Goal: Task Accomplishment & Management: Complete application form

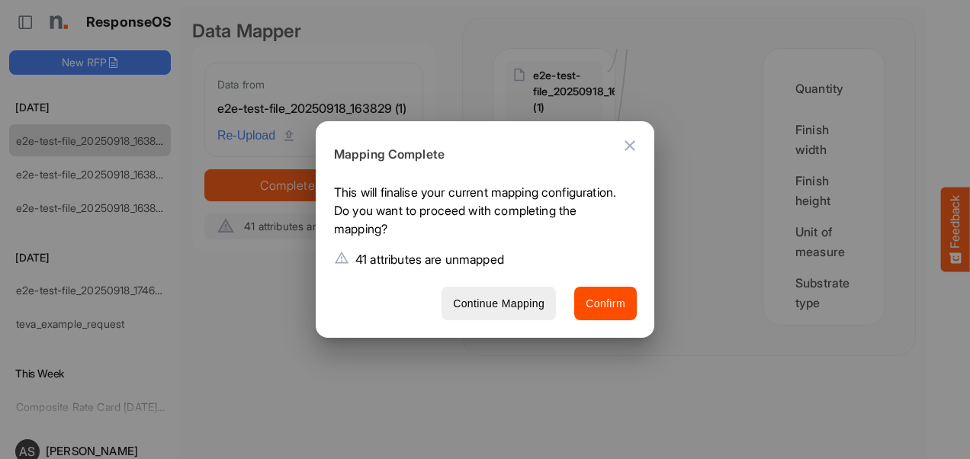
scroll to position [3468, 0]
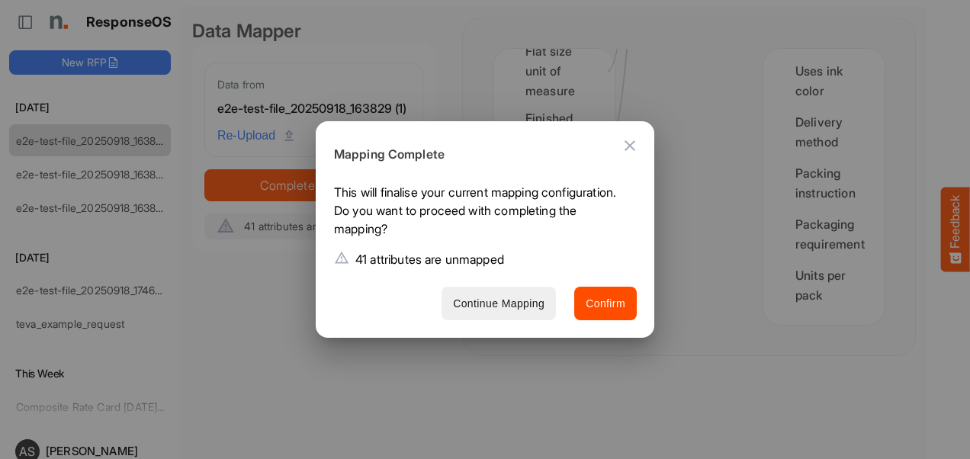
click at [514, 297] on span "Continue Mapping" at bounding box center [499, 303] width 92 height 19
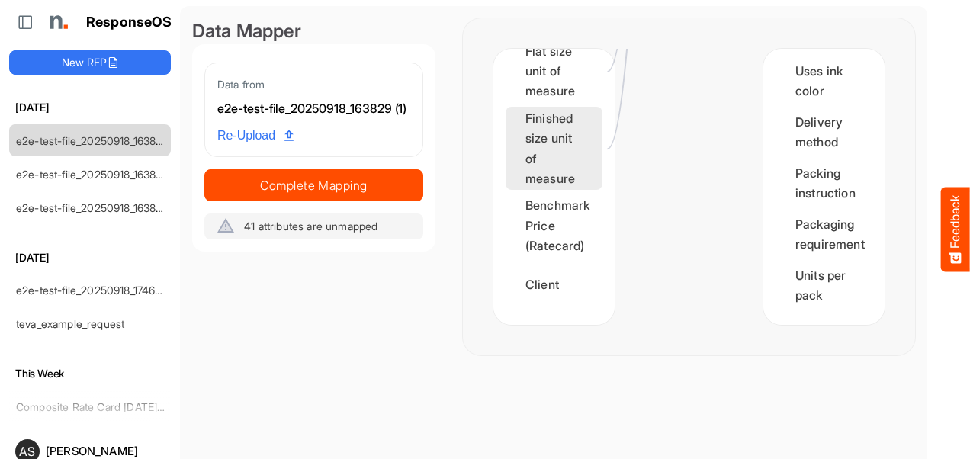
click at [572, 133] on div "Finished size unit of measure" at bounding box center [554, 149] width 97 height 84
click at [553, 153] on div "Finished size unit of measure" at bounding box center [554, 149] width 97 height 84
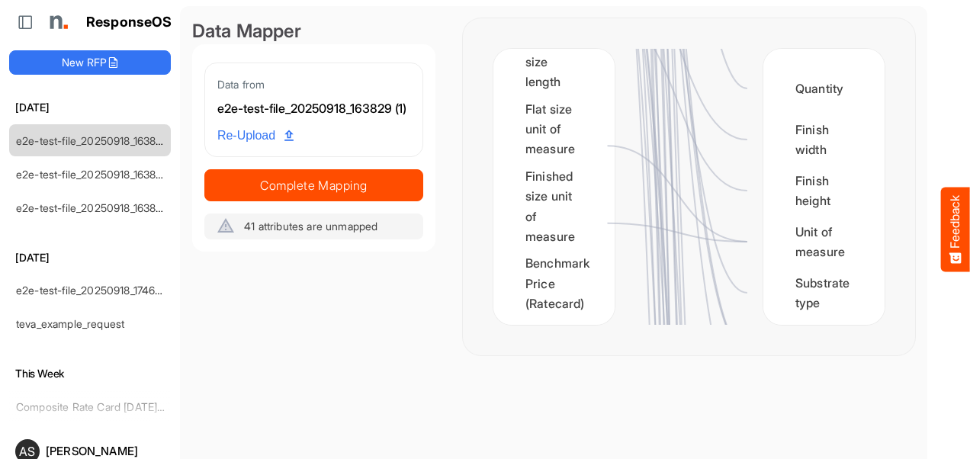
scroll to position [981, 0]
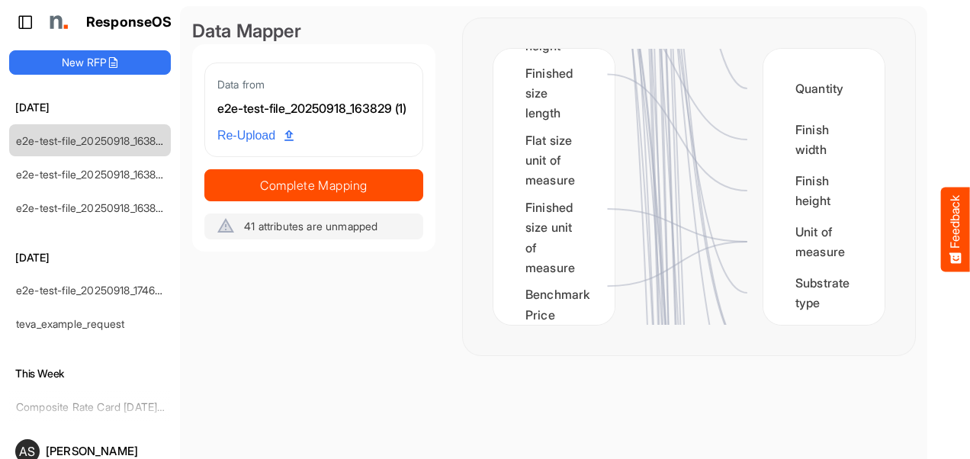
click at [24, 22] on icon at bounding box center [25, 21] width 15 height 15
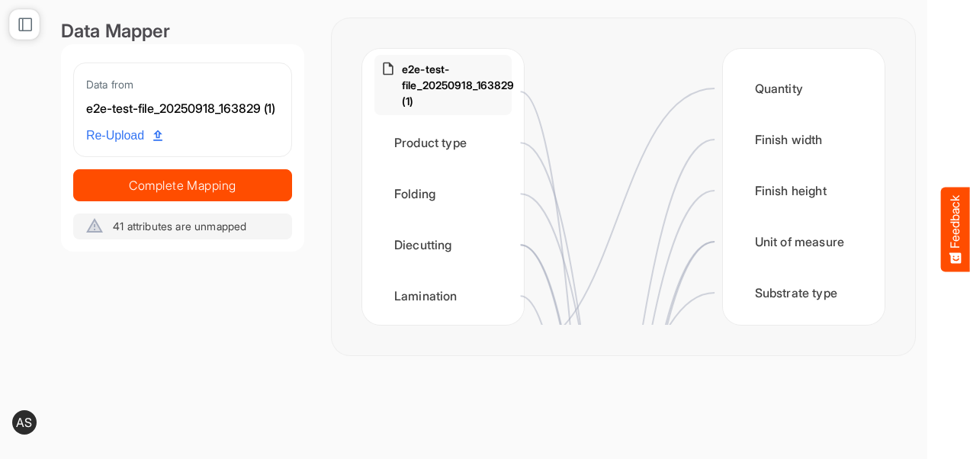
scroll to position [0, 0]
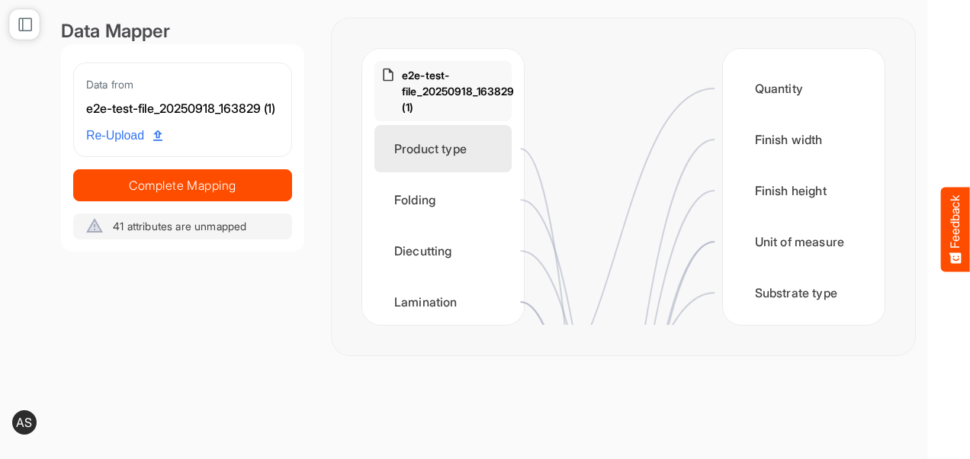
click at [469, 148] on div "Product type" at bounding box center [442, 148] width 137 height 47
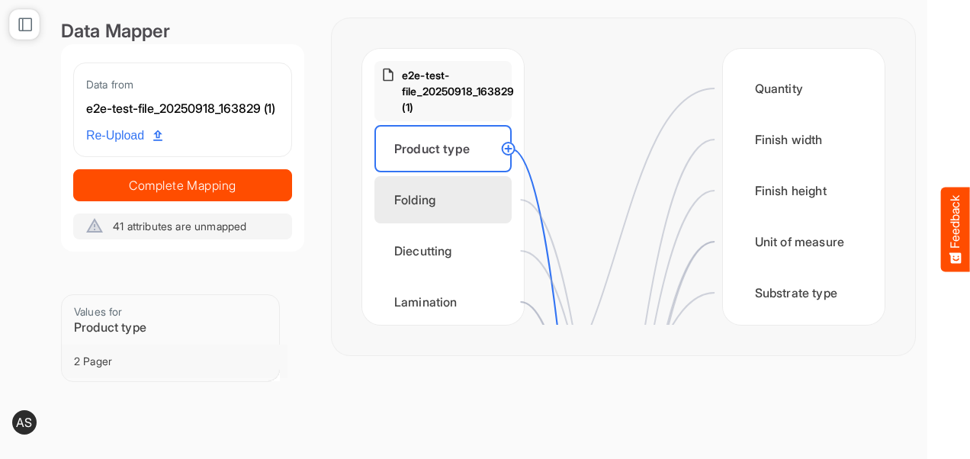
click at [422, 203] on div "Folding" at bounding box center [442, 199] width 137 height 47
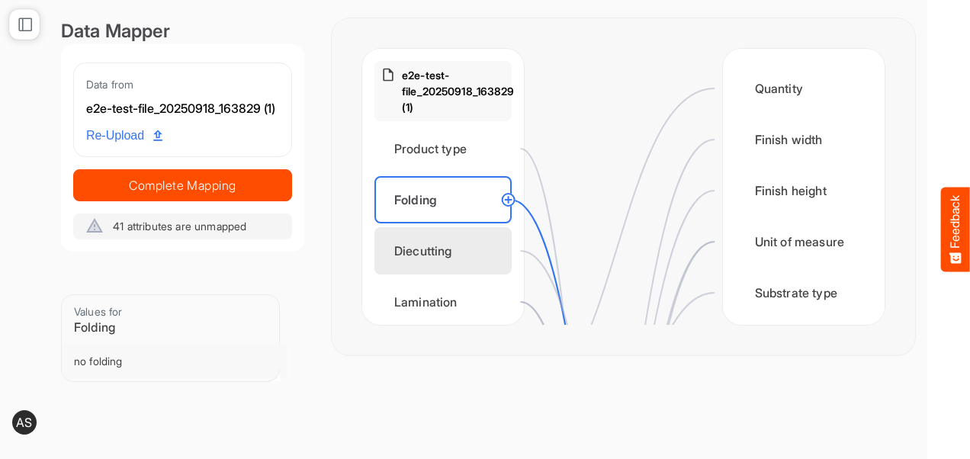
click at [421, 255] on div "Diecutting" at bounding box center [442, 250] width 137 height 47
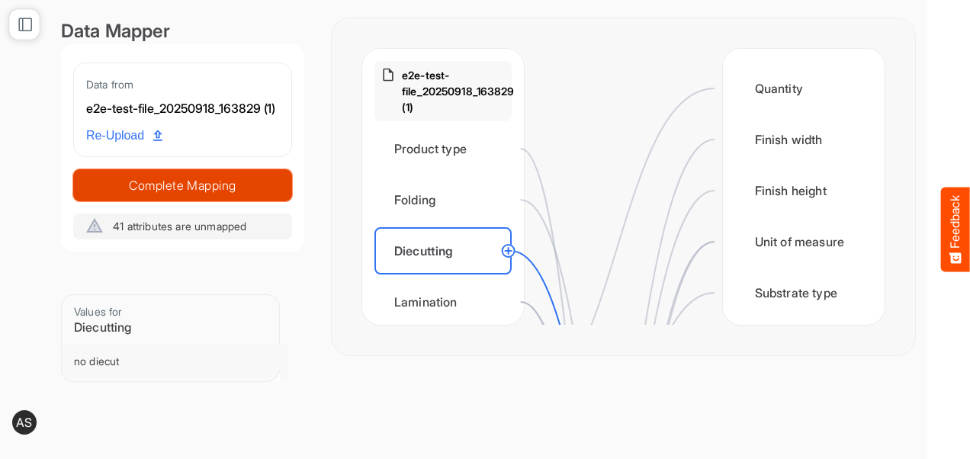
click at [265, 196] on span "Complete Mapping" at bounding box center [182, 185] width 217 height 21
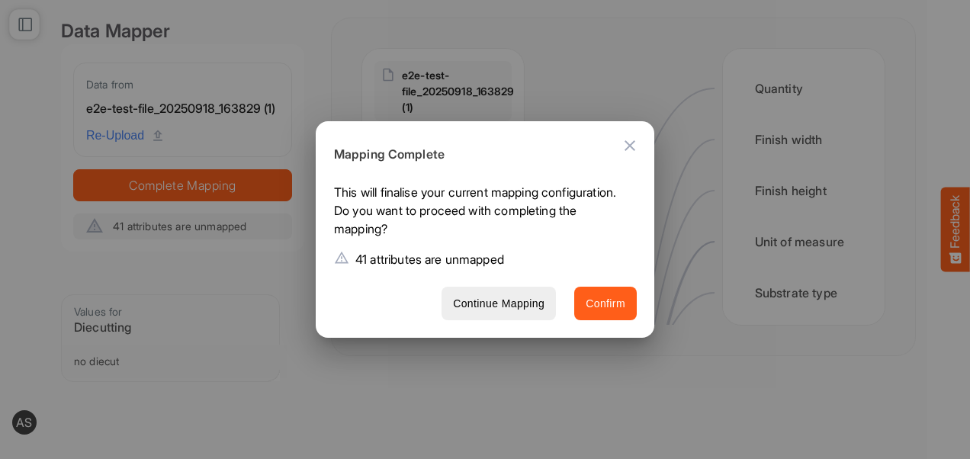
click at [615, 307] on span "Confirm" at bounding box center [606, 303] width 40 height 19
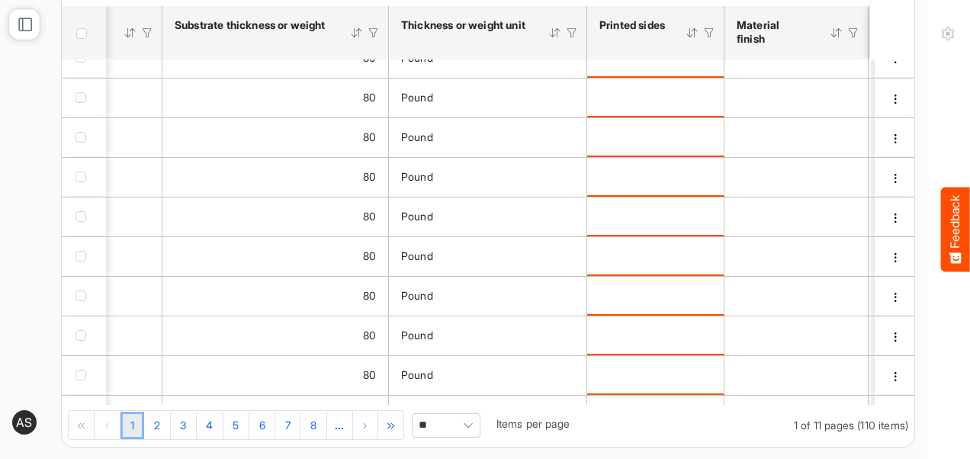
scroll to position [34, 624]
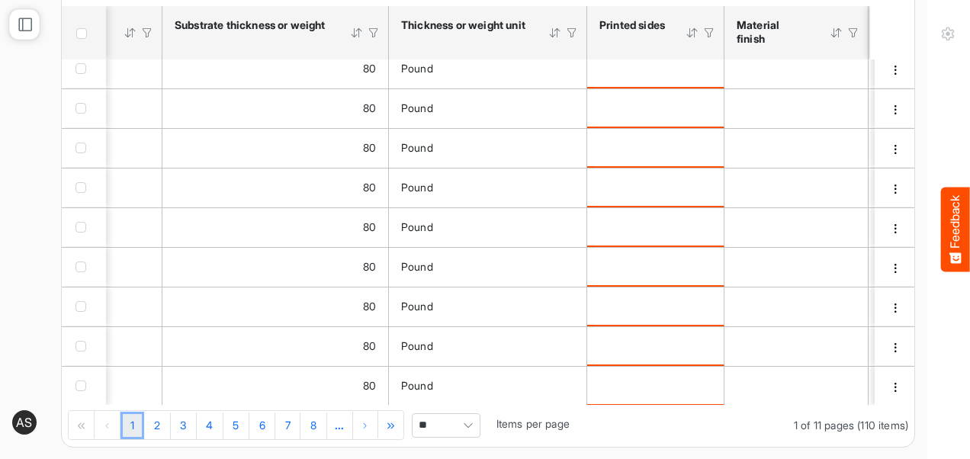
drag, startPoint x: 392, startPoint y: 405, endPoint x: 477, endPoint y: 412, distance: 85.7
click at [477, 412] on div "1 2 3 4 5 6 7 8 ... 1 of 11 pages (110 items) ** Items per page" at bounding box center [488, 426] width 853 height 42
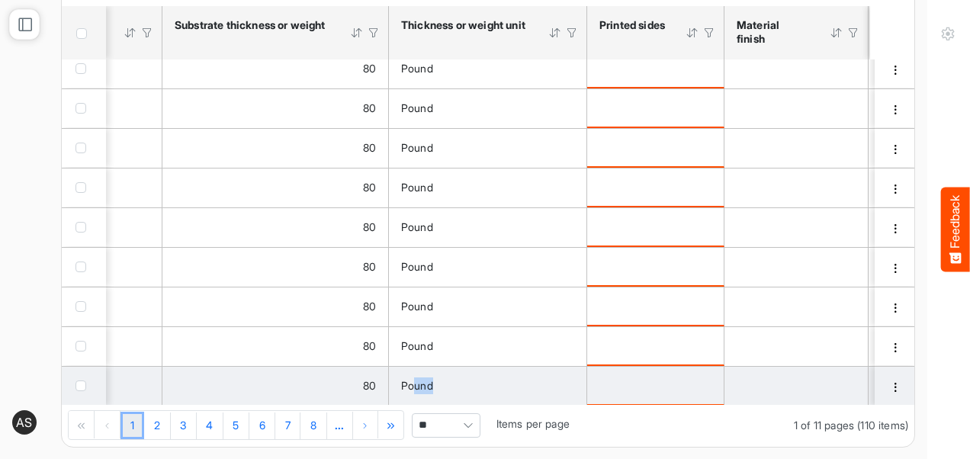
drag, startPoint x: 412, startPoint y: 398, endPoint x: 493, endPoint y: 397, distance: 80.8
click at [493, 397] on td "Pound" at bounding box center [488, 386] width 198 height 40
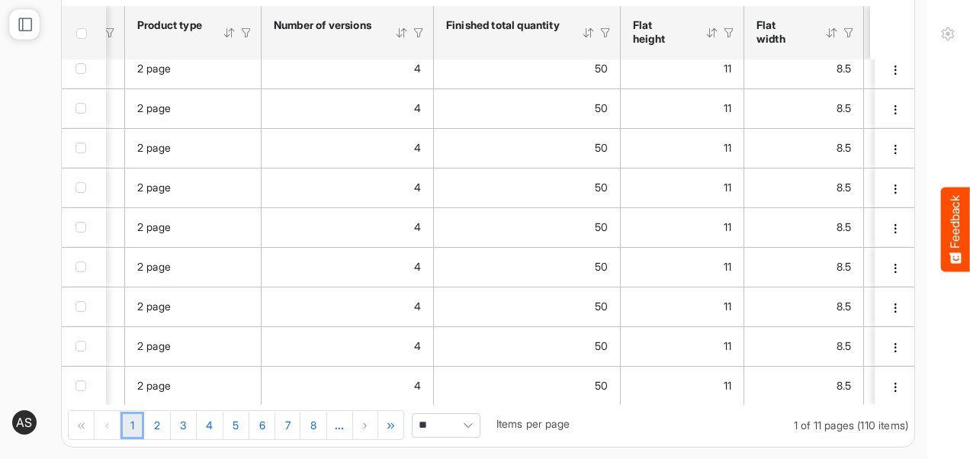
scroll to position [0, 0]
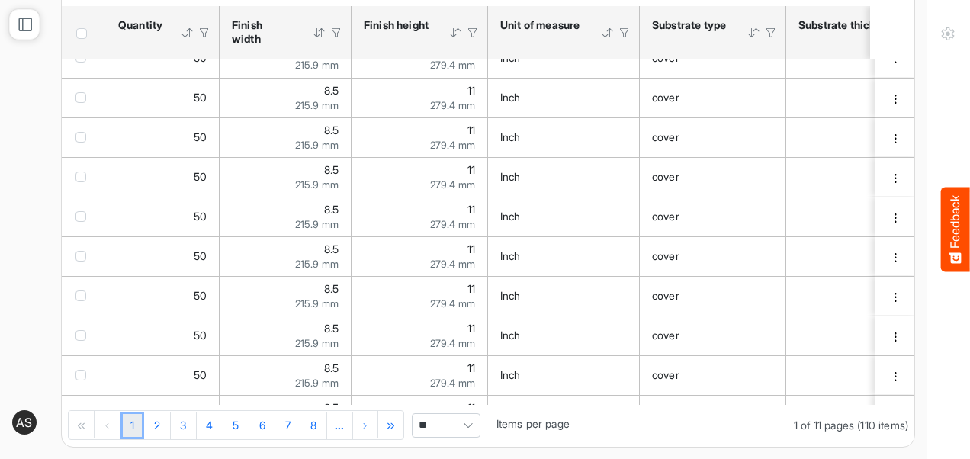
drag, startPoint x: 922, startPoint y: 230, endPoint x: 936, endPoint y: 51, distance: 179.0
click at [936, 51] on div at bounding box center [948, 229] width 43 height 459
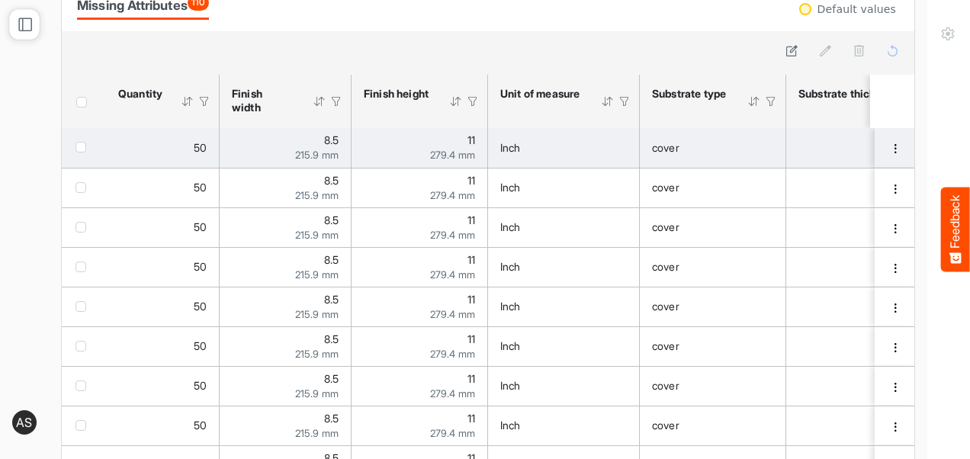
click at [834, 151] on div "80" at bounding box center [898, 148] width 201 height 17
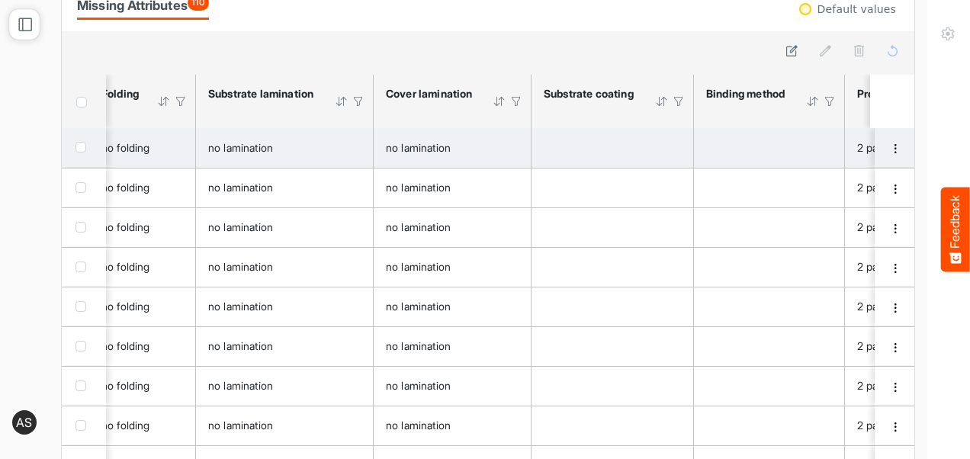
scroll to position [0, 1780]
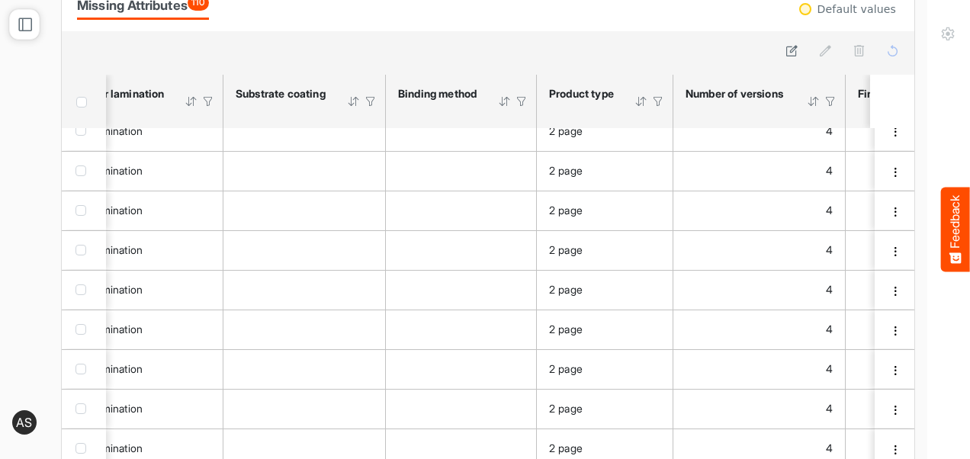
click at [658, 101] on div at bounding box center [658, 102] width 14 height 14
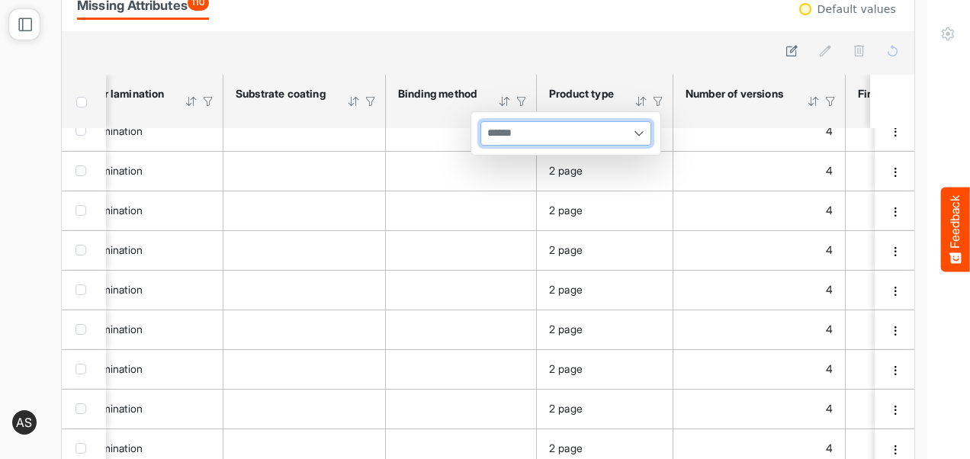
click at [641, 102] on div at bounding box center [641, 102] width 14 height 14
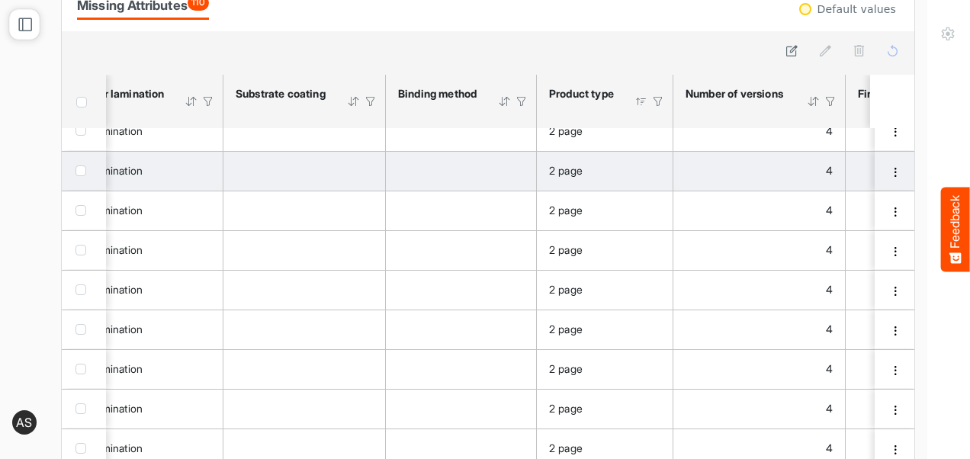
click at [639, 169] on div "2 page" at bounding box center [604, 170] width 111 height 17
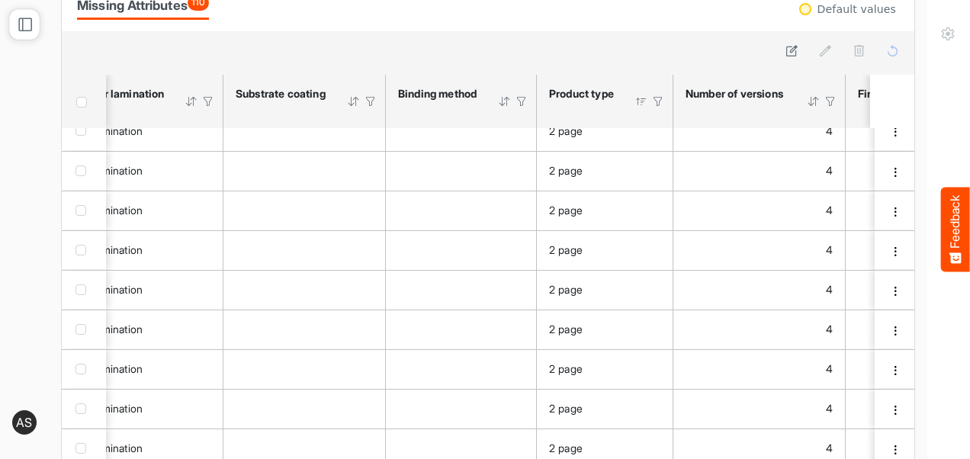
click at [82, 108] on span "Header checkbox" at bounding box center [81, 102] width 11 height 11
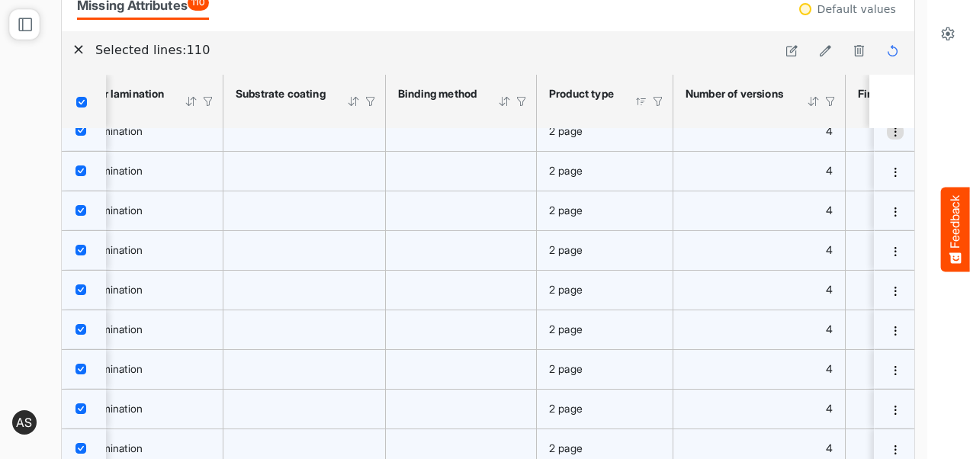
click at [890, 128] on span "dropdownbutton" at bounding box center [895, 132] width 11 height 11
click at [819, 53] on icon at bounding box center [825, 50] width 13 height 13
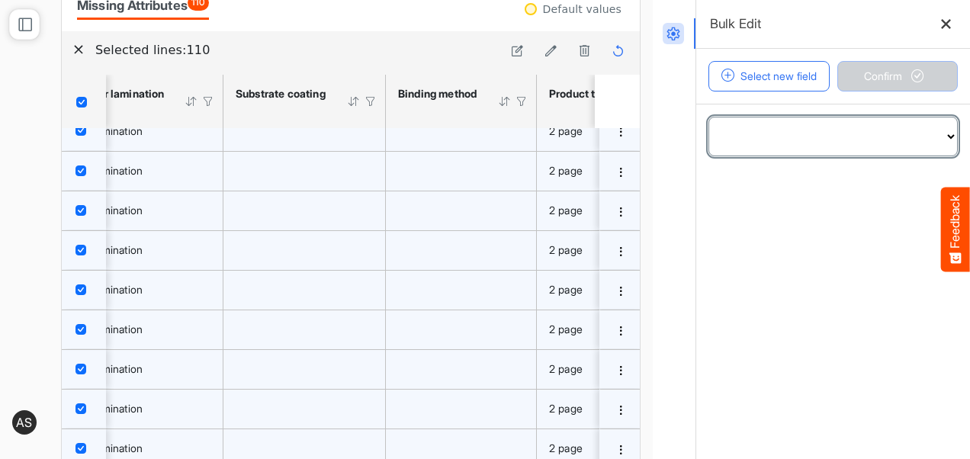
click at [785, 136] on select "**********" at bounding box center [833, 136] width 248 height 38
select select "**********"
click at [709, 117] on select "**********" at bounding box center [833, 136] width 248 height 38
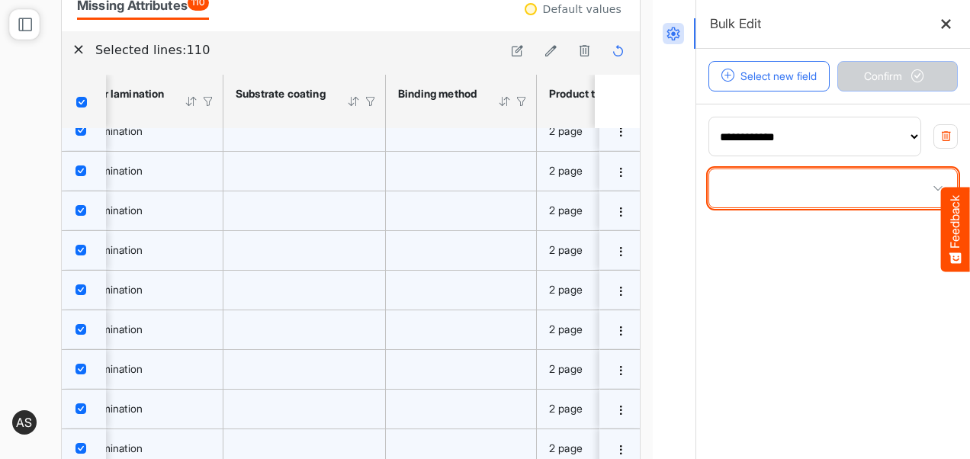
click at [763, 191] on span at bounding box center [833, 188] width 248 height 38
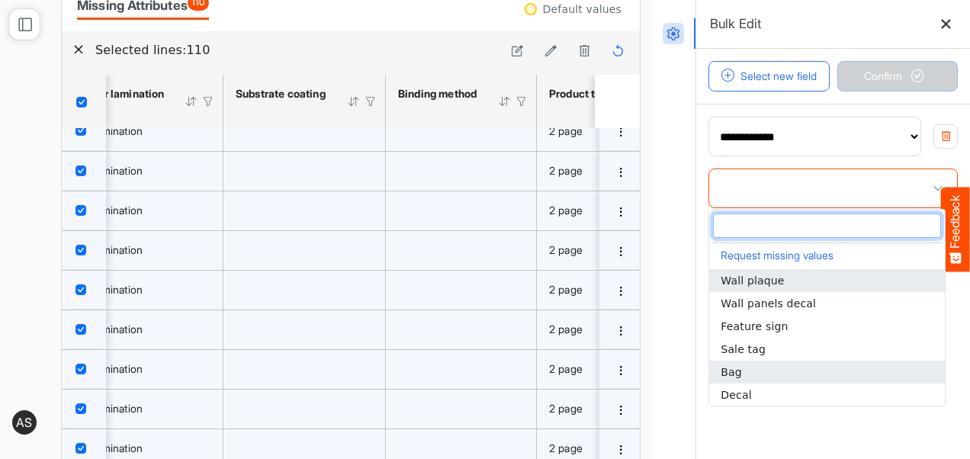
click at [729, 371] on span "Bag" at bounding box center [731, 372] width 21 height 12
type input "***"
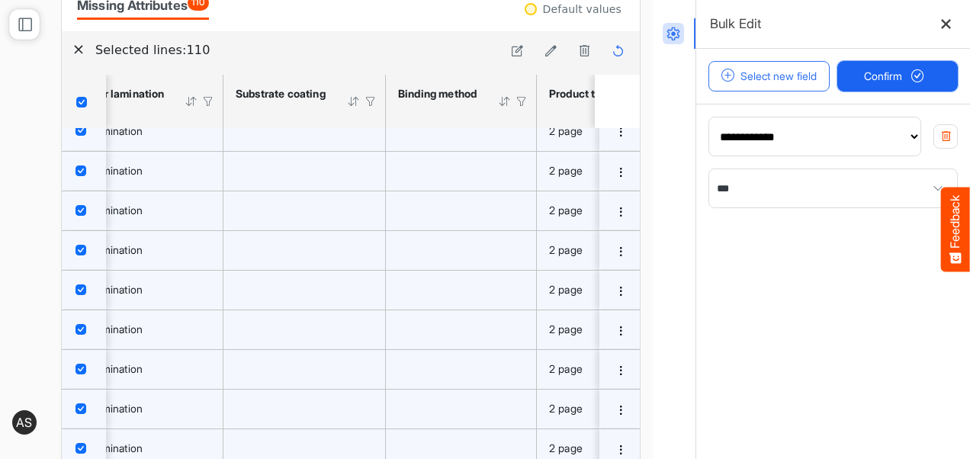
click at [888, 81] on span "Confirm" at bounding box center [897, 76] width 67 height 17
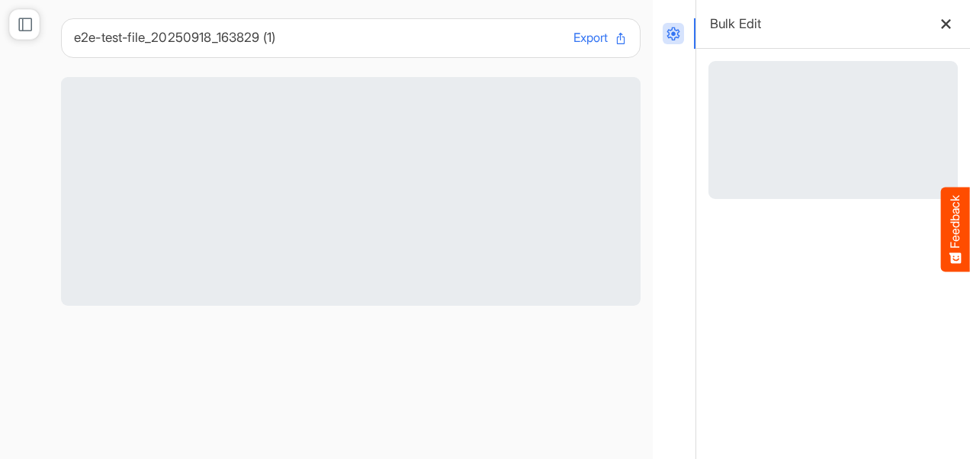
scroll to position [0, 0]
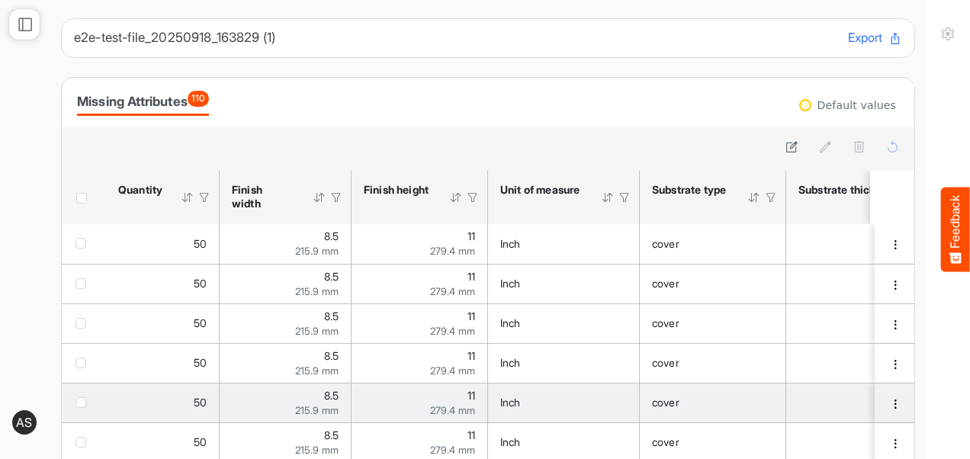
click at [323, 406] on span "215.9 mm" at bounding box center [316, 410] width 43 height 12
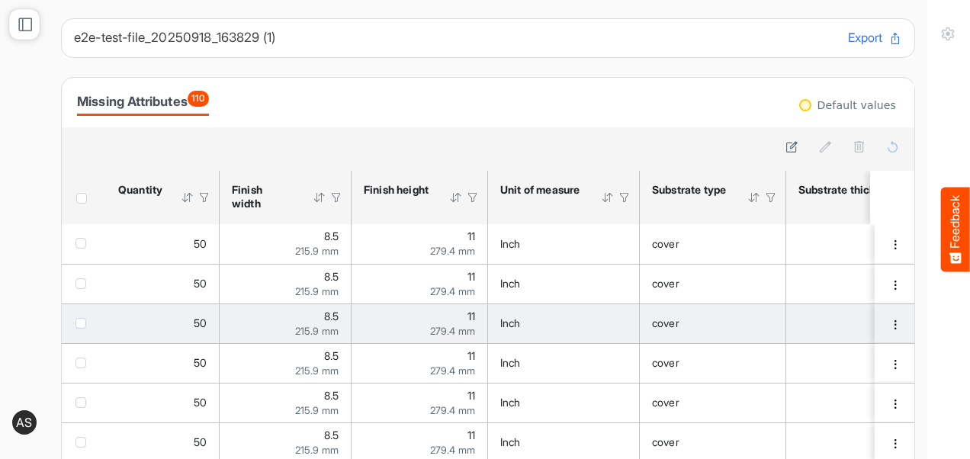
click at [730, 319] on div "cover" at bounding box center [712, 323] width 121 height 17
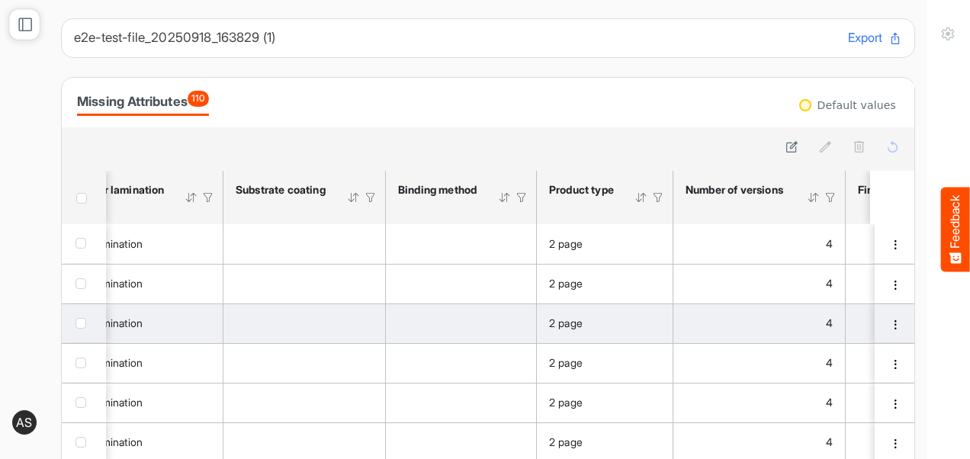
scroll to position [0, 2263]
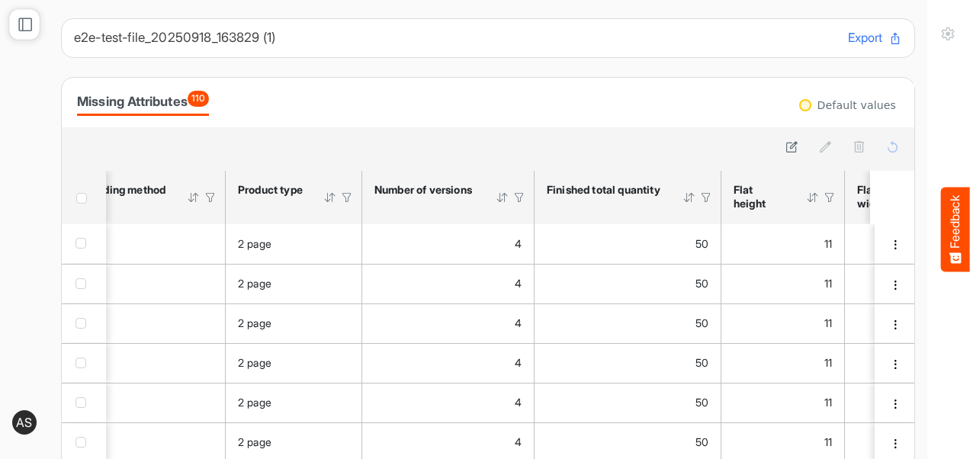
click at [81, 195] on span "Header checkbox" at bounding box center [81, 198] width 11 height 11
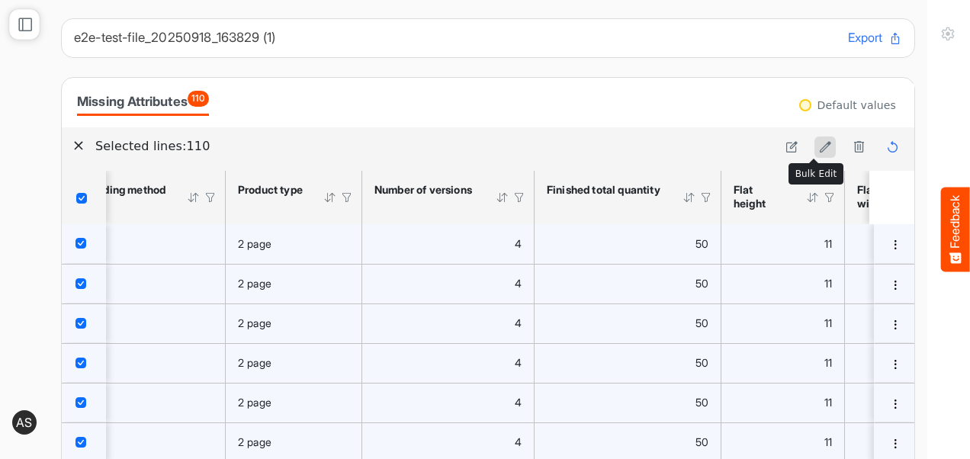
click at [819, 147] on icon at bounding box center [825, 146] width 13 height 13
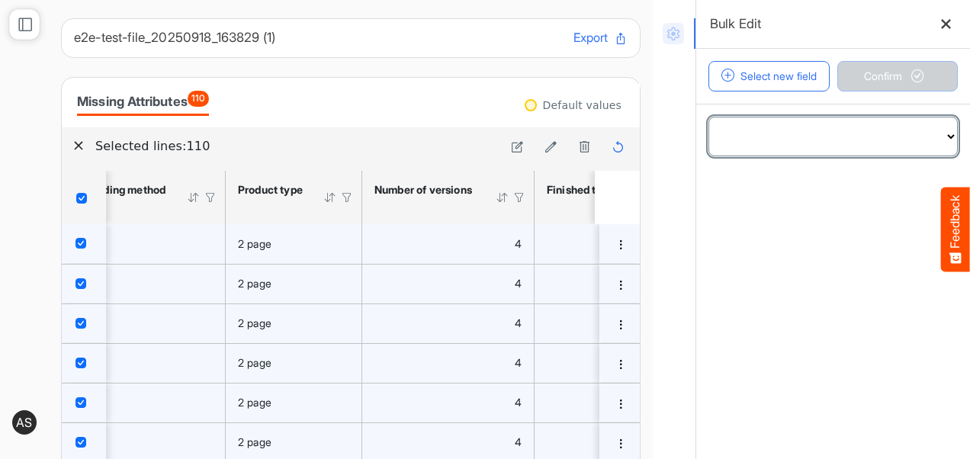
click at [807, 125] on select "**********" at bounding box center [833, 136] width 248 height 38
select select "**********"
click at [709, 117] on select "**********" at bounding box center [833, 136] width 248 height 38
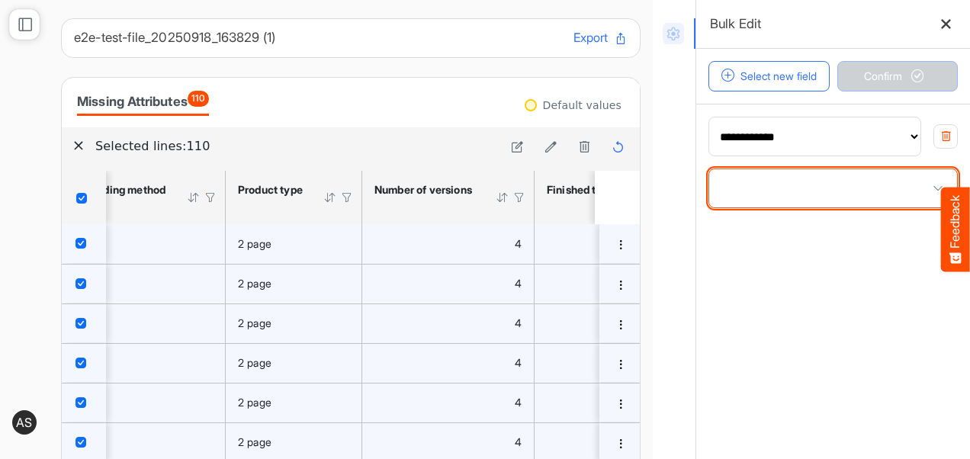
click at [802, 197] on span at bounding box center [833, 188] width 248 height 38
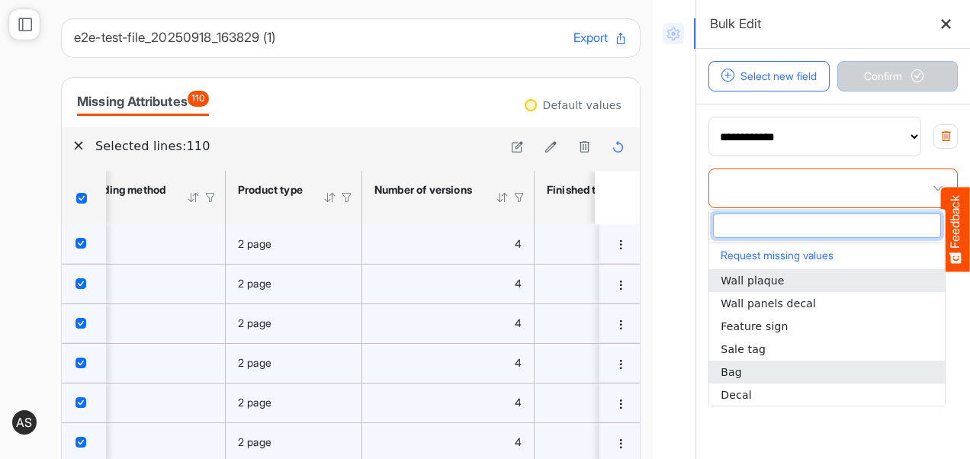
click at [731, 371] on span "Bag" at bounding box center [731, 372] width 21 height 12
type input "***"
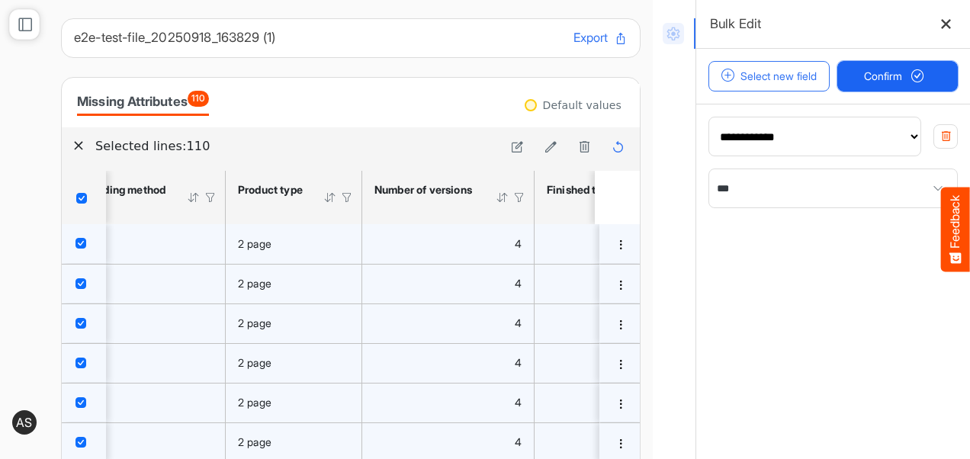
click at [889, 85] on button "Confirm" at bounding box center [897, 76] width 121 height 31
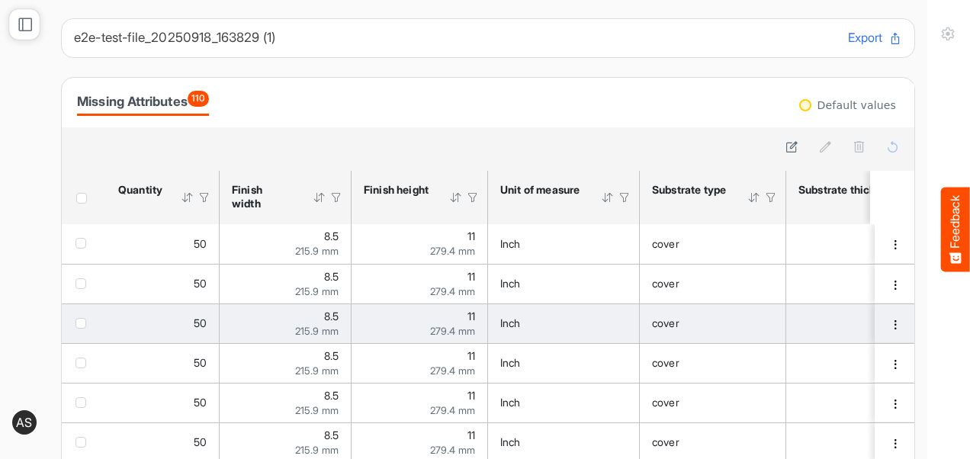
click at [752, 341] on td "cover" at bounding box center [713, 323] width 146 height 40
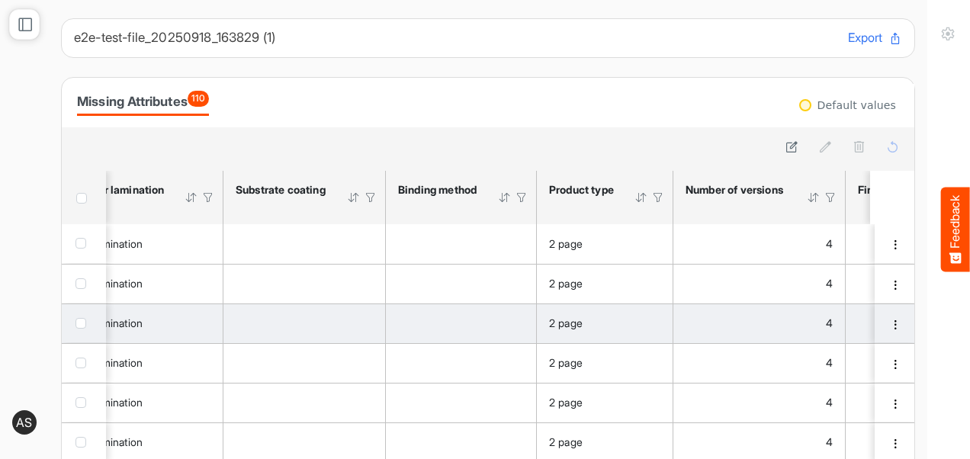
scroll to position [0, 2140]
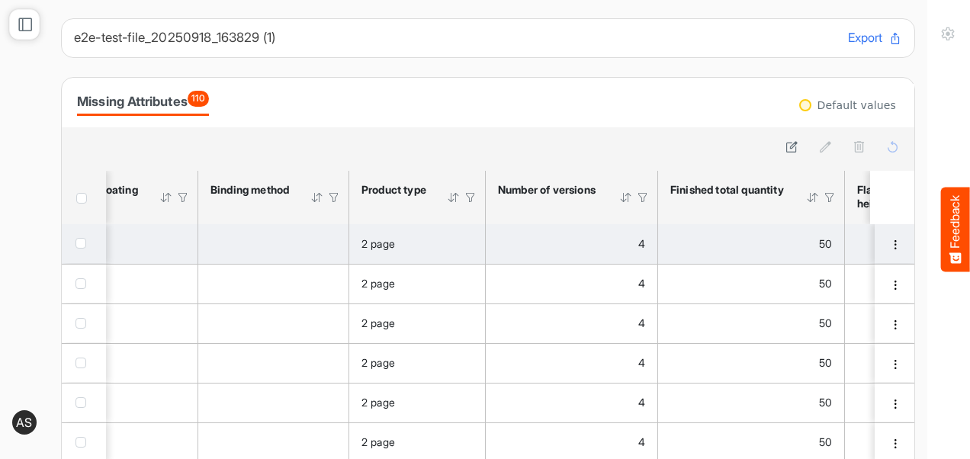
click at [82, 249] on span "checkbox" at bounding box center [80, 243] width 11 height 11
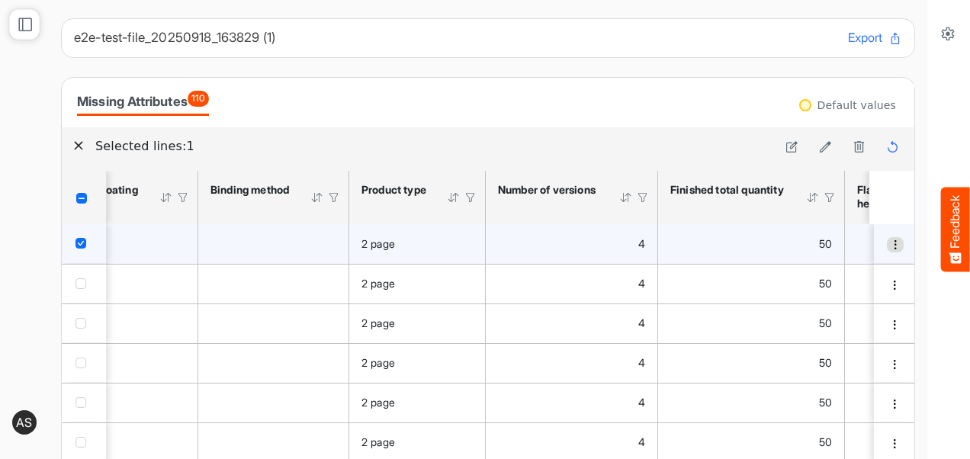
click at [887, 252] on button "dropdownbutton" at bounding box center [895, 244] width 17 height 15
click at [888, 265] on span at bounding box center [887, 268] width 14 height 23
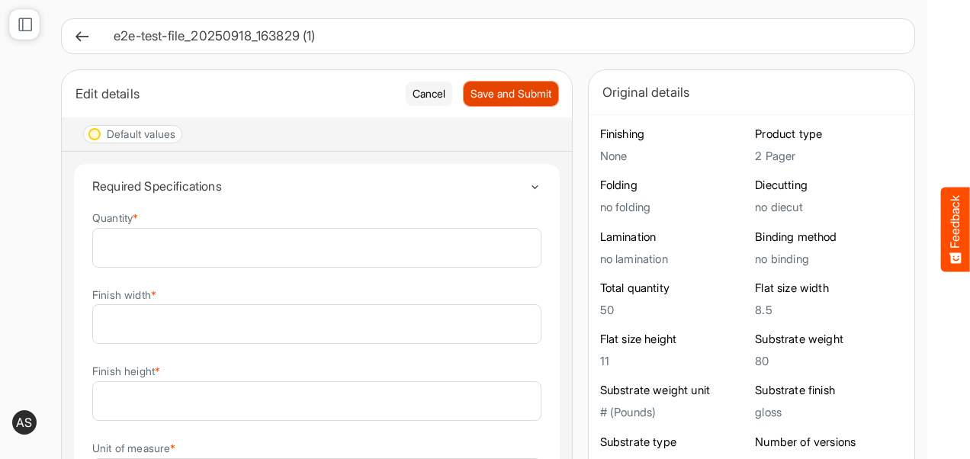
click at [494, 92] on span "Save and Submit" at bounding box center [510, 93] width 81 height 17
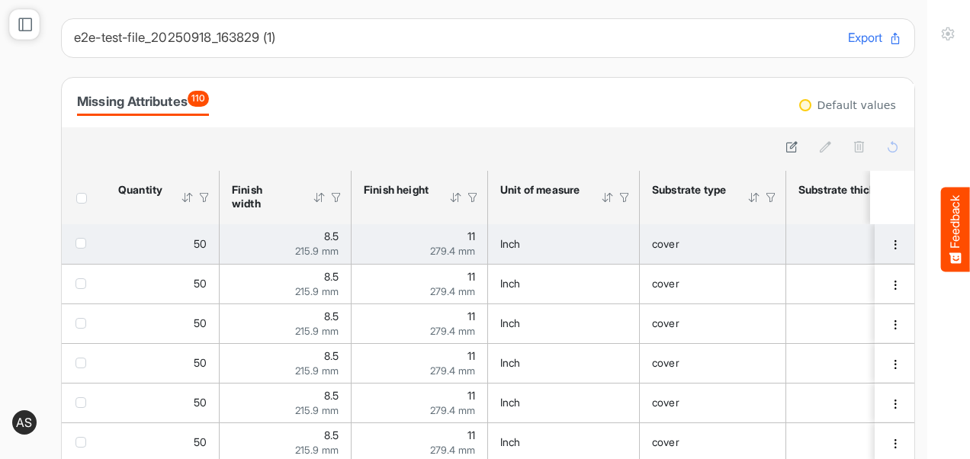
click at [878, 256] on td "f55b5efe-4af8-422c-a40f-7e6abb9f9eaf is template cell Column Header" at bounding box center [896, 244] width 43 height 40
click at [890, 246] on span "dropdownbutton" at bounding box center [895, 244] width 11 height 11
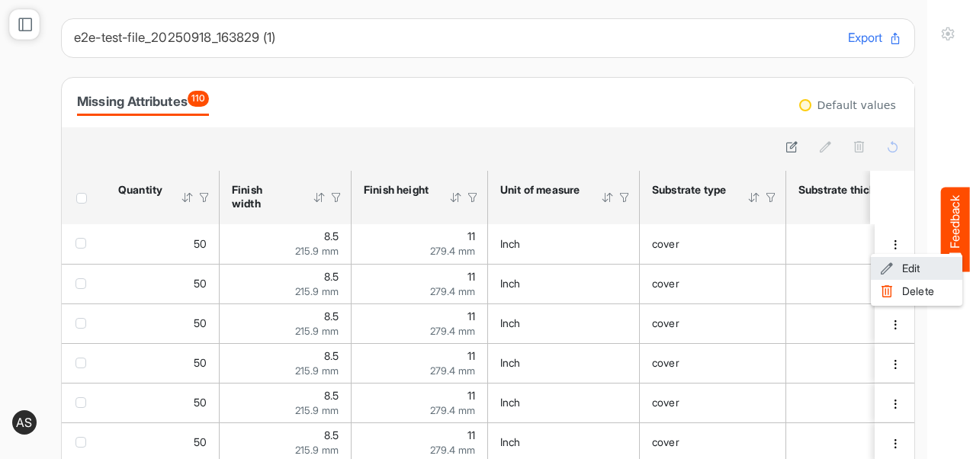
click at [891, 267] on span at bounding box center [887, 268] width 14 height 23
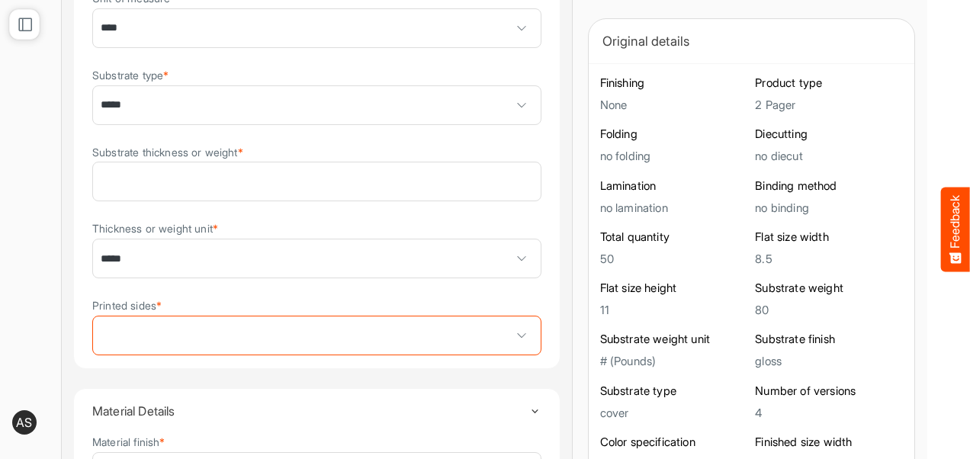
scroll to position [454, 0]
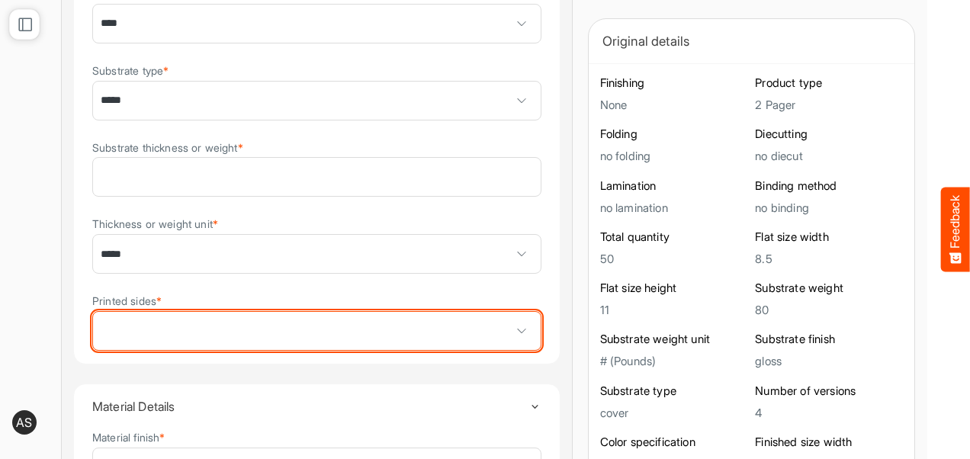
click at [370, 323] on span at bounding box center [317, 331] width 448 height 38
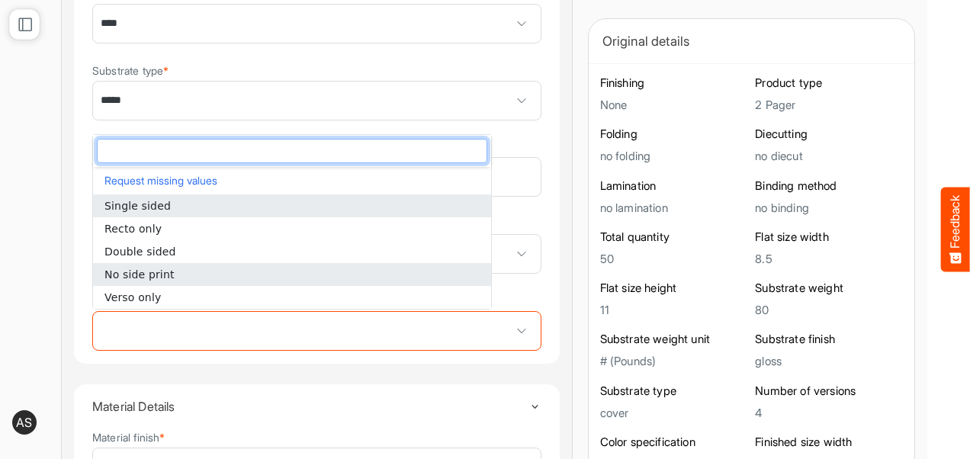
click at [140, 277] on span "No side print" at bounding box center [139, 274] width 70 height 12
type input "**********"
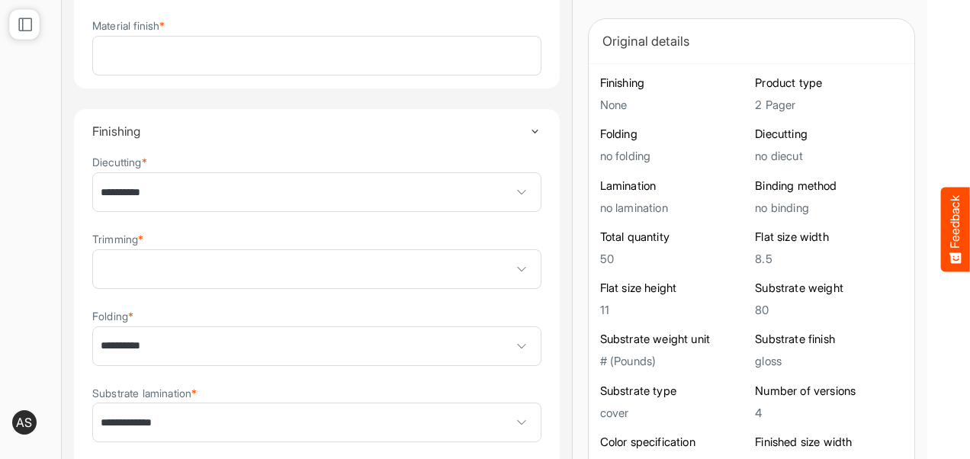
scroll to position [894, 0]
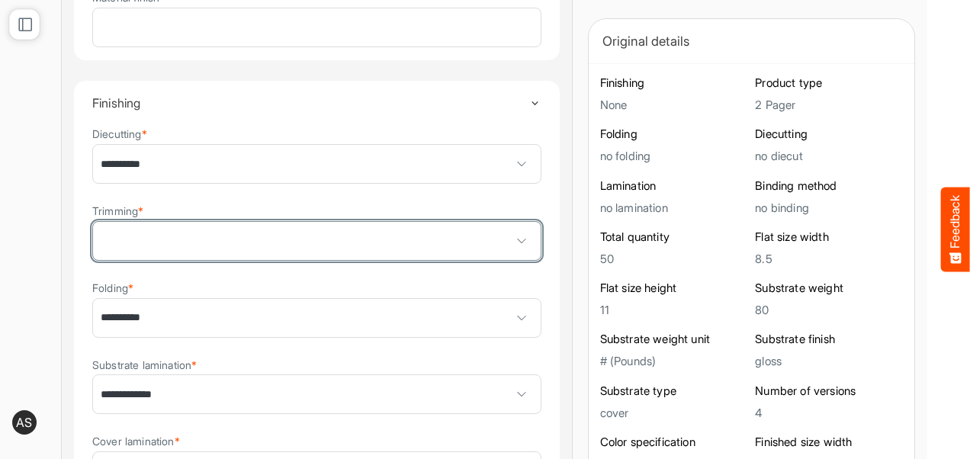
click at [336, 242] on span at bounding box center [317, 241] width 448 height 38
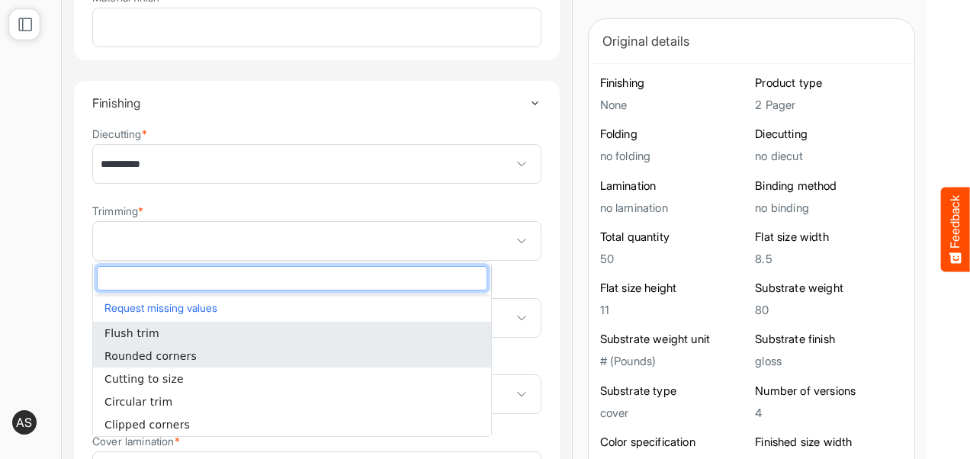
click at [121, 362] on li "Rounded corners" at bounding box center [292, 356] width 398 height 23
type input "**********"
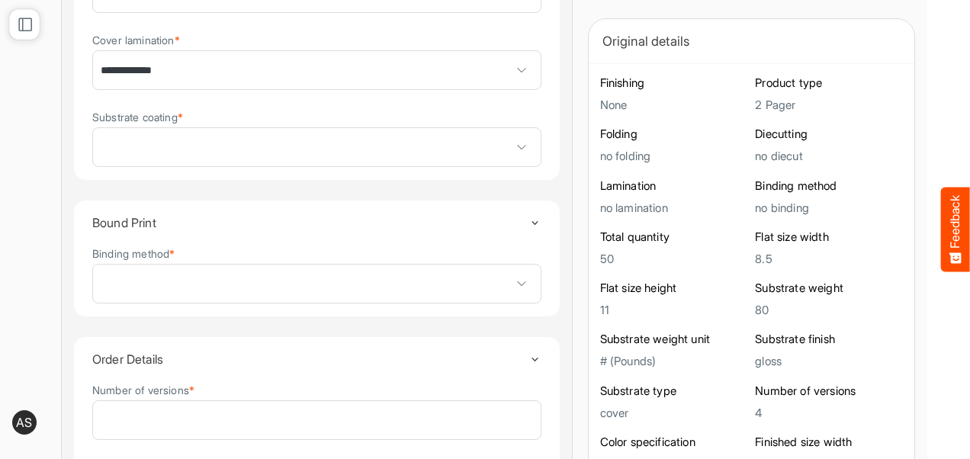
scroll to position [1376, 0]
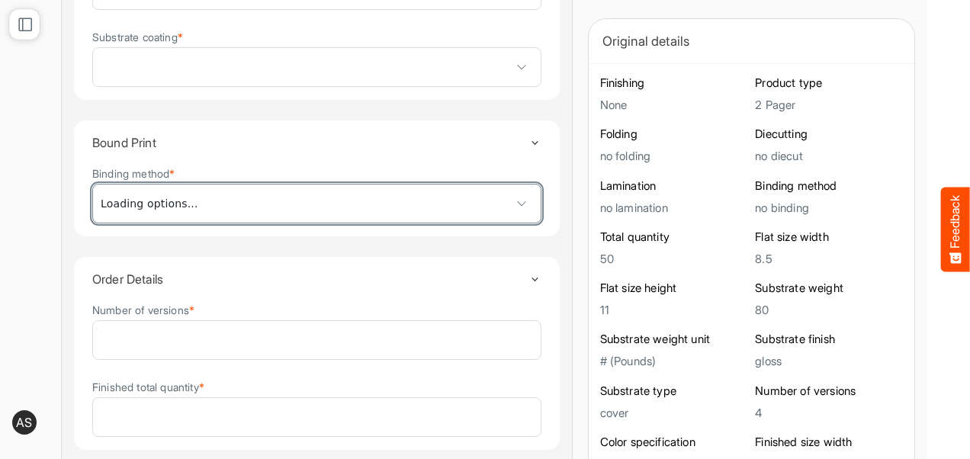
click at [384, 220] on span at bounding box center [317, 204] width 448 height 38
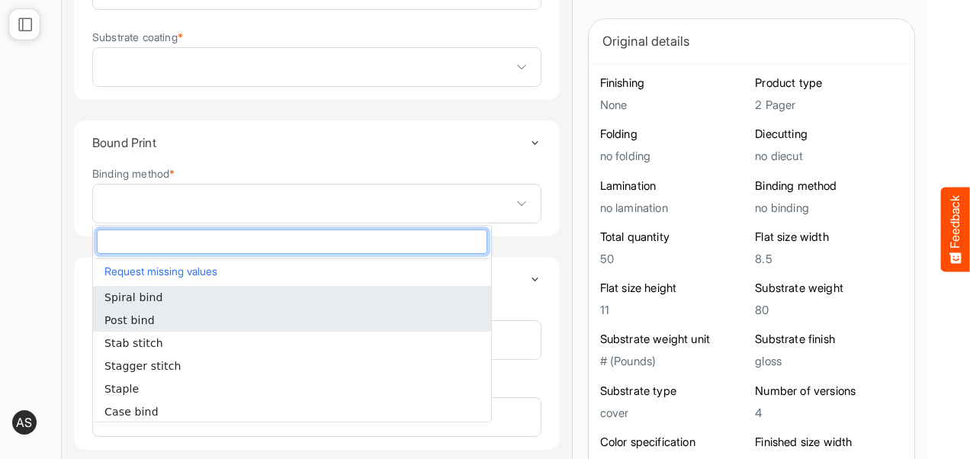
click at [138, 329] on li "Post bind" at bounding box center [292, 320] width 398 height 23
type input "*********"
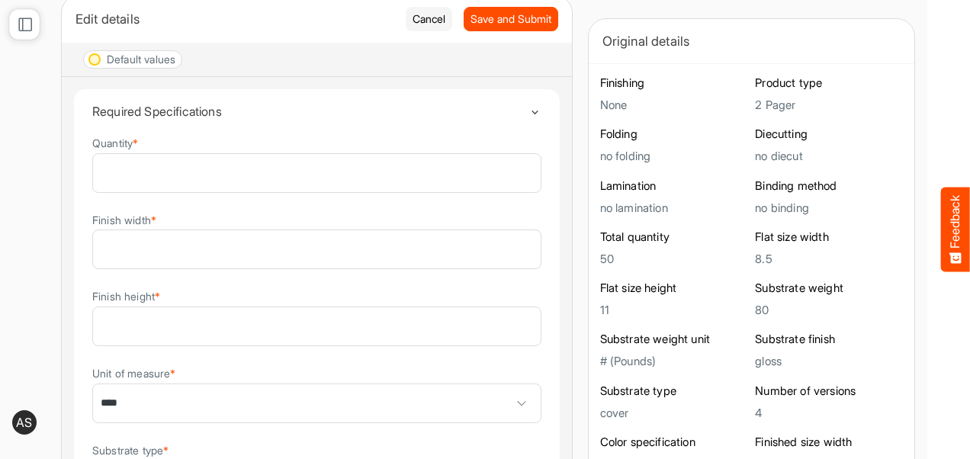
scroll to position [0, 0]
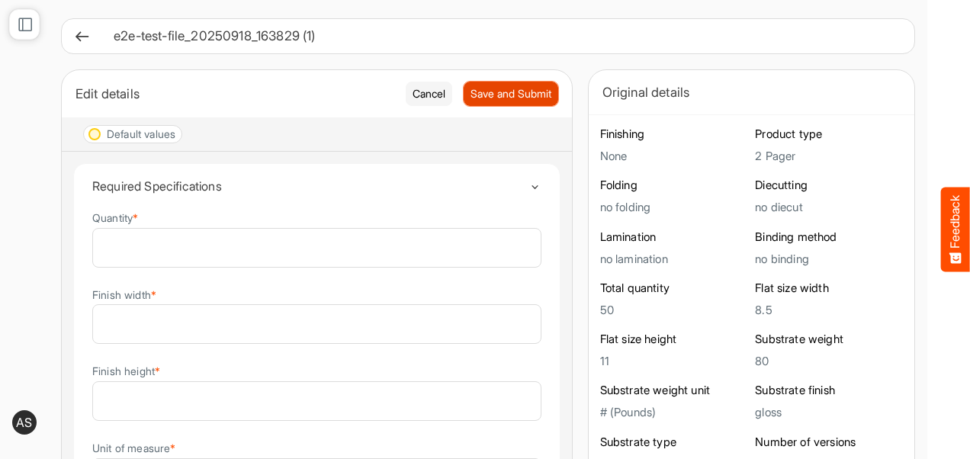
click at [470, 92] on span "Save and Submit" at bounding box center [510, 93] width 81 height 17
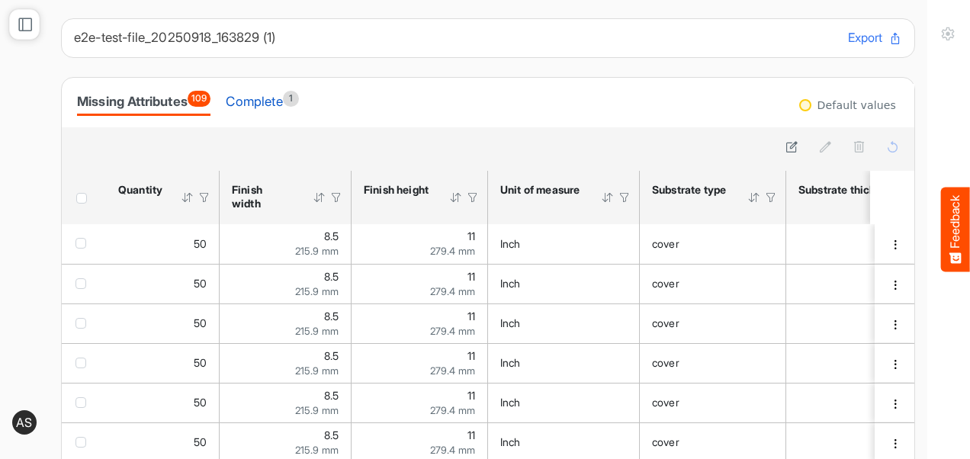
click at [281, 101] on div "Complete 1" at bounding box center [262, 101] width 72 height 21
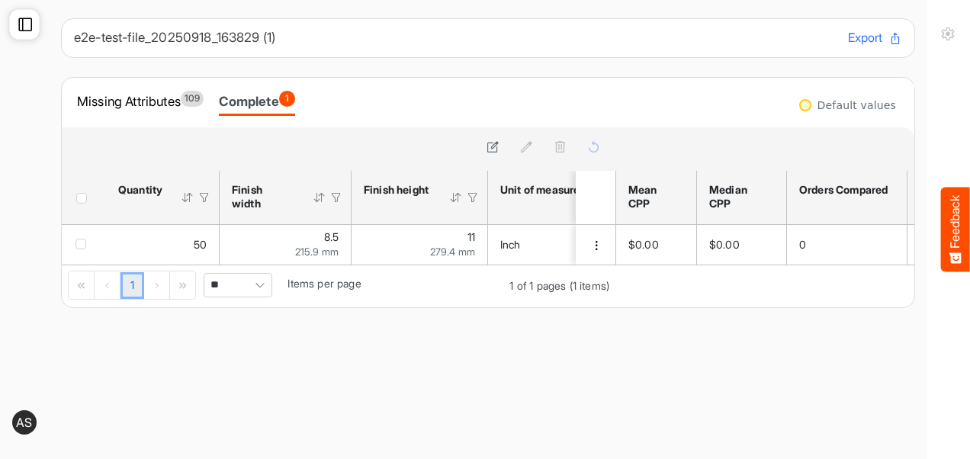
click at [23, 19] on icon at bounding box center [25, 24] width 15 height 15
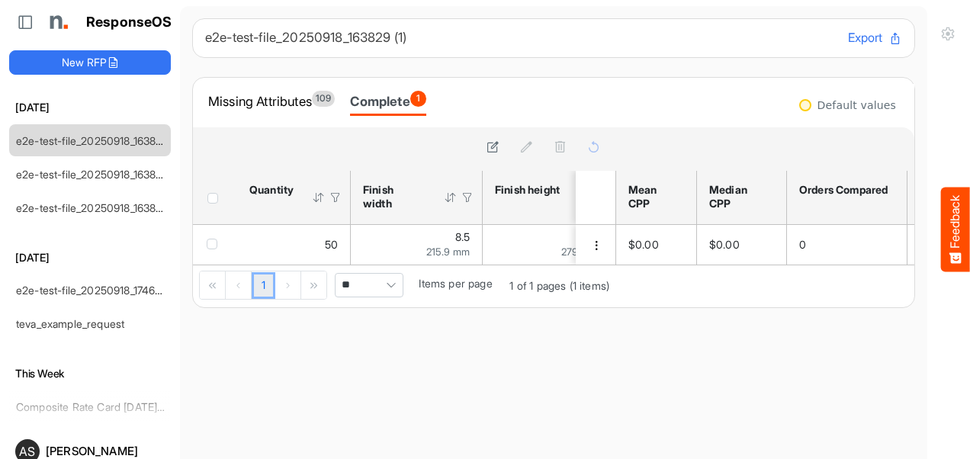
click at [120, 395] on div "[DATE] e2e-test-file_20250918_163829 (1) e2e-test-file_20250918_163829 (1) e2e-…" at bounding box center [90, 259] width 162 height 321
click at [110, 389] on div "[DATE] e2e-test-file_20250918_163829 (1) e2e-test-file_20250918_163829 (1) e2e-…" at bounding box center [90, 259] width 162 height 321
click at [95, 397] on div "[DATE] e2e-test-file_20250918_163829 (1) e2e-test-file_20250918_163829 (1) e2e-…" at bounding box center [90, 259] width 162 height 321
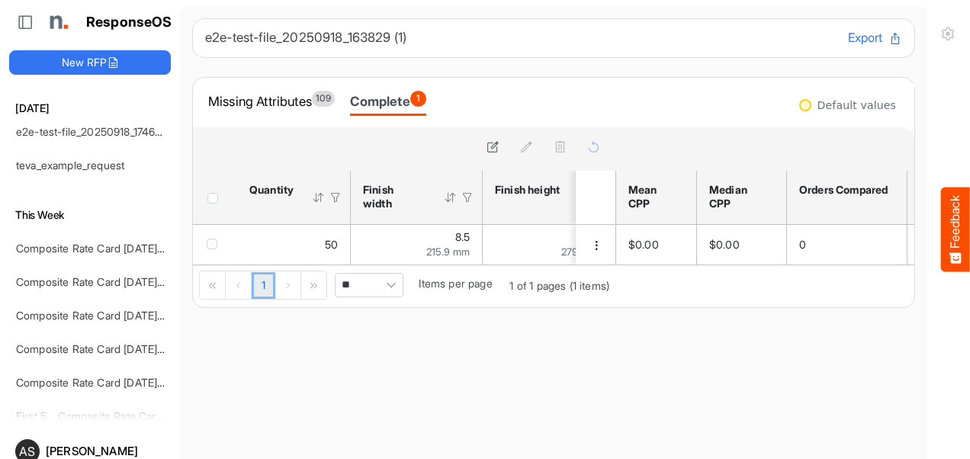
scroll to position [146, 0]
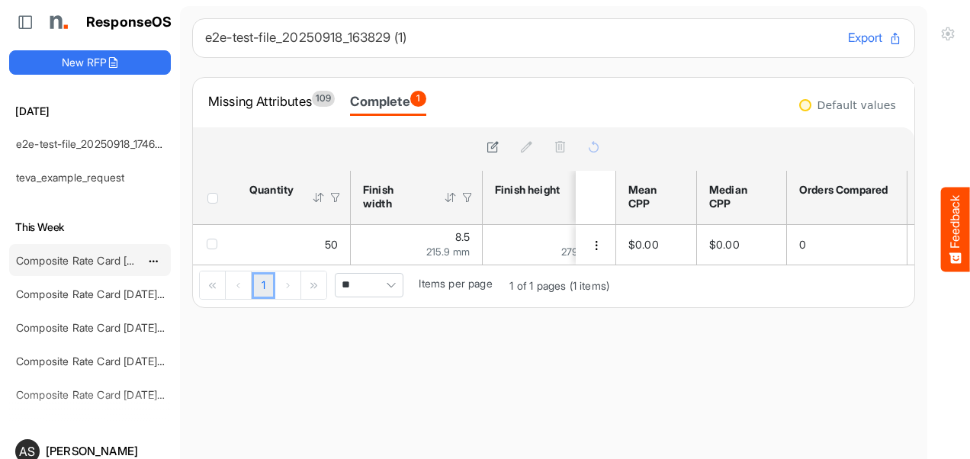
click at [104, 261] on link "Composite Rate Card [DATE]_smaller" at bounding box center [106, 260] width 181 height 13
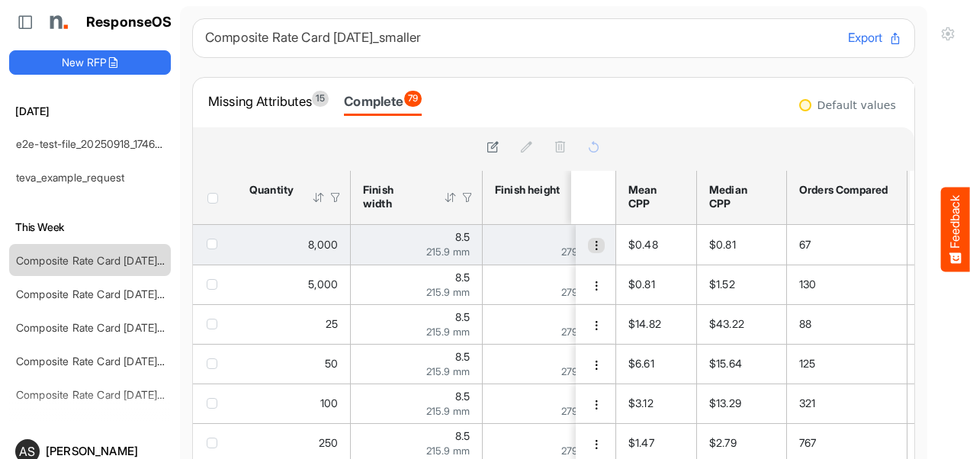
click at [588, 247] on button "dropdownbutton" at bounding box center [596, 245] width 17 height 15
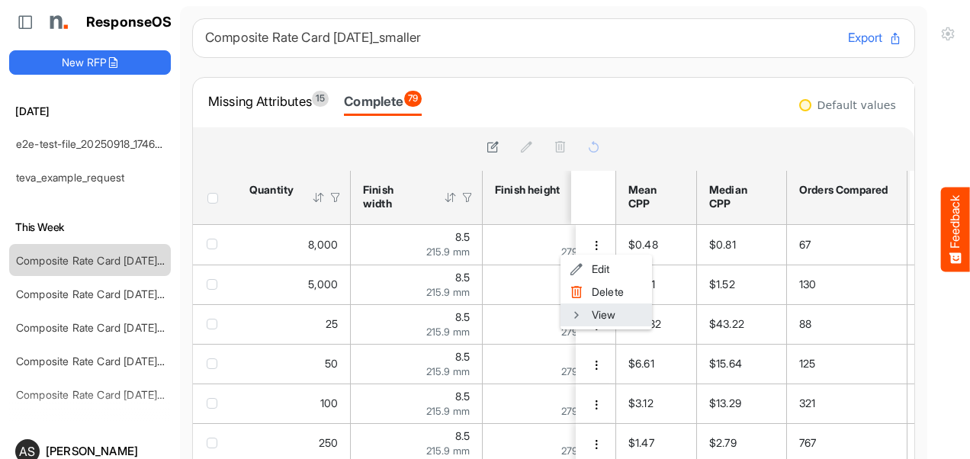
click at [597, 310] on li "View" at bounding box center [606, 314] width 92 height 23
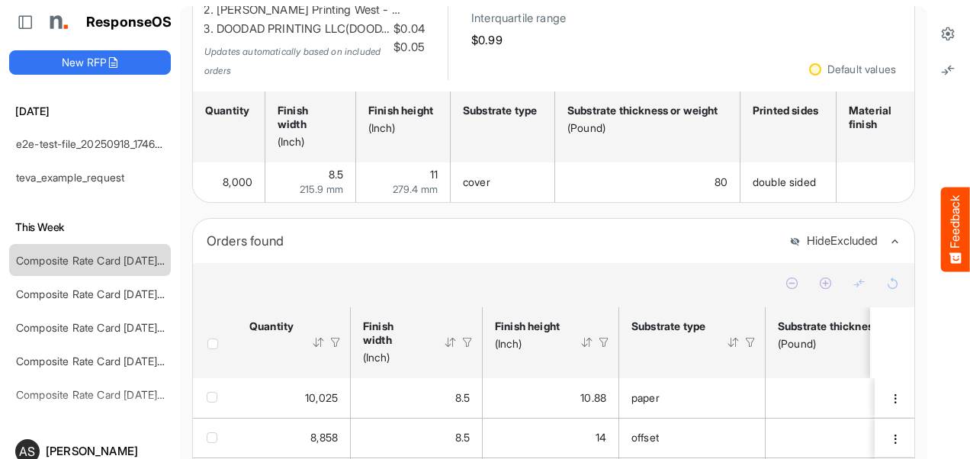
scroll to position [182, 0]
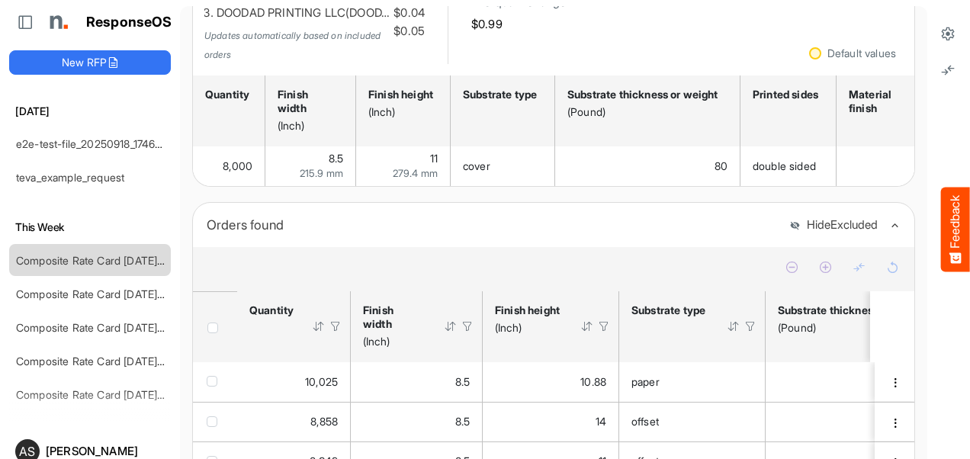
click at [214, 333] on span "Header checkbox" at bounding box center [212, 328] width 11 height 11
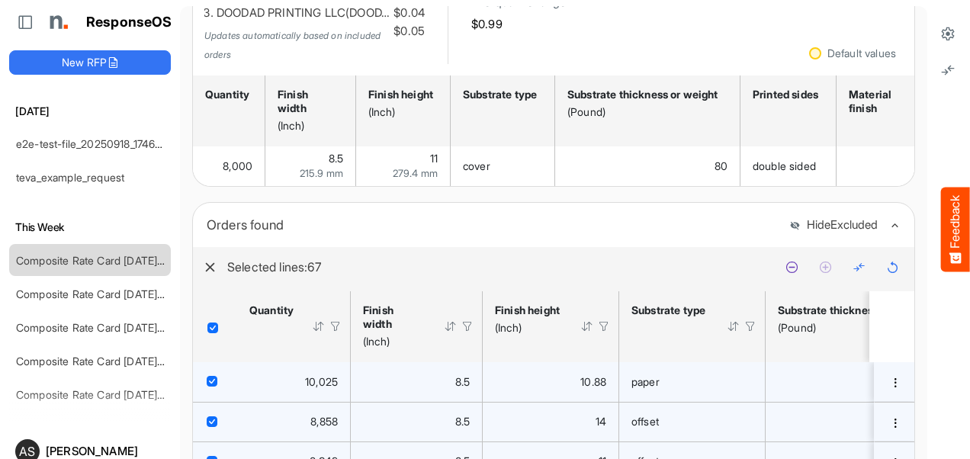
click at [535, 376] on td "10.88" at bounding box center [551, 382] width 136 height 40
click at [211, 387] on span "checkbox" at bounding box center [212, 381] width 11 height 11
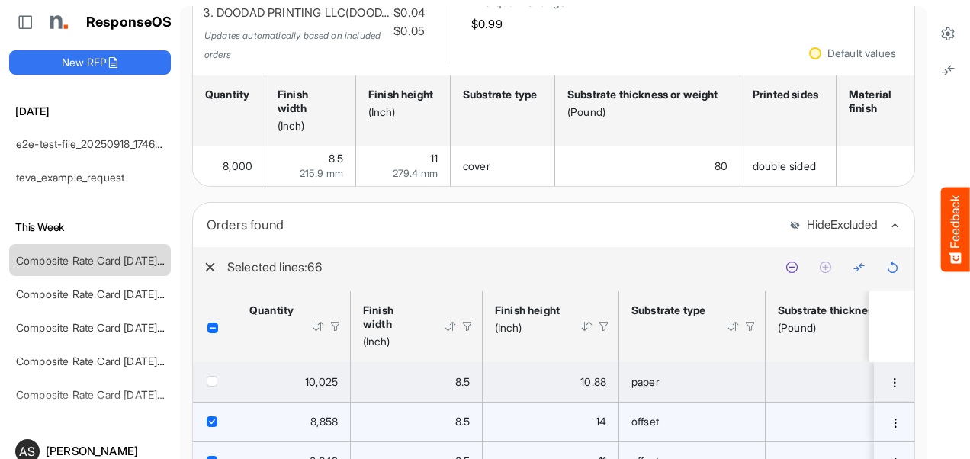
click at [211, 333] on span "Header checkbox" at bounding box center [212, 328] width 11 height 11
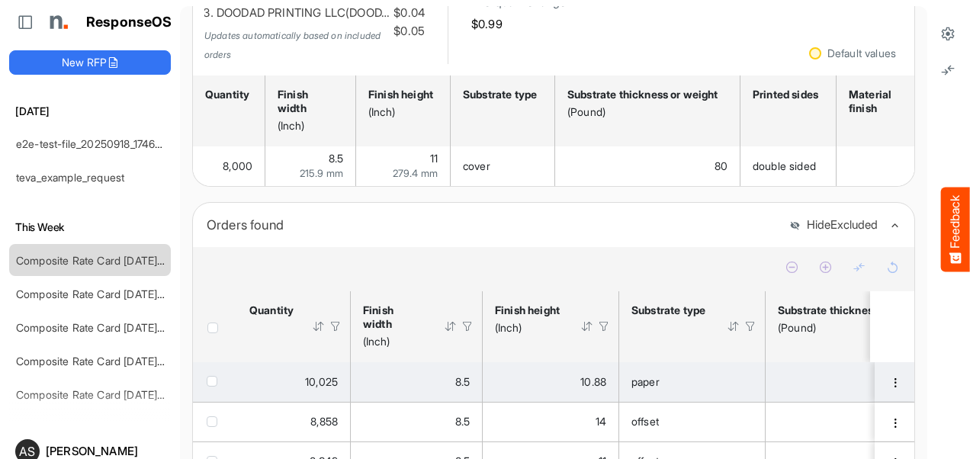
click at [605, 333] on div at bounding box center [604, 327] width 14 height 14
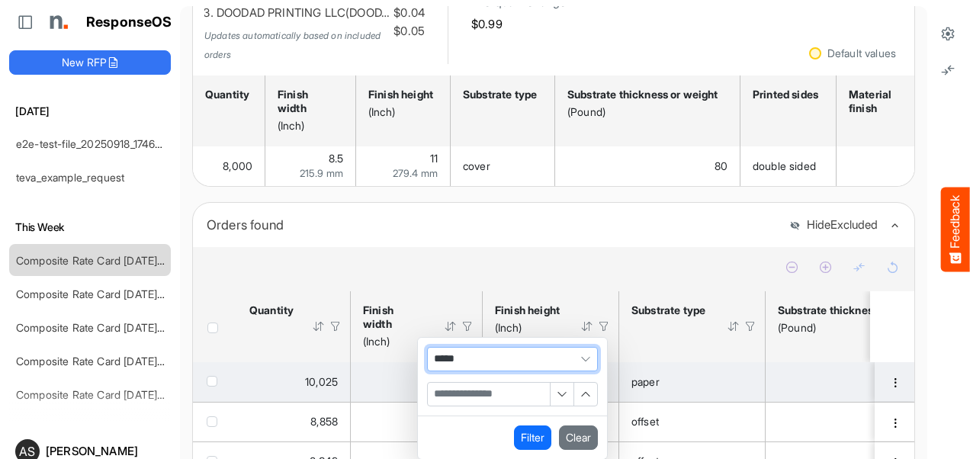
click at [587, 371] on span "Filter Operator" at bounding box center [585, 359] width 23 height 23
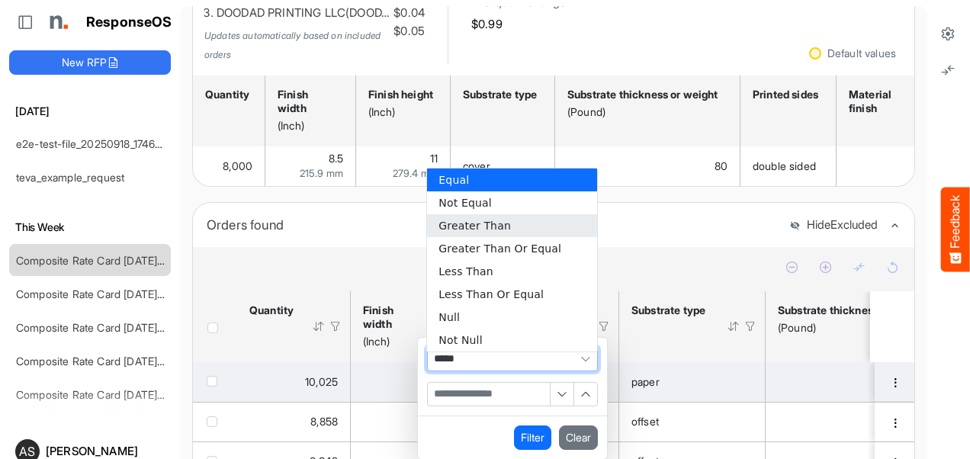
click at [497, 221] on li "Greater Than" at bounding box center [512, 225] width 170 height 23
type input "**********"
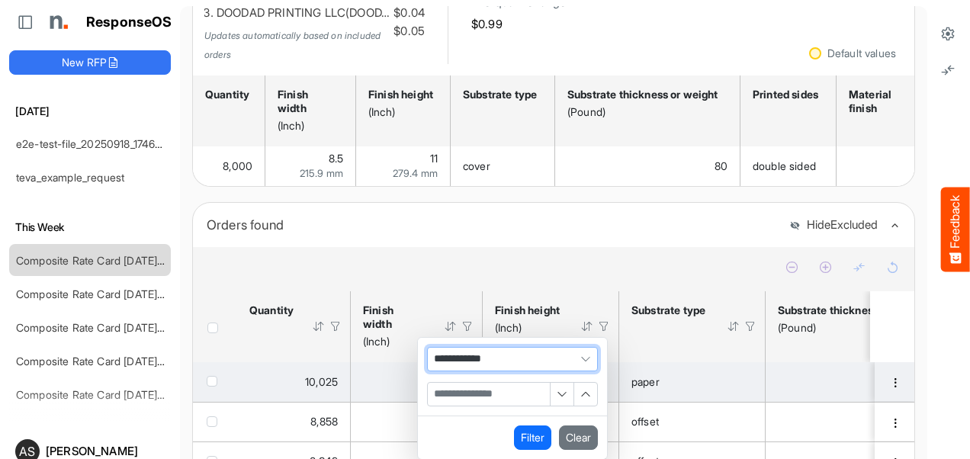
click at [464, 400] on input "Filter Value" at bounding box center [489, 394] width 122 height 23
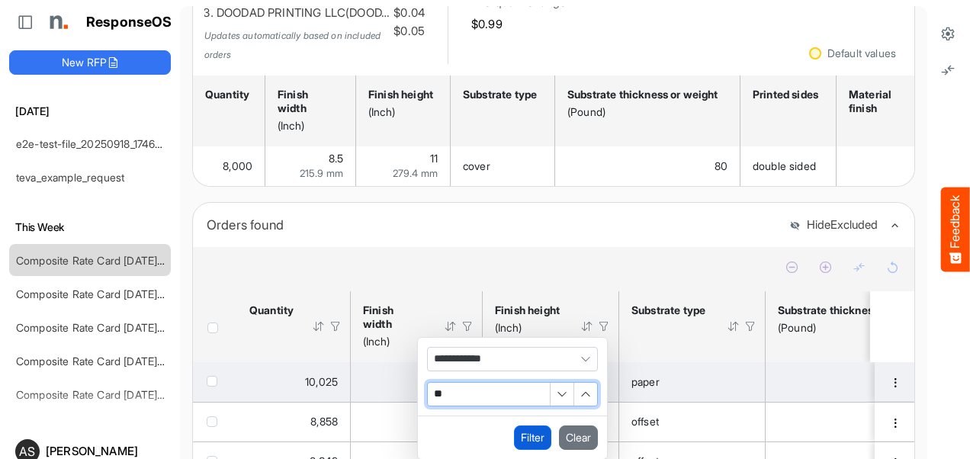
type input "**"
click at [527, 448] on button "Filter" at bounding box center [532, 437] width 37 height 24
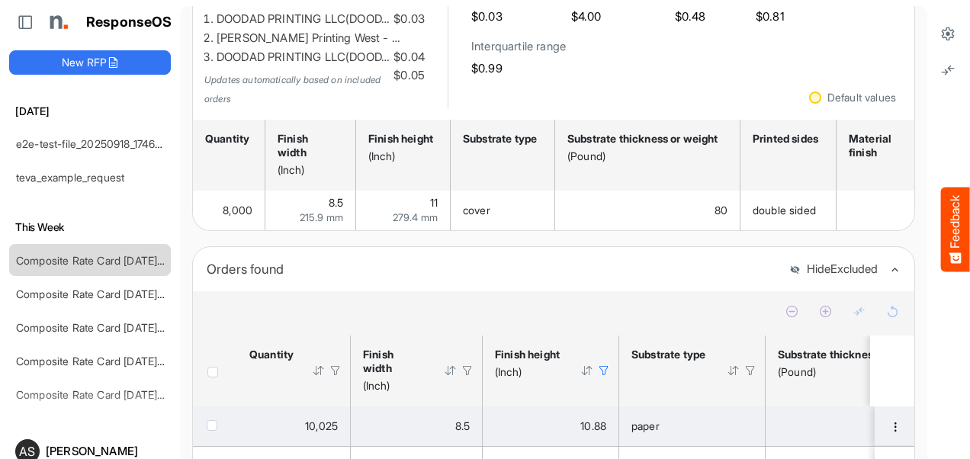
scroll to position [162, 0]
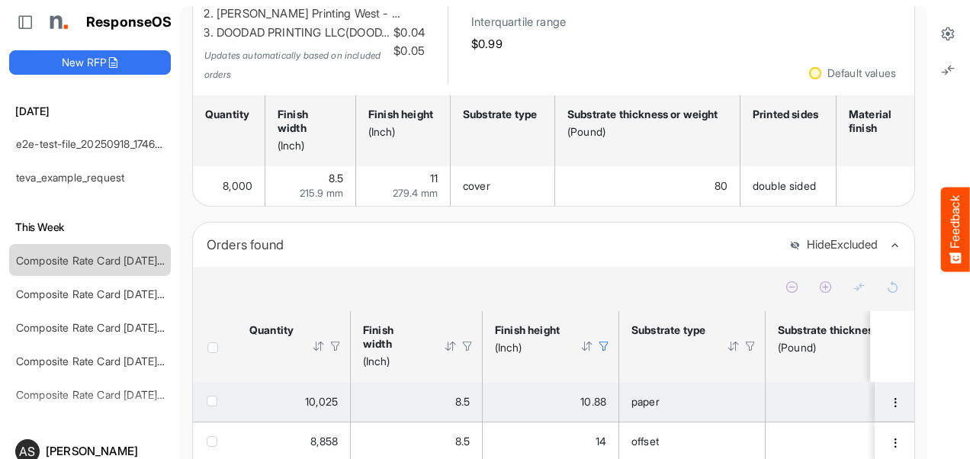
click at [602, 353] on div at bounding box center [604, 346] width 14 height 14
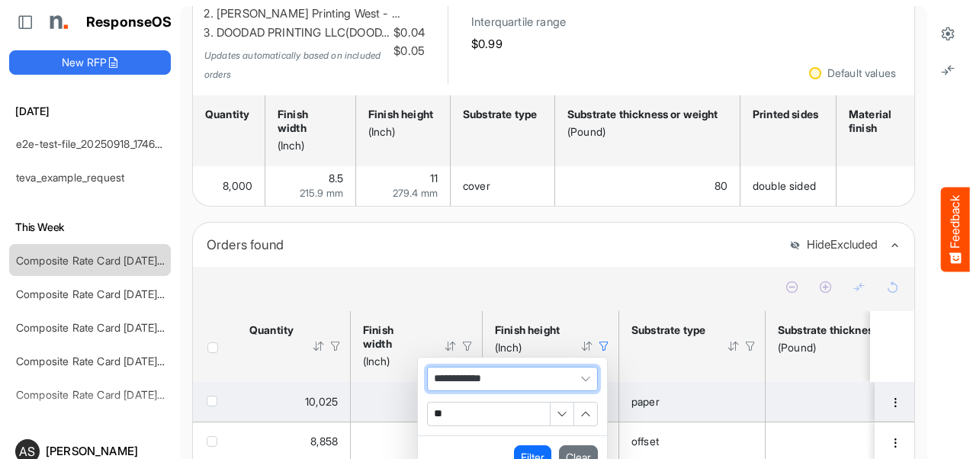
click at [490, 423] on input "**" at bounding box center [489, 414] width 122 height 23
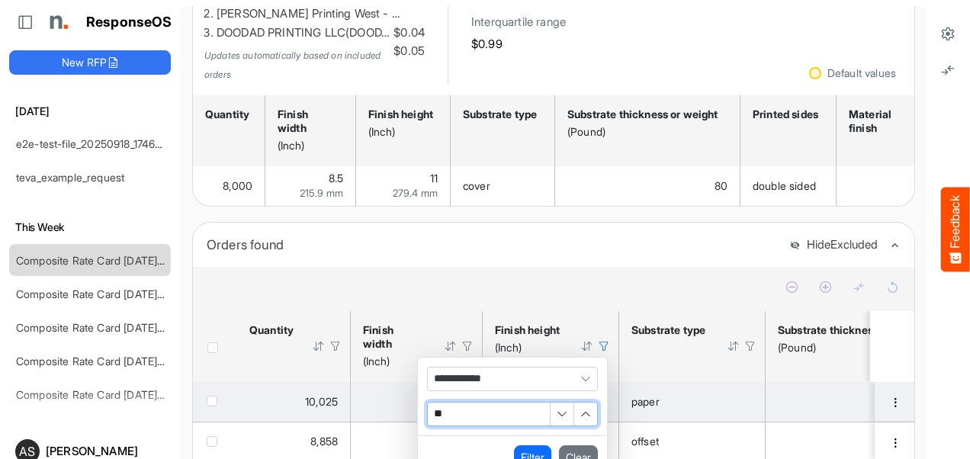
click at [490, 423] on input "**" at bounding box center [489, 414] width 122 height 23
type input "***"
click at [515, 451] on div "Filter Clear" at bounding box center [512, 456] width 189 height 43
click at [517, 452] on button "Filter" at bounding box center [532, 457] width 37 height 24
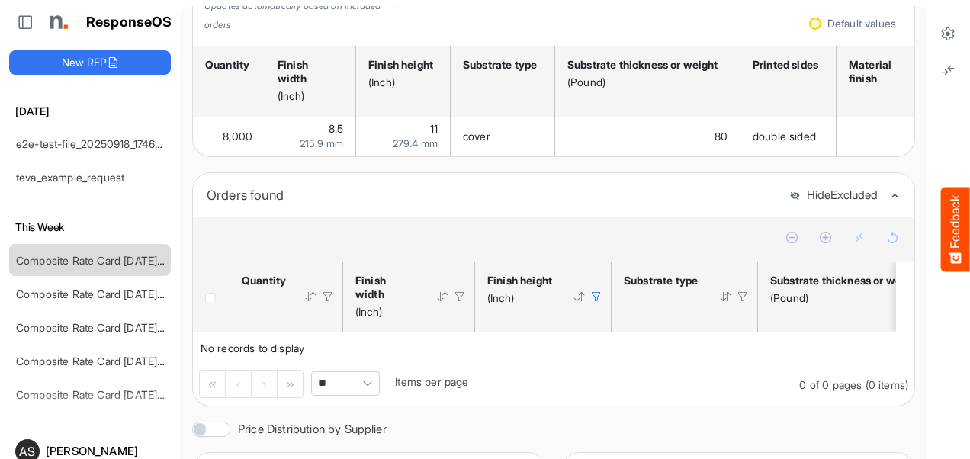
scroll to position [229, 0]
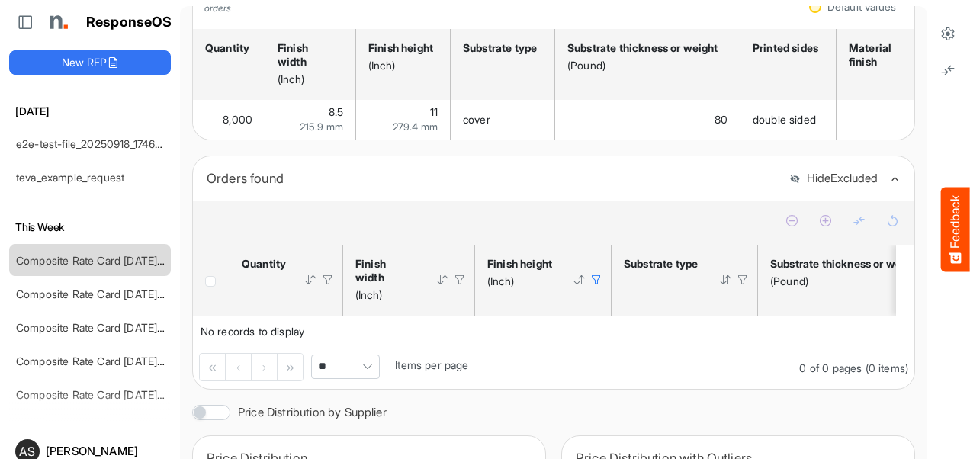
click at [599, 287] on div at bounding box center [596, 280] width 14 height 14
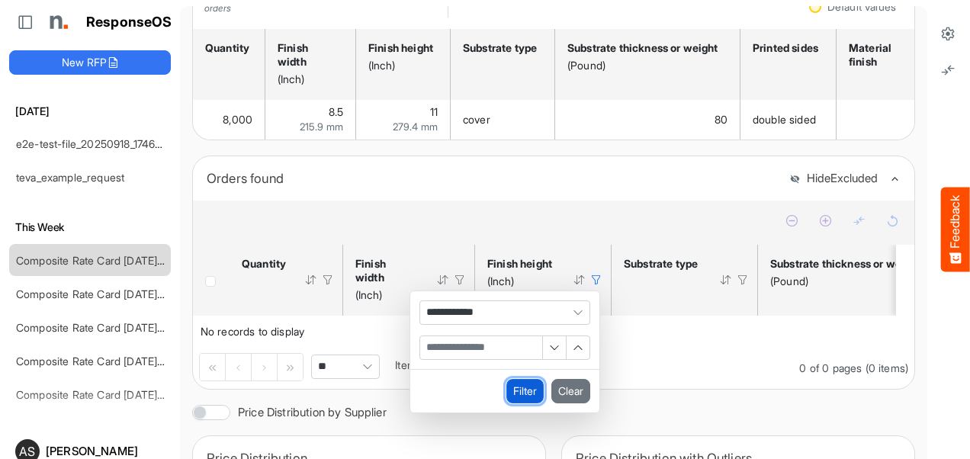
click at [522, 395] on button "Filter" at bounding box center [524, 391] width 37 height 24
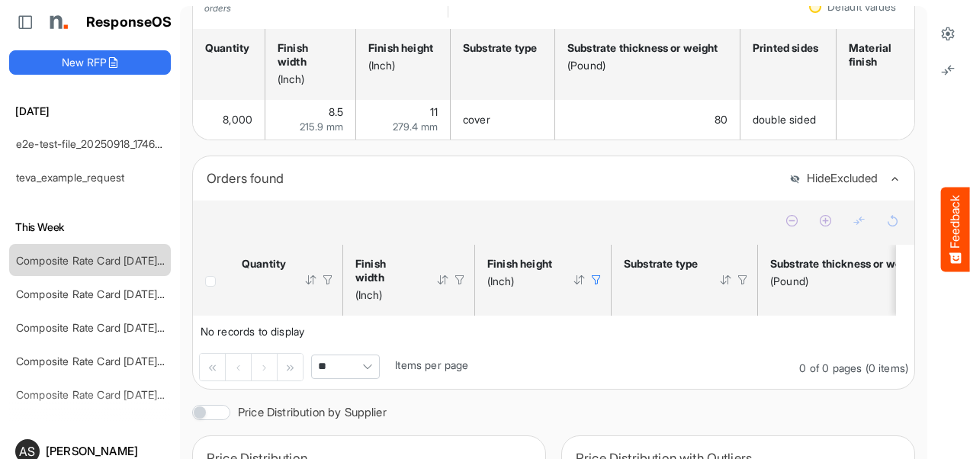
click at [596, 287] on div at bounding box center [596, 280] width 14 height 14
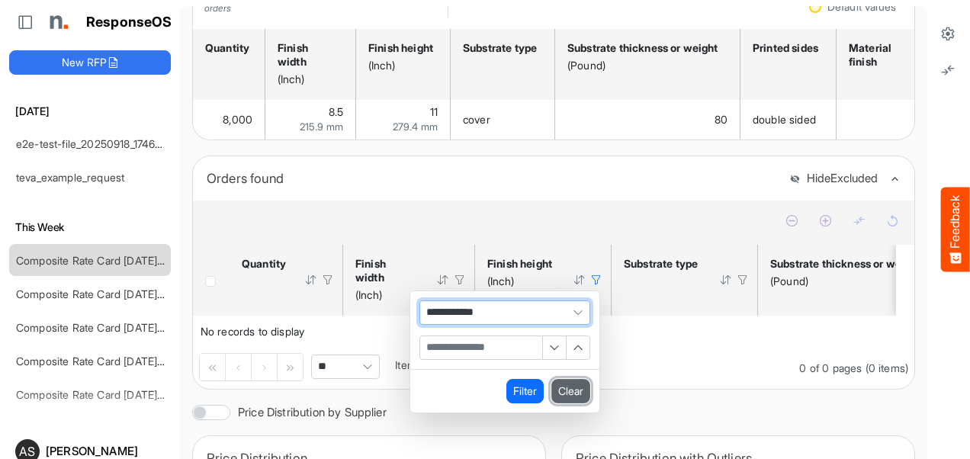
click at [572, 400] on button "Clear" at bounding box center [570, 391] width 39 height 24
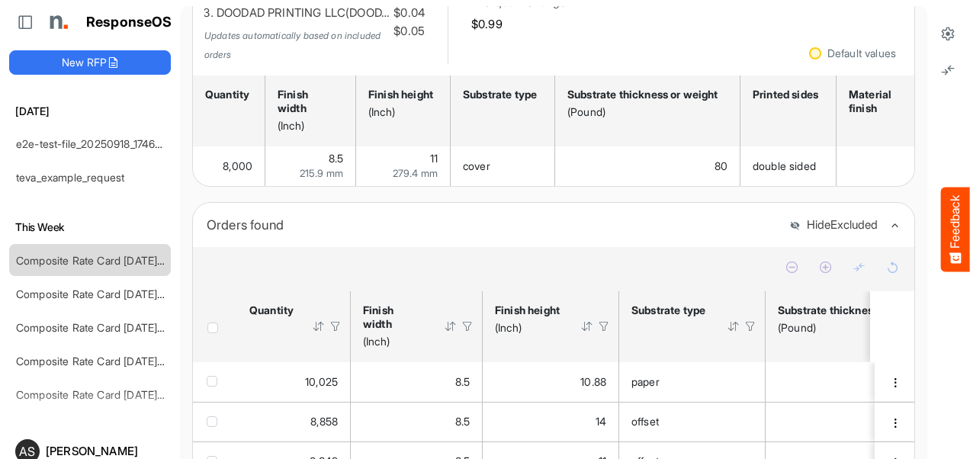
scroll to position [162, 0]
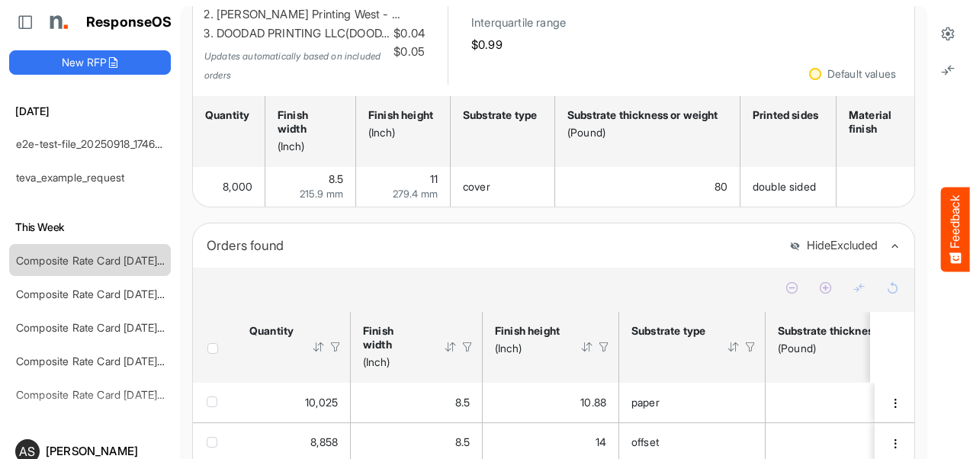
click at [339, 354] on div at bounding box center [336, 347] width 14 height 14
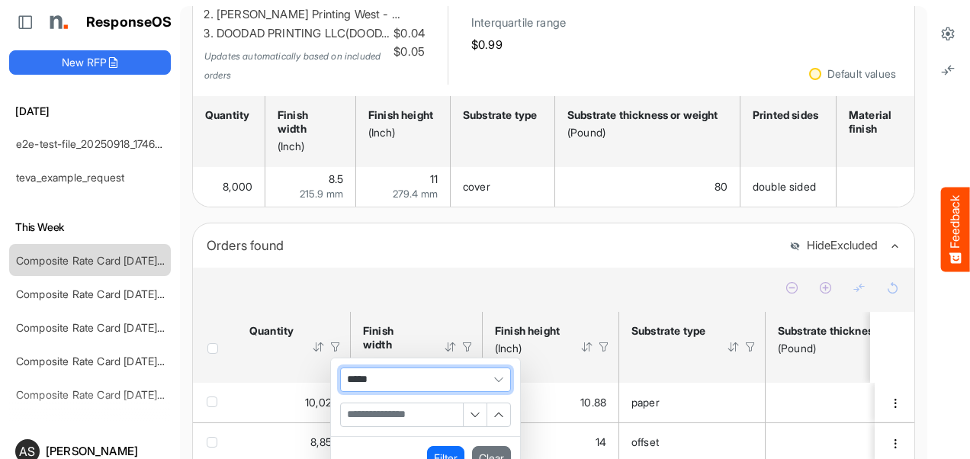
click at [493, 386] on span "Filter Operator" at bounding box center [498, 379] width 23 height 23
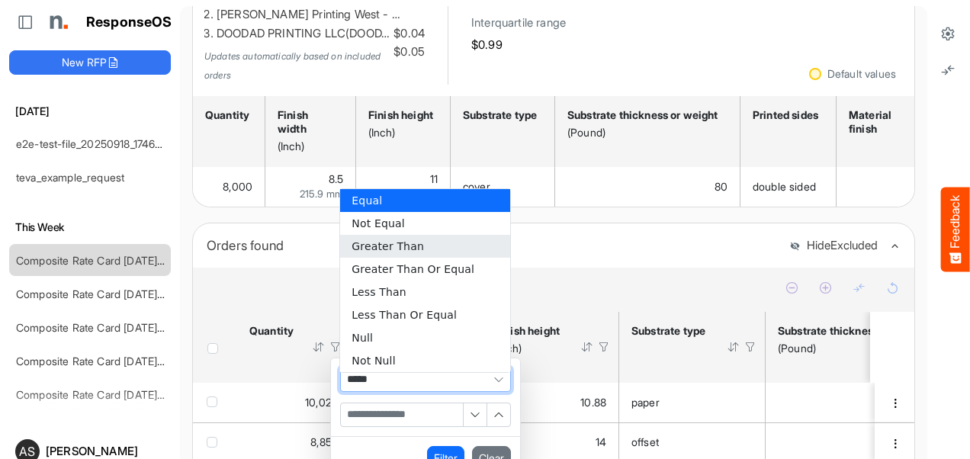
click at [372, 251] on li "Greater Than" at bounding box center [425, 246] width 170 height 23
type input "**********"
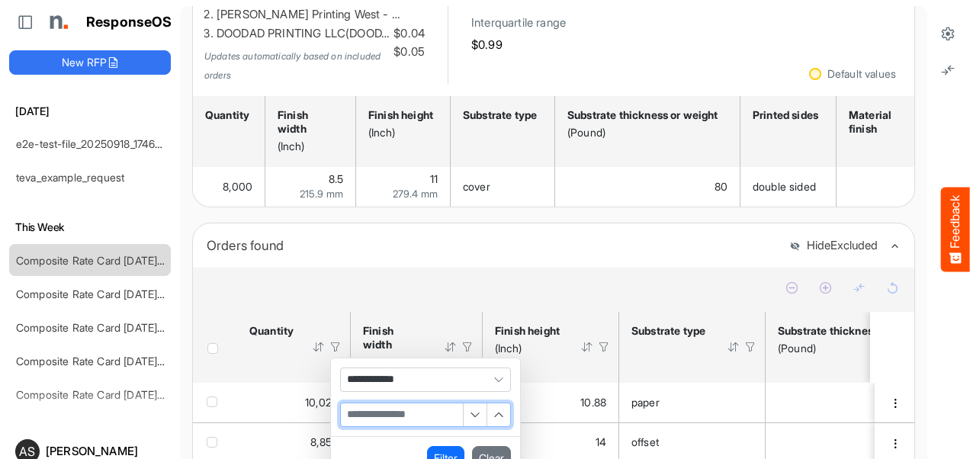
click at [390, 421] on input "Filter Value" at bounding box center [402, 414] width 122 height 23
type input "****"
click at [425, 454] on div "Filter Clear" at bounding box center [425, 457] width 189 height 43
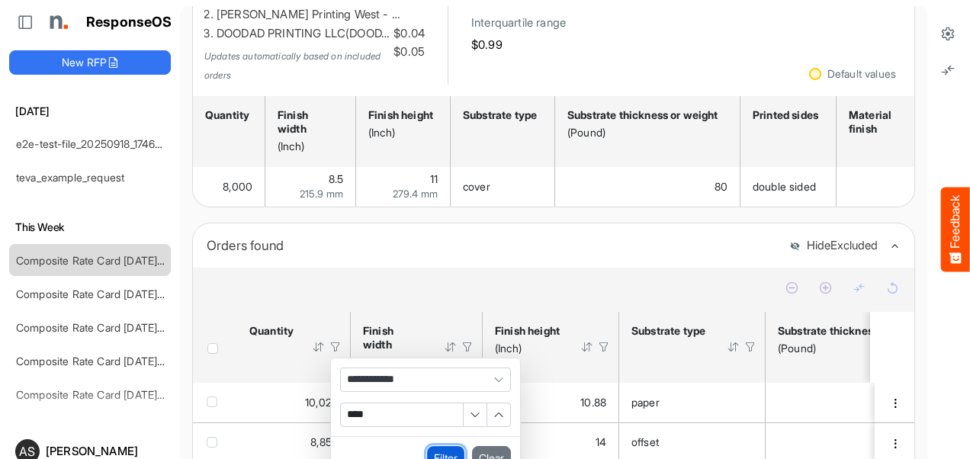
click at [438, 454] on button "Filter" at bounding box center [445, 458] width 37 height 24
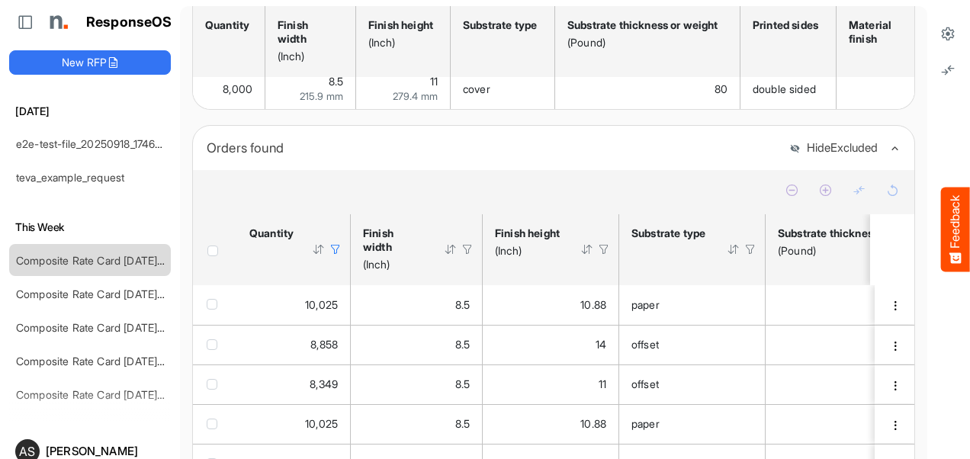
scroll to position [249, 0]
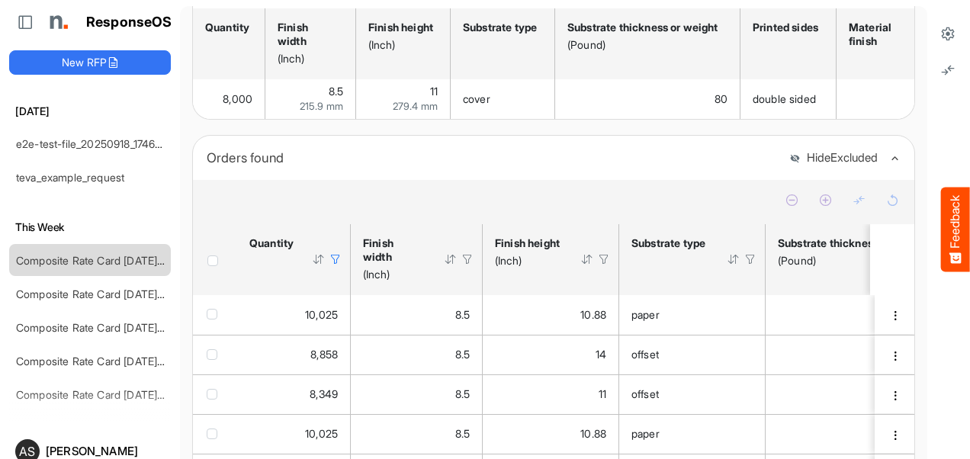
click at [339, 265] on div at bounding box center [336, 259] width 14 height 14
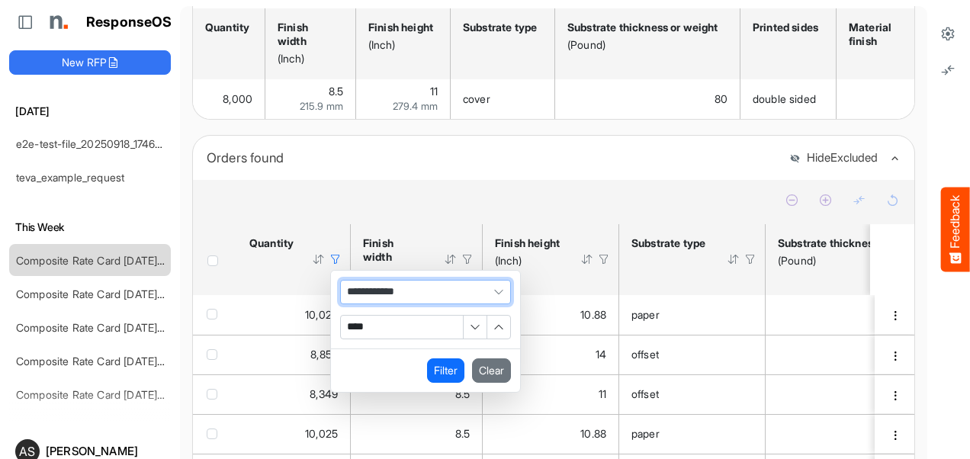
click at [373, 311] on div "****" at bounding box center [425, 321] width 171 height 35
click at [495, 299] on span "Filter Operator" at bounding box center [498, 292] width 23 height 23
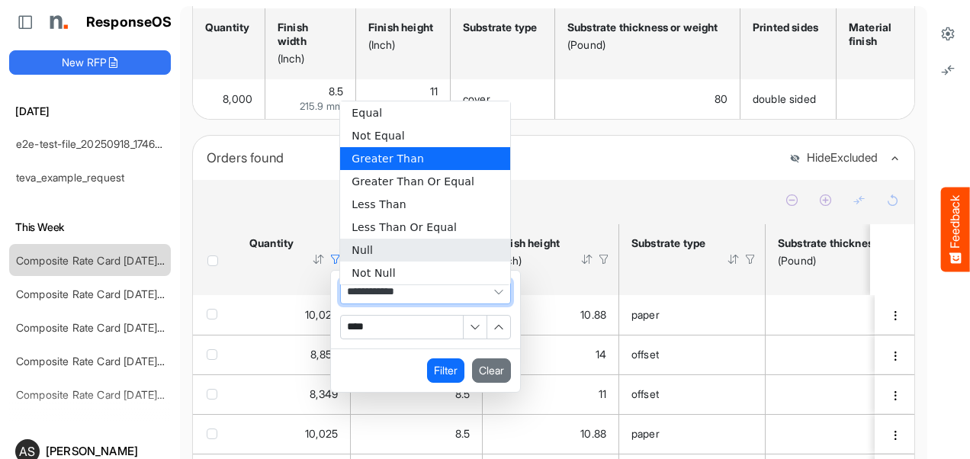
click at [374, 253] on li "Null" at bounding box center [425, 250] width 170 height 23
type input "****"
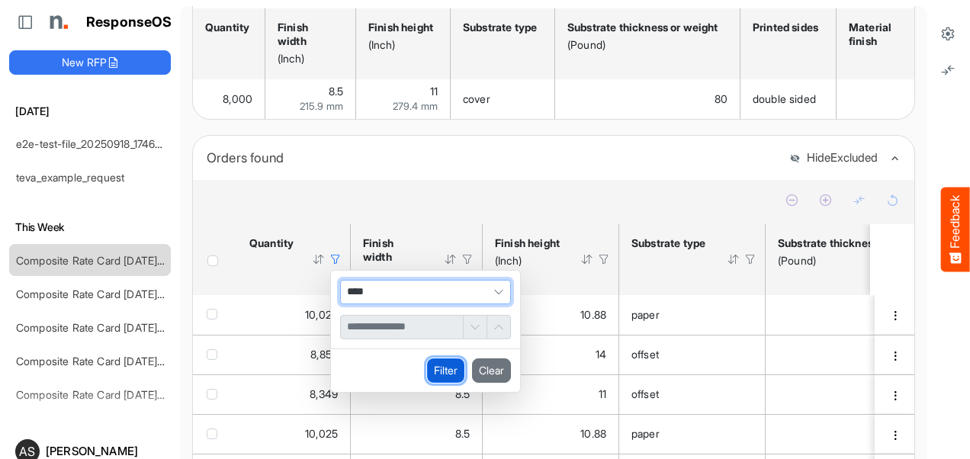
click at [442, 383] on button "Filter" at bounding box center [445, 370] width 37 height 24
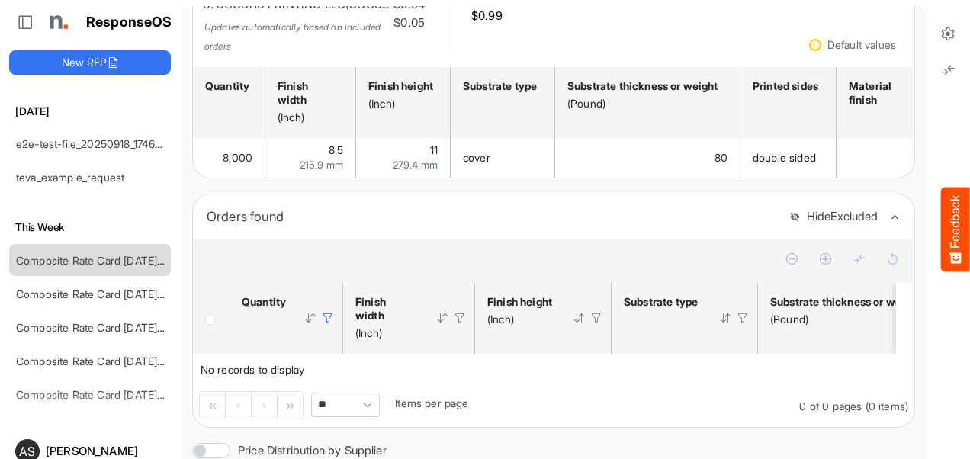
scroll to position [206, 0]
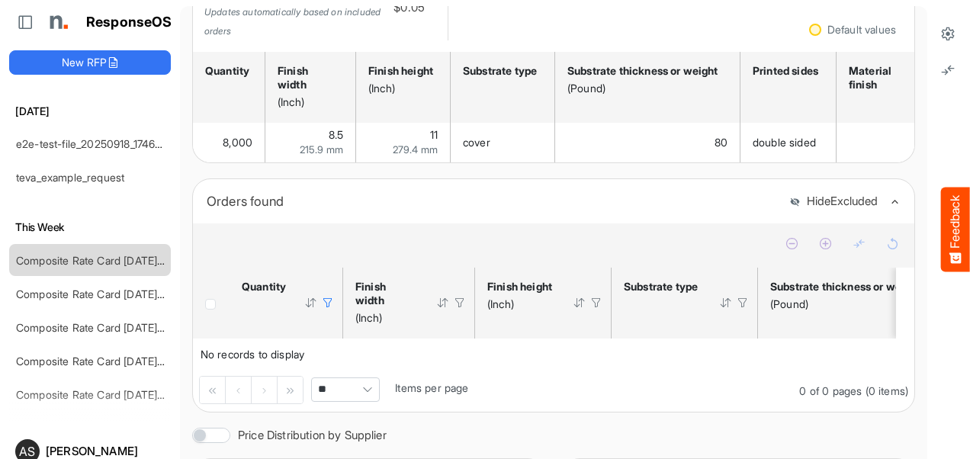
click at [330, 309] on div at bounding box center [328, 303] width 14 height 14
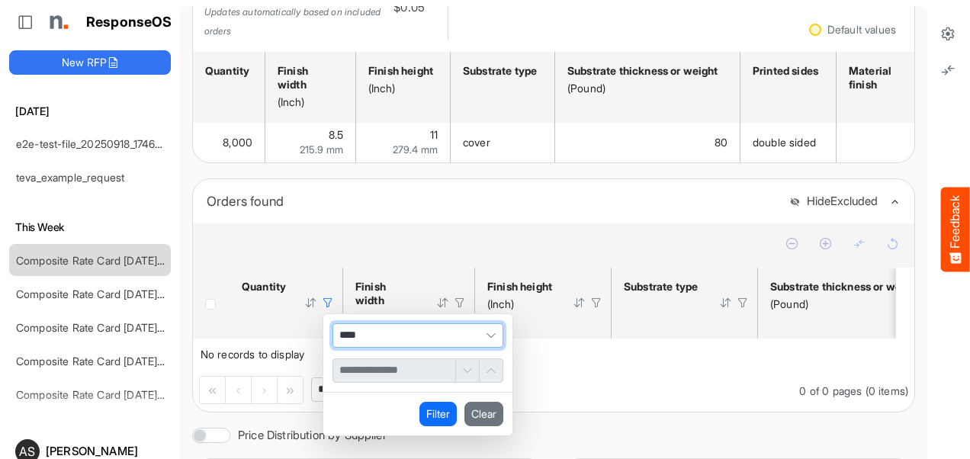
click at [493, 340] on span "Filter Operator" at bounding box center [491, 335] width 23 height 23
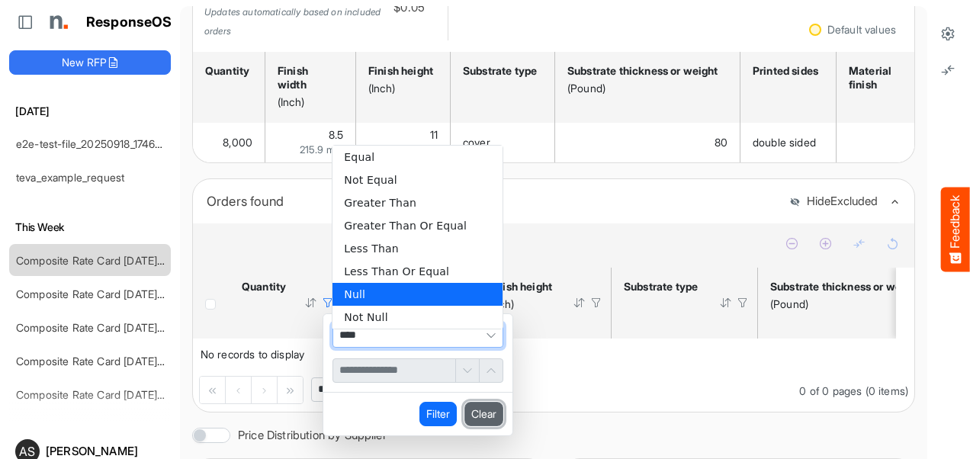
click at [482, 422] on button "Clear" at bounding box center [483, 414] width 39 height 24
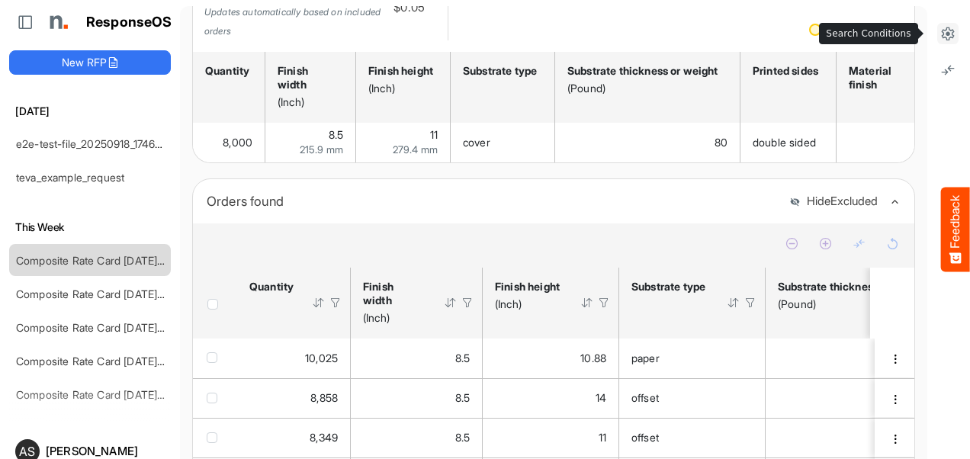
click at [937, 37] on button at bounding box center [947, 33] width 21 height 21
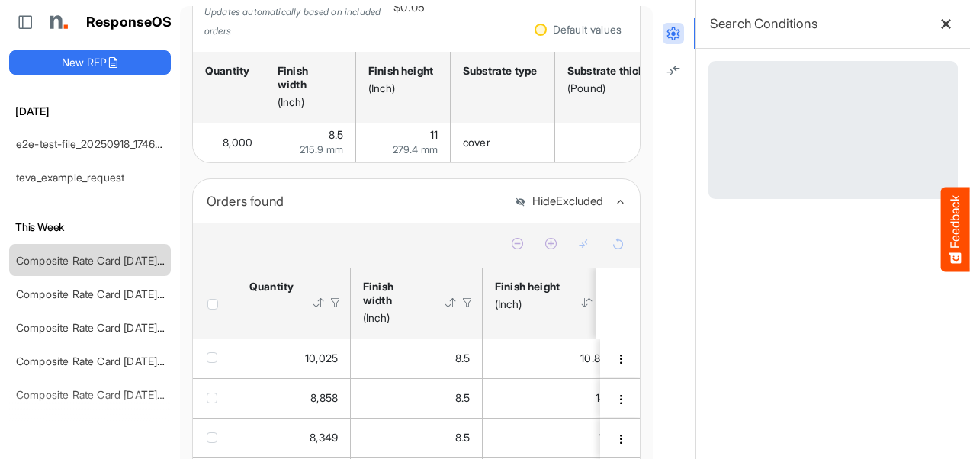
scroll to position [211, 0]
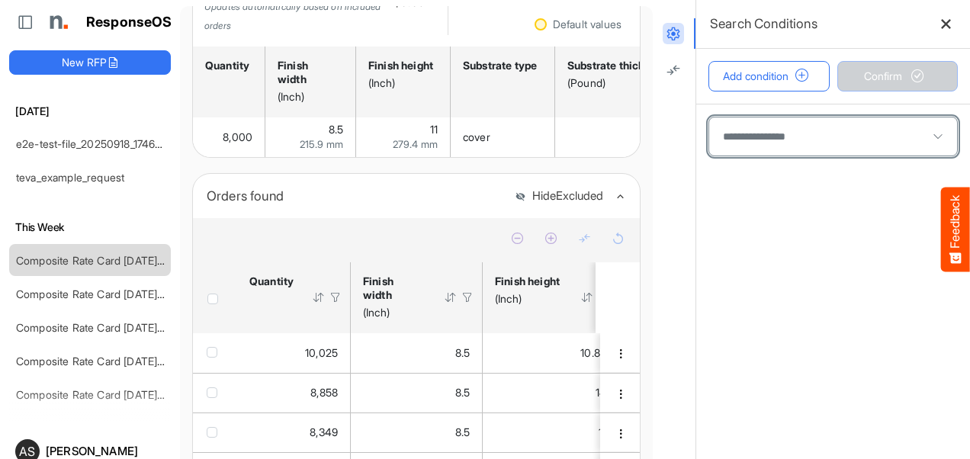
click at [866, 123] on span at bounding box center [833, 136] width 248 height 38
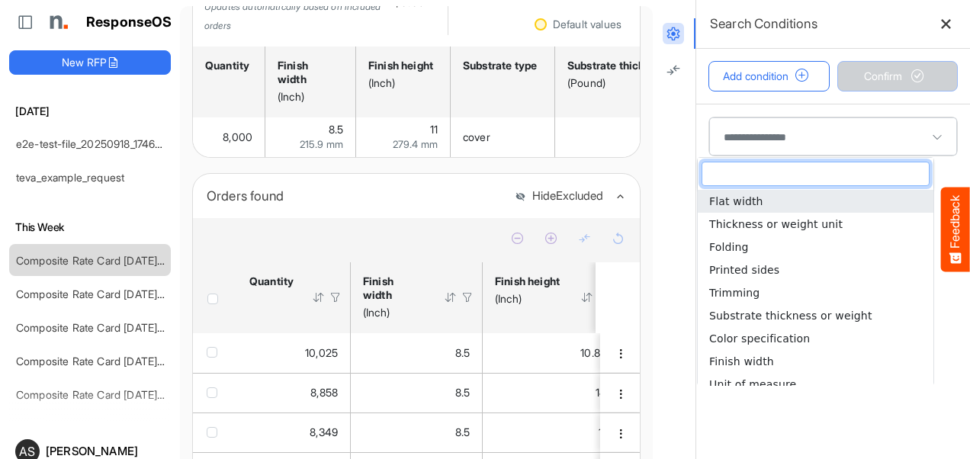
click at [792, 202] on li "Flat width" at bounding box center [816, 201] width 236 height 23
type input "**********"
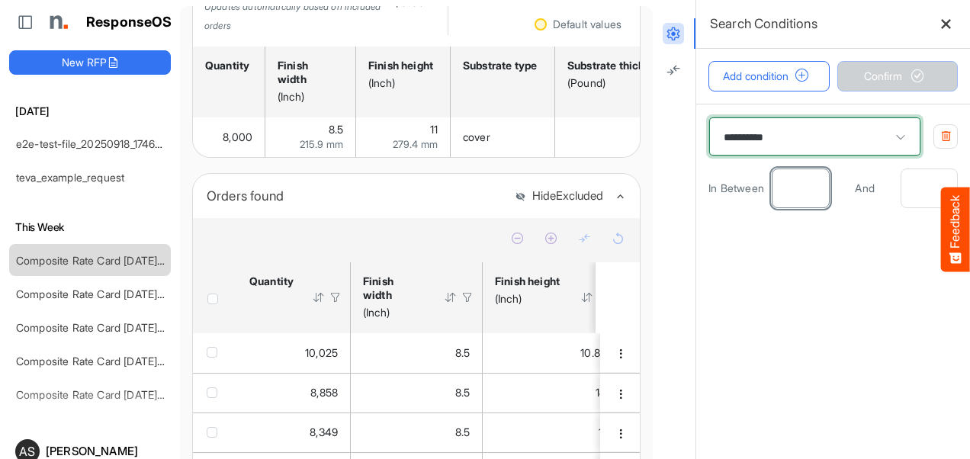
click at [782, 192] on input "number" at bounding box center [800, 188] width 56 height 38
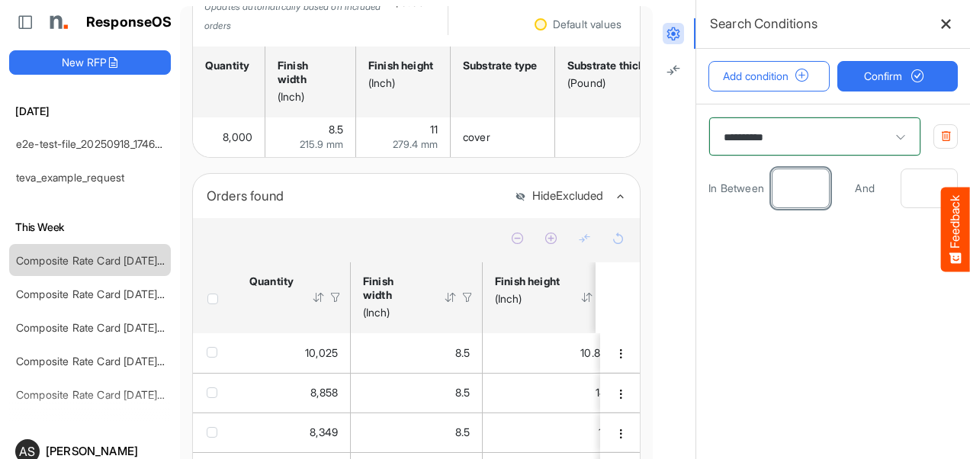
type input "**"
click at [901, 193] on input "number" at bounding box center [929, 188] width 56 height 38
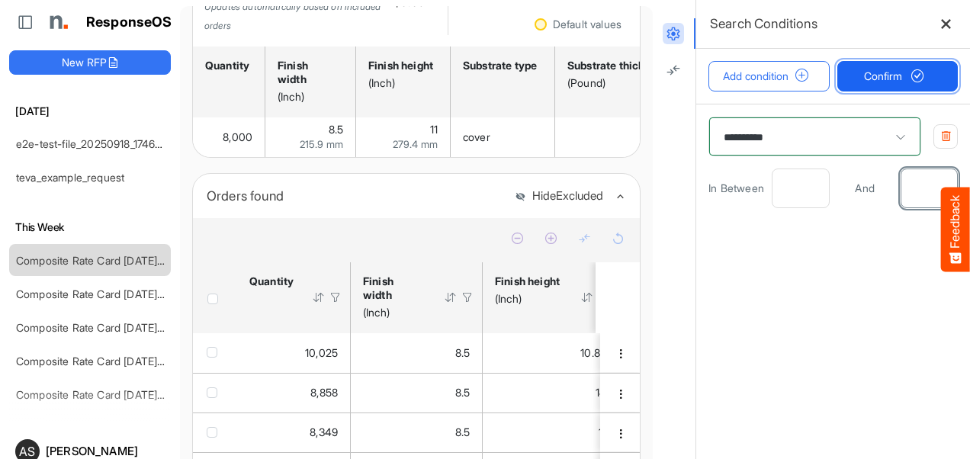
type input "**"
click at [885, 75] on span "Confirm" at bounding box center [897, 76] width 67 height 17
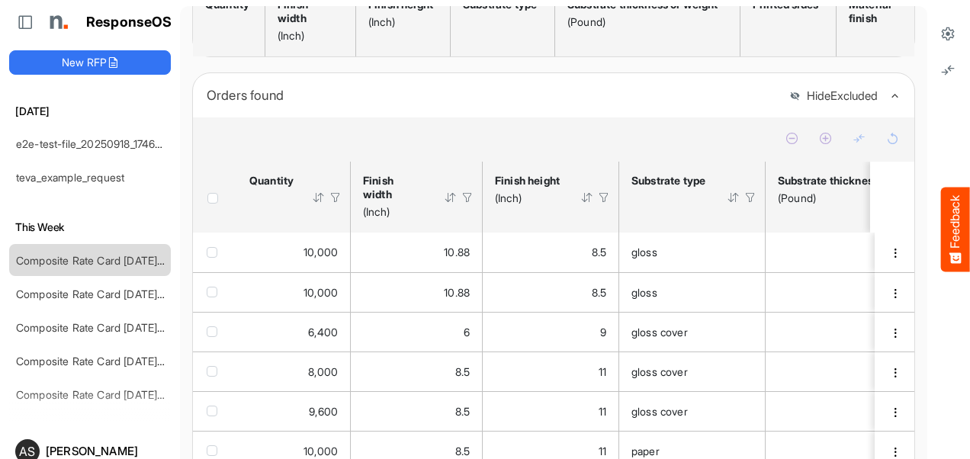
scroll to position [283, 0]
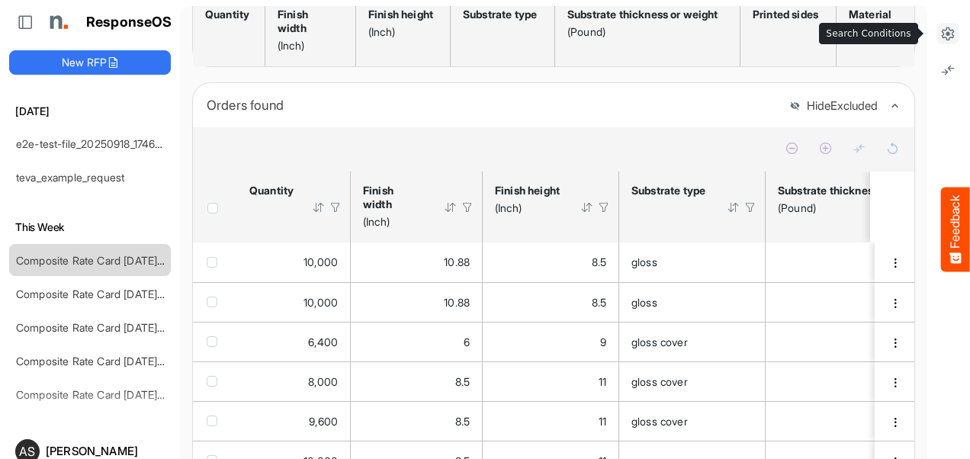
click at [940, 26] on icon at bounding box center [947, 33] width 15 height 15
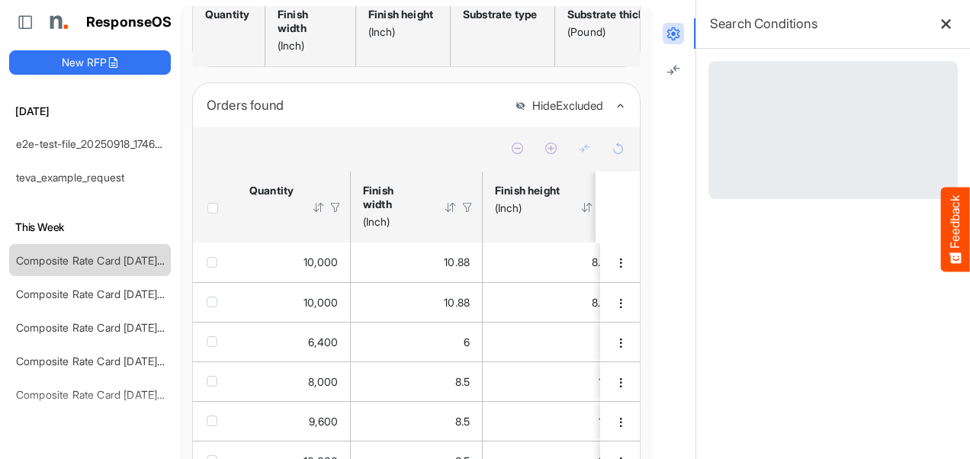
scroll to position [288, 0]
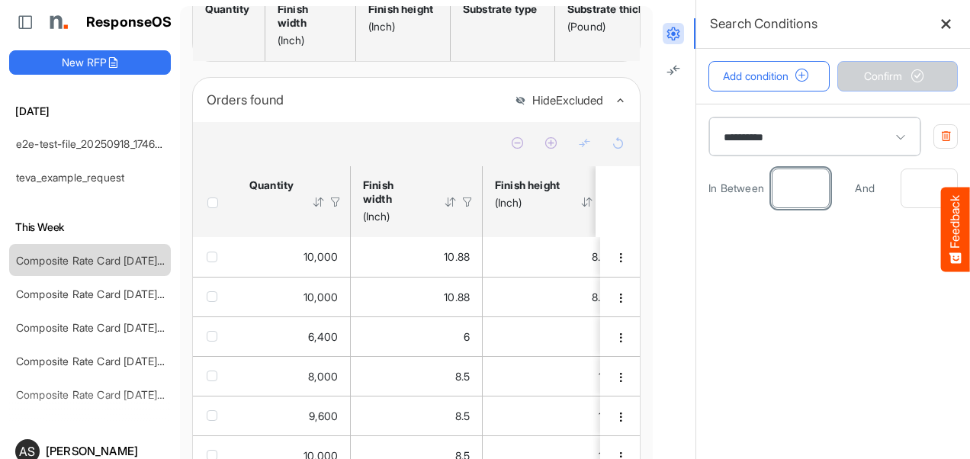
drag, startPoint x: 787, startPoint y: 189, endPoint x: 753, endPoint y: 189, distance: 33.6
click at [753, 189] on div "In Between ** And **" at bounding box center [832, 189] width 249 height 40
type input "*"
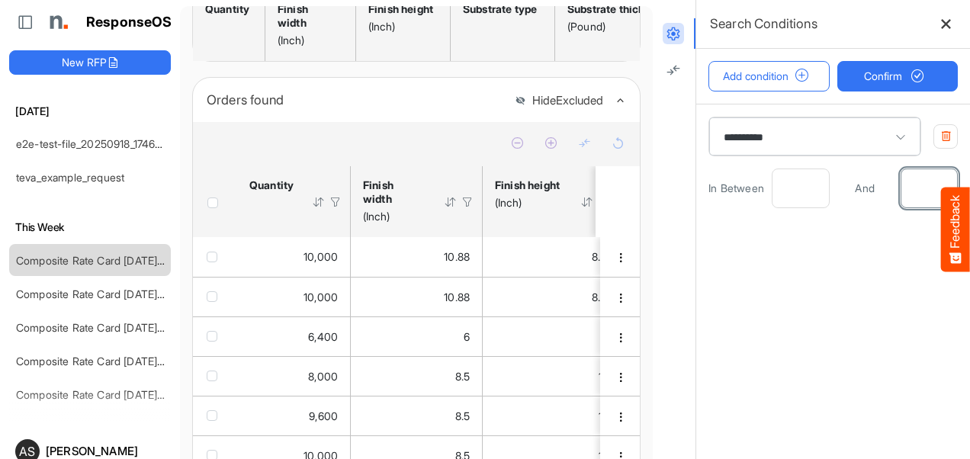
drag, startPoint x: 909, startPoint y: 183, endPoint x: 884, endPoint y: 181, distance: 25.2
click at [901, 181] on input "**" at bounding box center [929, 188] width 56 height 38
type input "*"
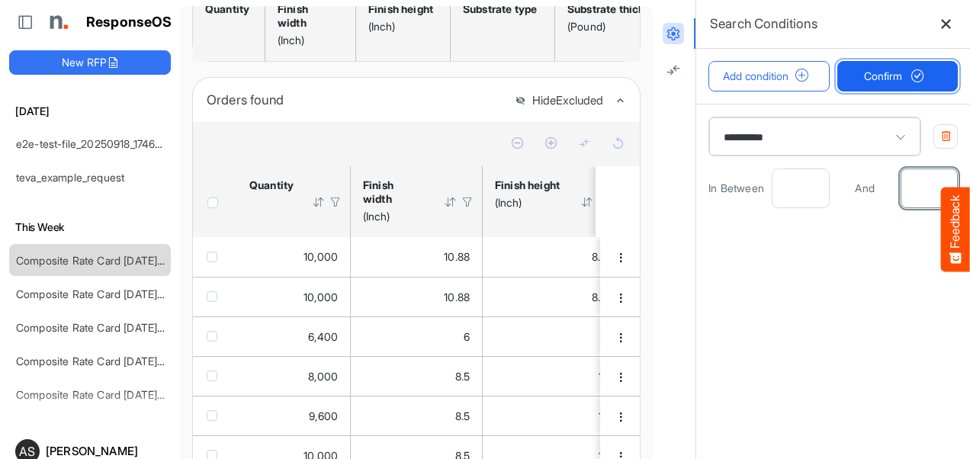
type input "*"
click at [880, 90] on button "Confirm" at bounding box center [897, 76] width 121 height 31
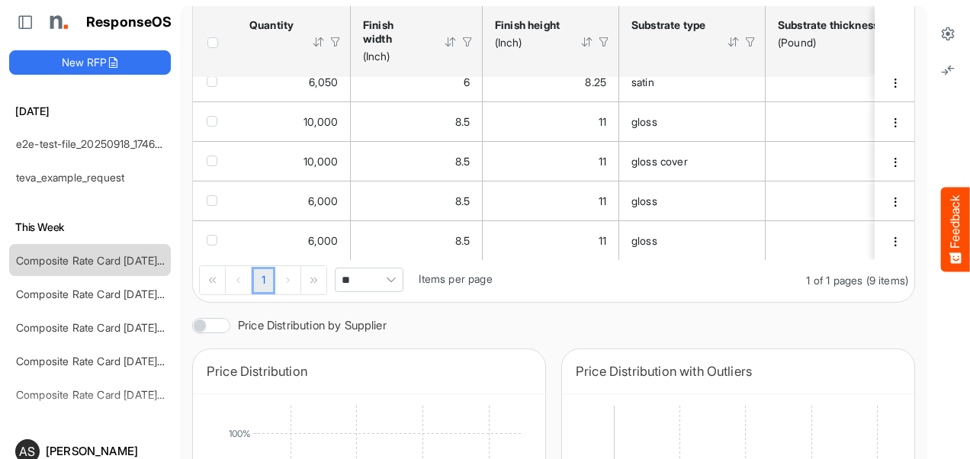
scroll to position [609, 0]
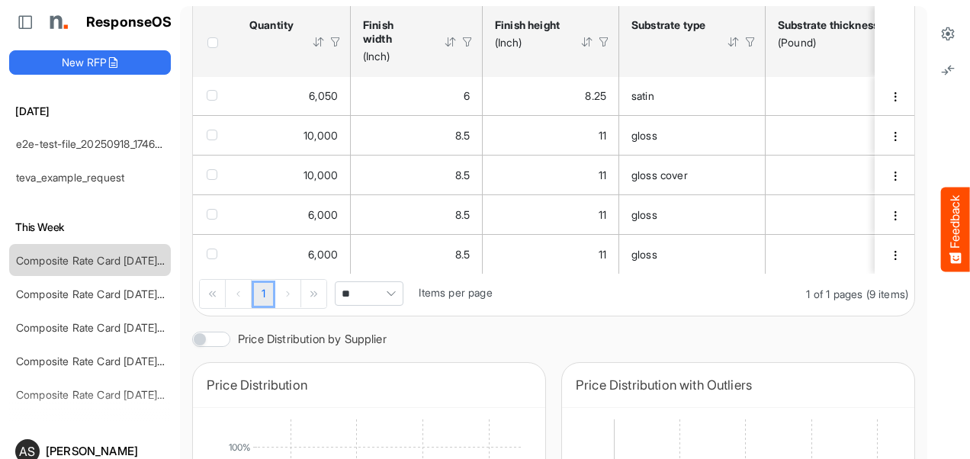
drag, startPoint x: 308, startPoint y: 287, endPoint x: 409, endPoint y: 291, distance: 101.5
click at [409, 291] on div "1 1 of 1 pages (9 items) ** Items per page" at bounding box center [553, 295] width 721 height 42
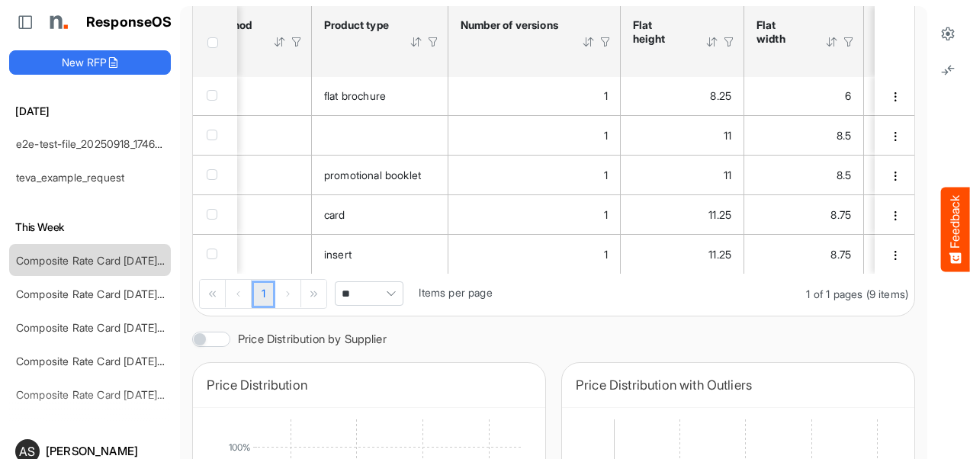
scroll to position [0, 1709]
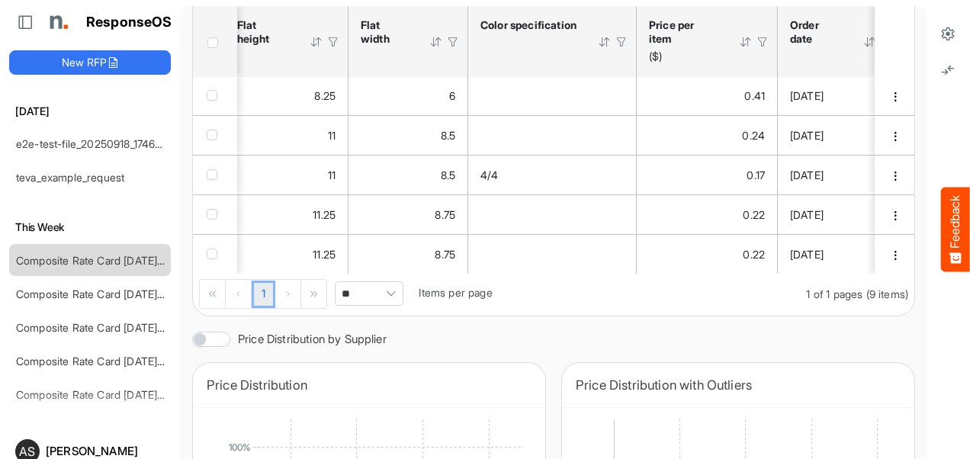
click at [759, 37] on div at bounding box center [763, 42] width 14 height 14
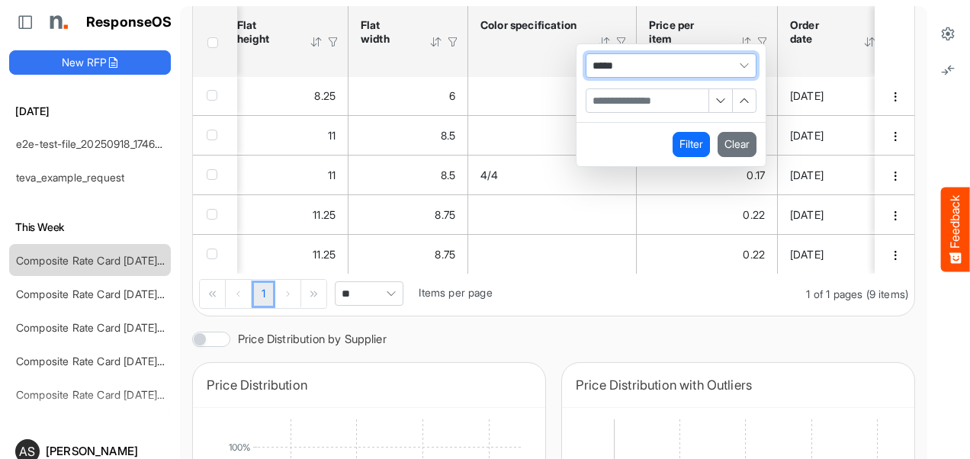
click at [746, 41] on div at bounding box center [746, 42] width 14 height 14
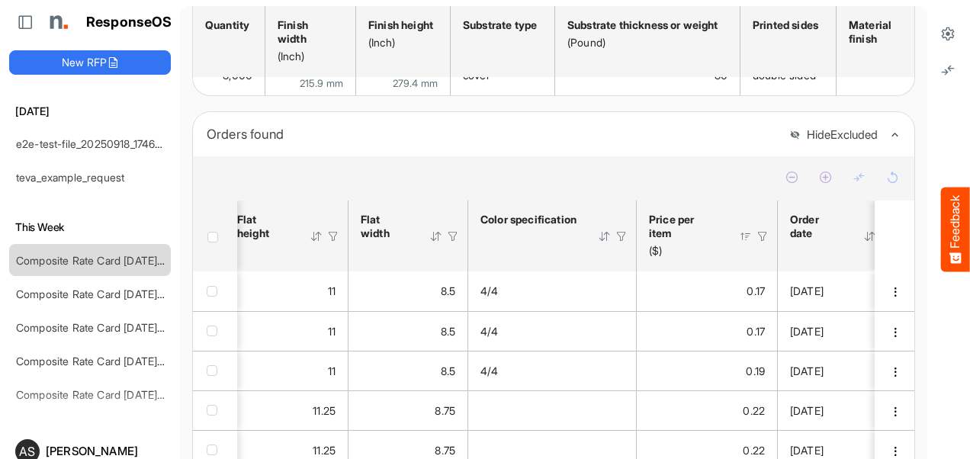
click at [743, 243] on div at bounding box center [746, 237] width 14 height 14
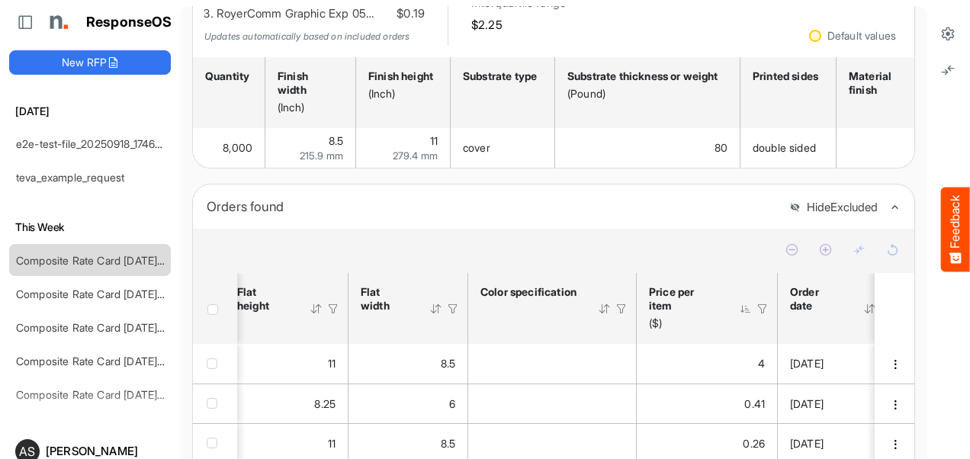
click at [766, 315] on div at bounding box center [763, 309] width 14 height 14
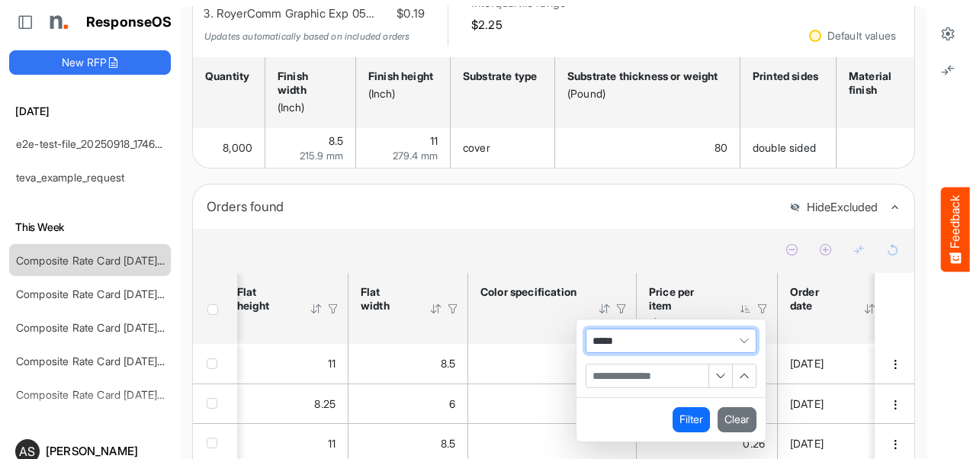
click at [743, 352] on span "Filter Operator" at bounding box center [744, 340] width 23 height 23
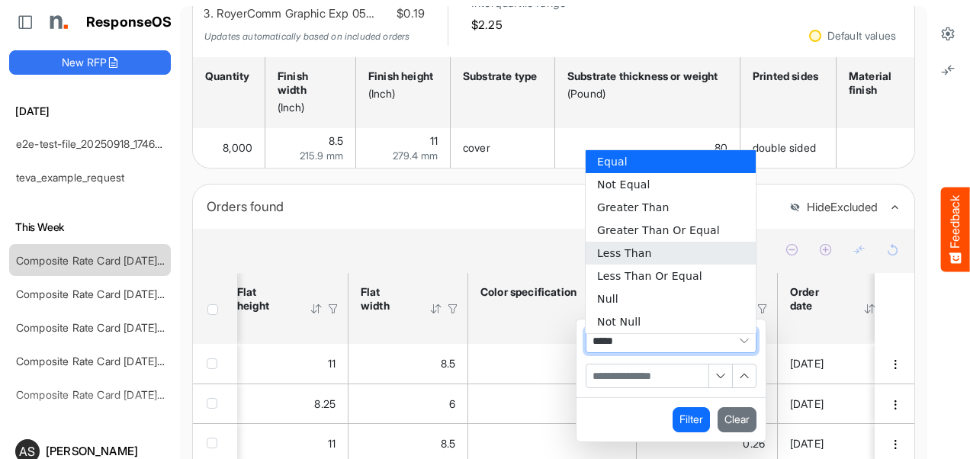
click at [647, 252] on li "Less Than" at bounding box center [671, 253] width 170 height 23
type input "*********"
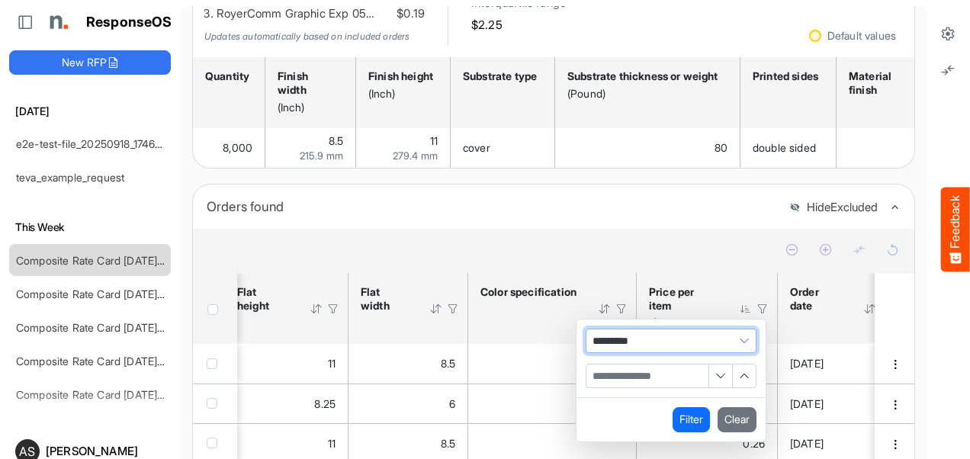
click at [630, 383] on input "Filter Value" at bounding box center [647, 375] width 122 height 23
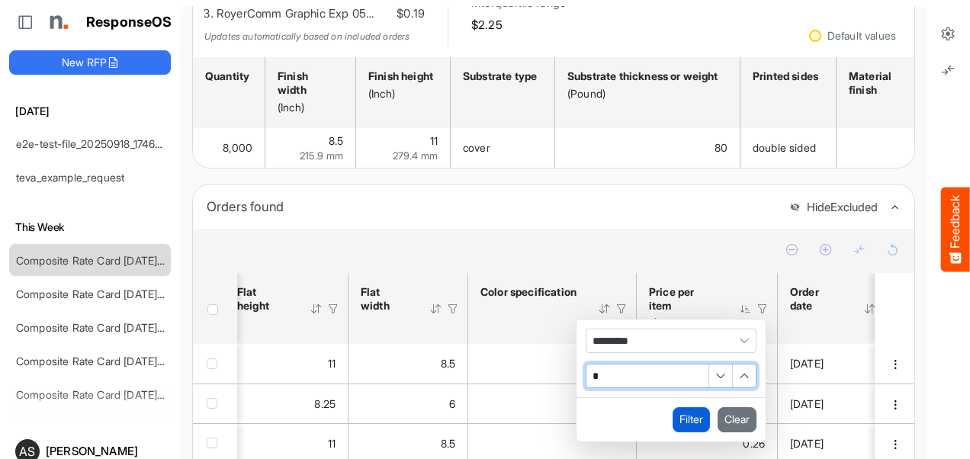
type input "*"
click at [694, 427] on button "Filter" at bounding box center [691, 419] width 37 height 24
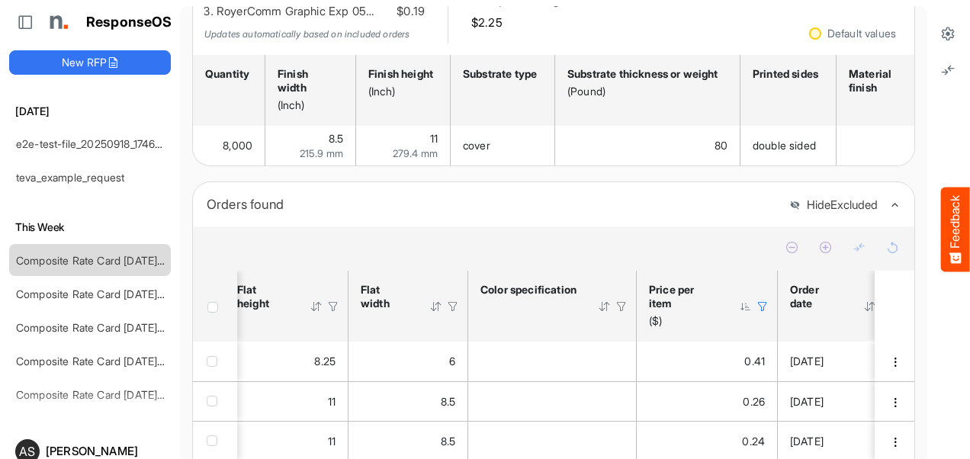
scroll to position [188, 0]
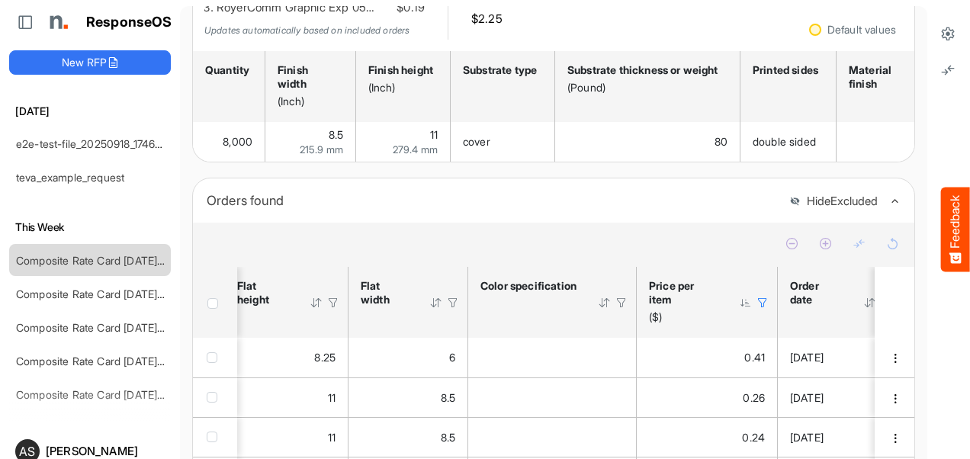
click at [766, 310] on div at bounding box center [763, 303] width 14 height 14
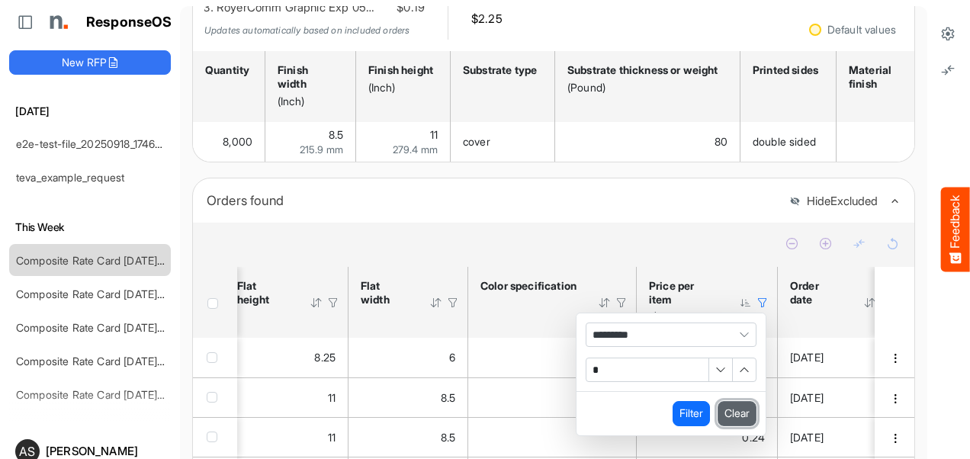
click at [731, 421] on button "Clear" at bounding box center [737, 413] width 39 height 24
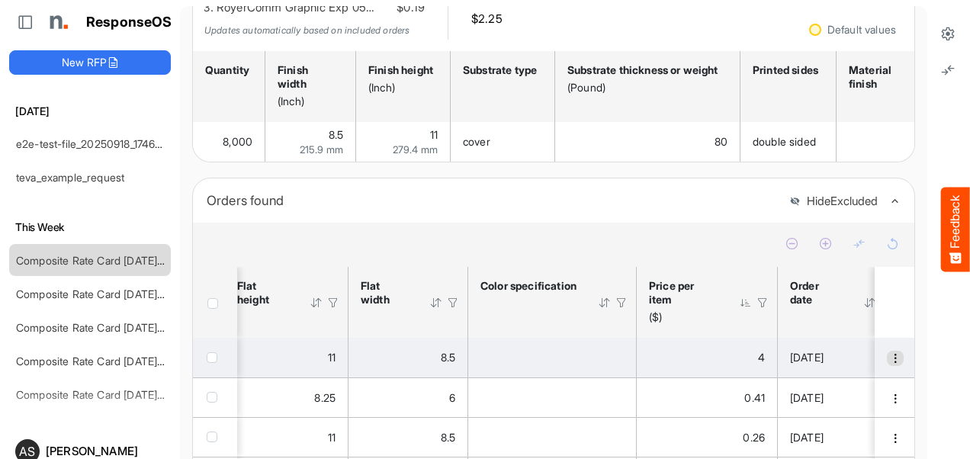
click at [890, 364] on span "dropdownbutton" at bounding box center [895, 358] width 11 height 11
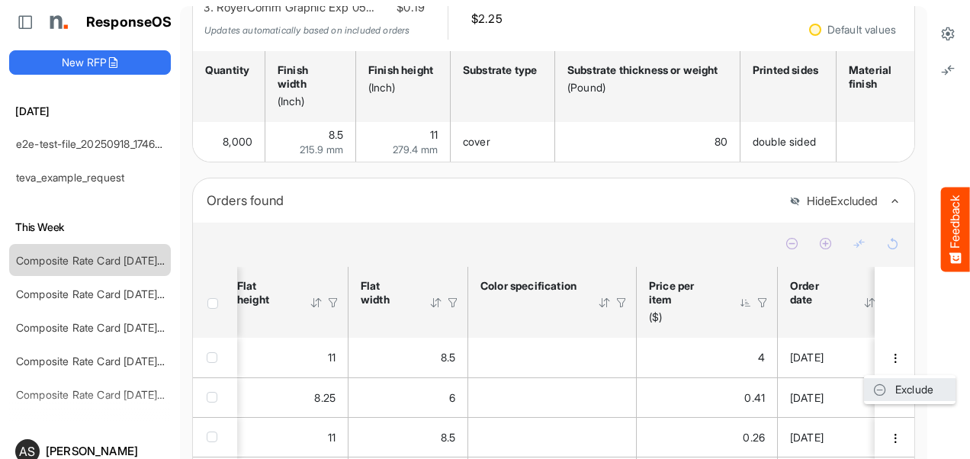
click at [880, 393] on span at bounding box center [880, 389] width 14 height 23
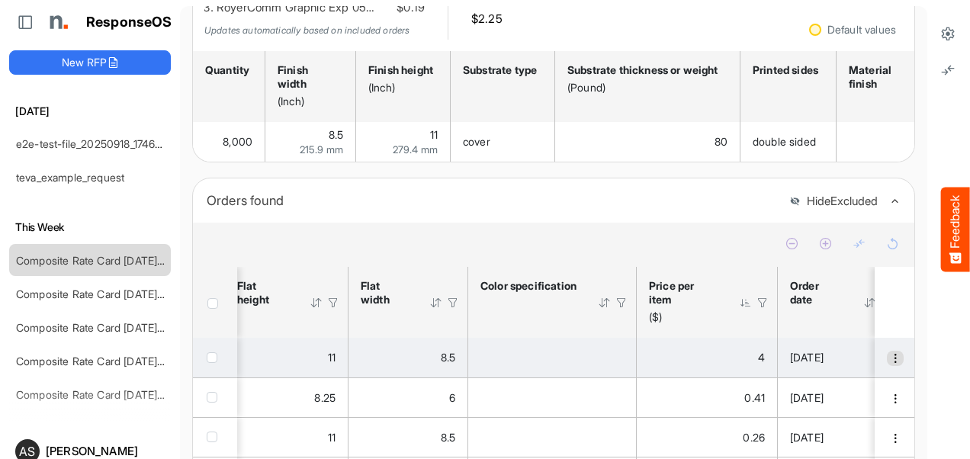
click at [890, 364] on span "dropdownbutton" at bounding box center [895, 358] width 11 height 11
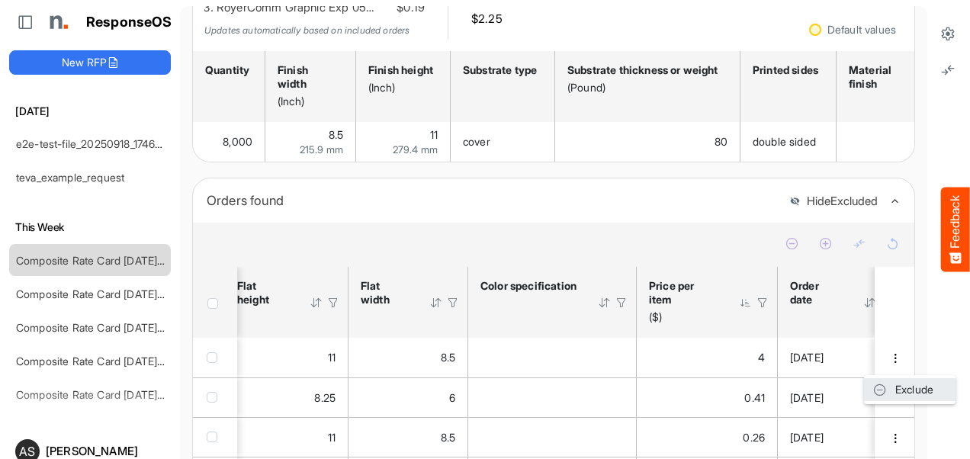
click at [881, 386] on span at bounding box center [880, 389] width 14 height 23
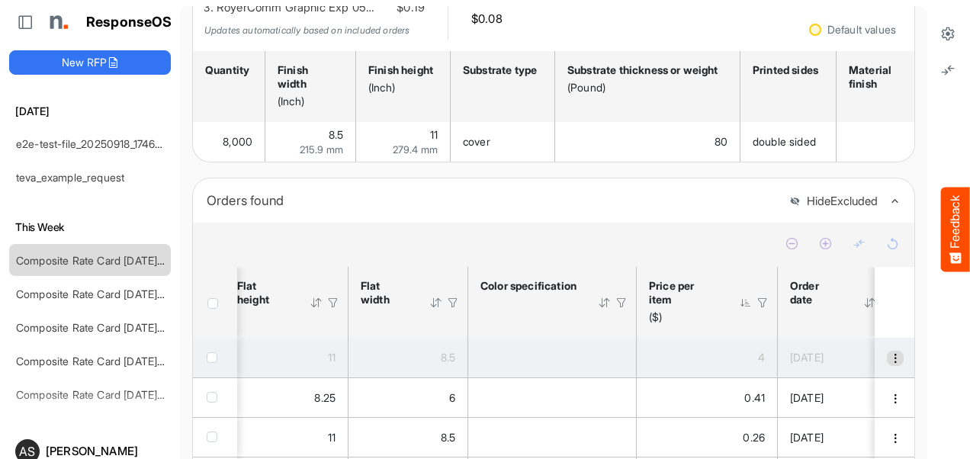
click at [890, 364] on span "dropdownbutton" at bounding box center [895, 358] width 11 height 11
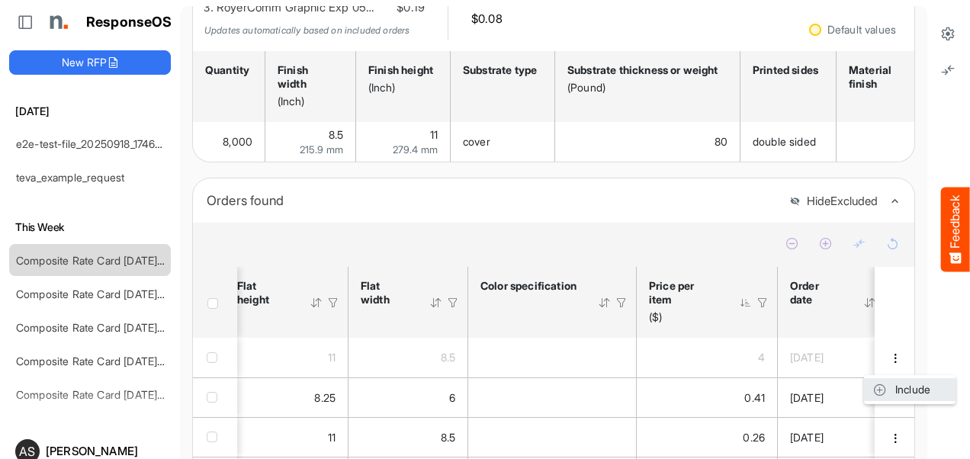
click at [881, 388] on span at bounding box center [880, 389] width 14 height 23
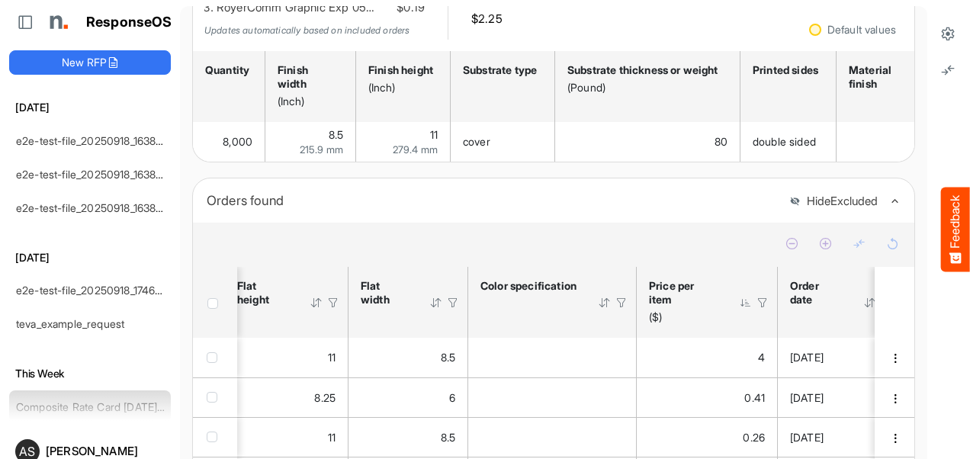
scroll to position [0, 0]
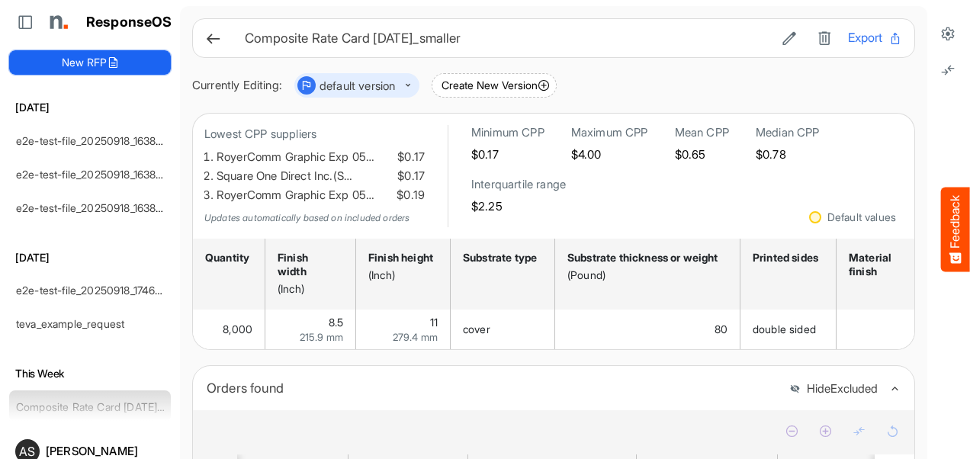
click at [113, 58] on icon at bounding box center [113, 62] width 12 height 12
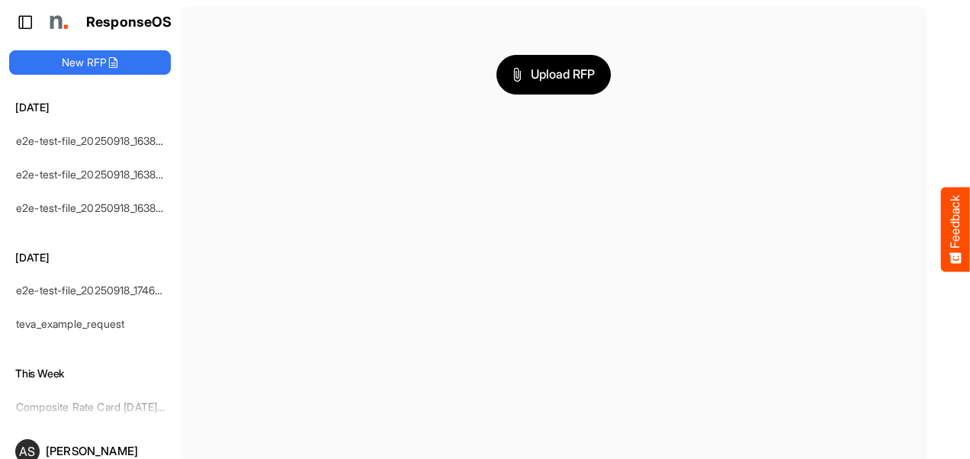
click at [24, 26] on icon at bounding box center [25, 21] width 15 height 15
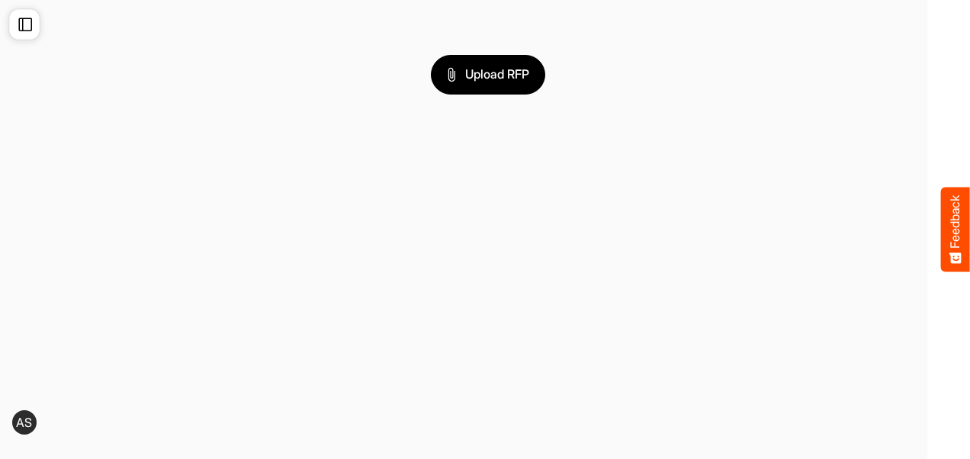
click at [24, 26] on icon at bounding box center [25, 24] width 15 height 15
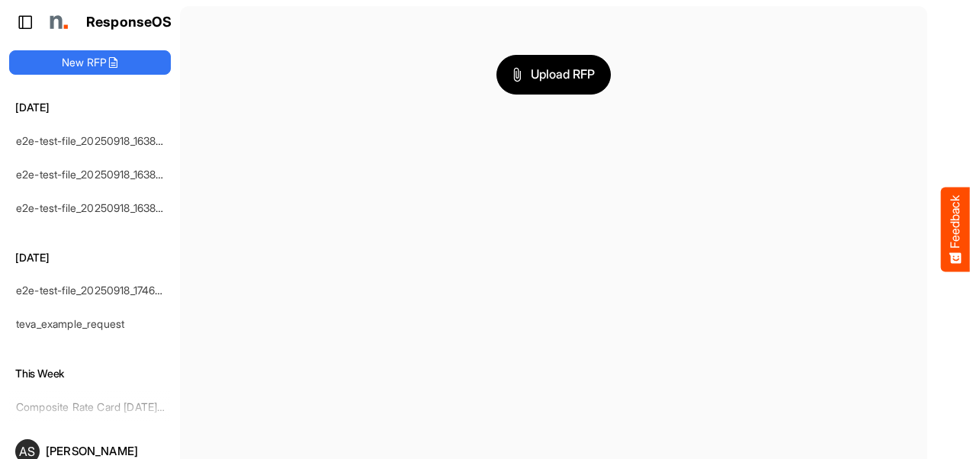
click at [34, 23] on button at bounding box center [23, 21] width 27 height 15
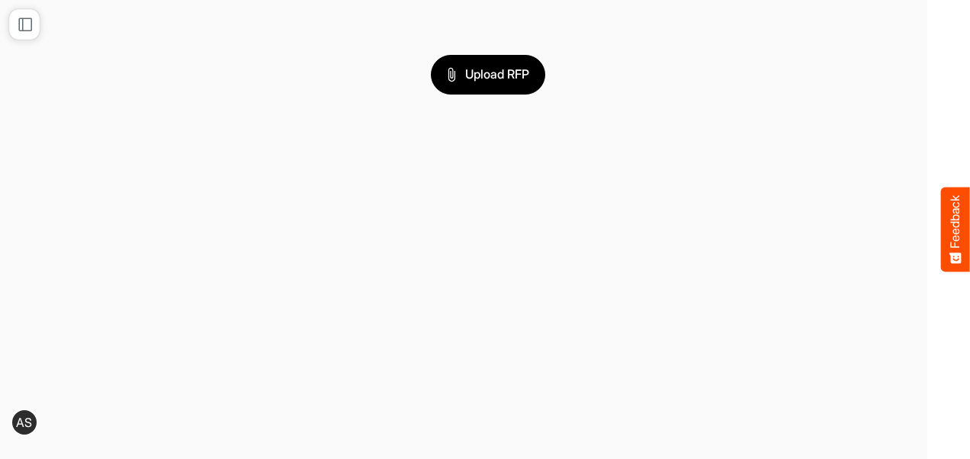
click at [955, 210] on button "Feedback" at bounding box center [955, 230] width 29 height 85
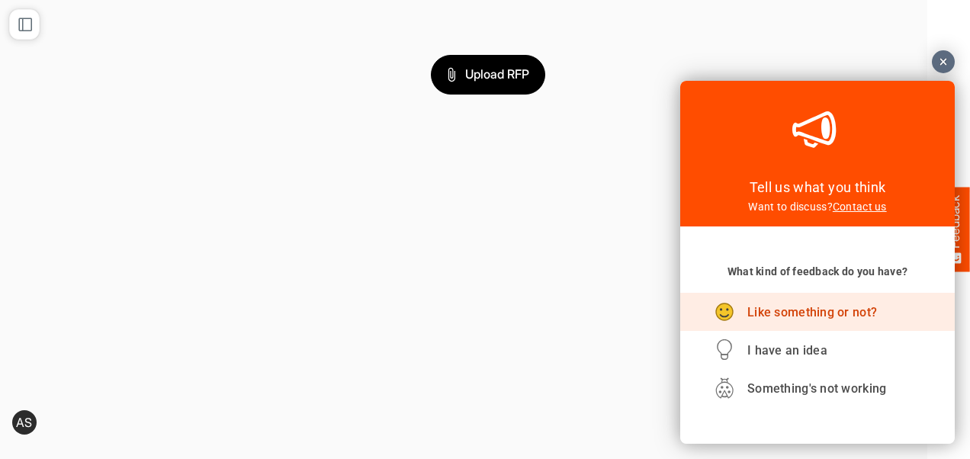
click at [779, 320] on div "Like something or not?" at bounding box center [817, 312] width 206 height 38
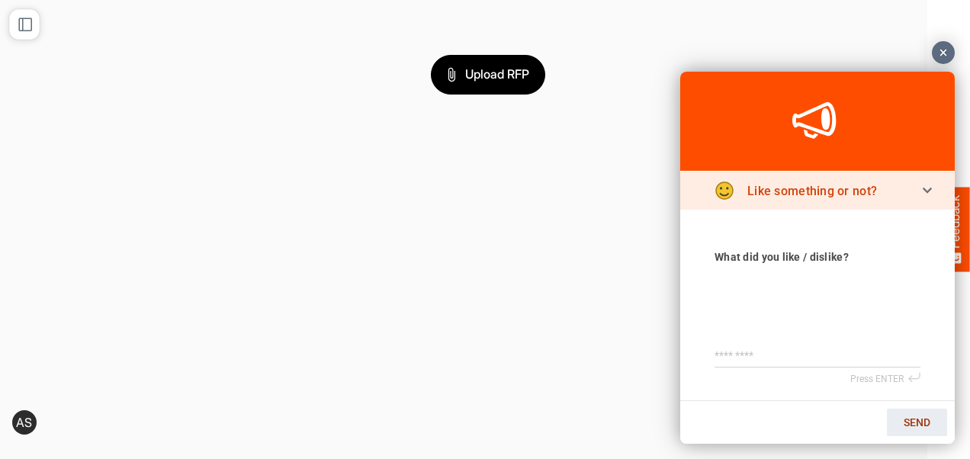
click at [927, 188] on link "Like something or not?" at bounding box center [817, 191] width 275 height 38
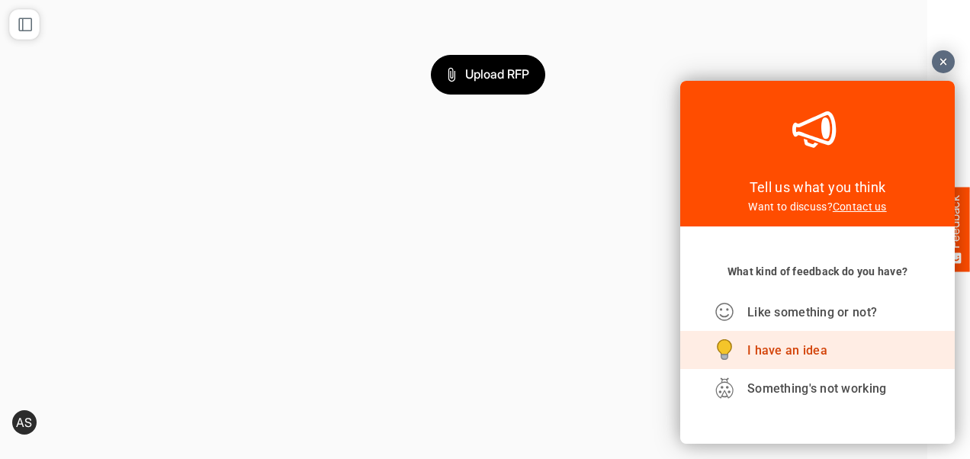
click at [774, 345] on span "I have an idea" at bounding box center [787, 350] width 80 height 14
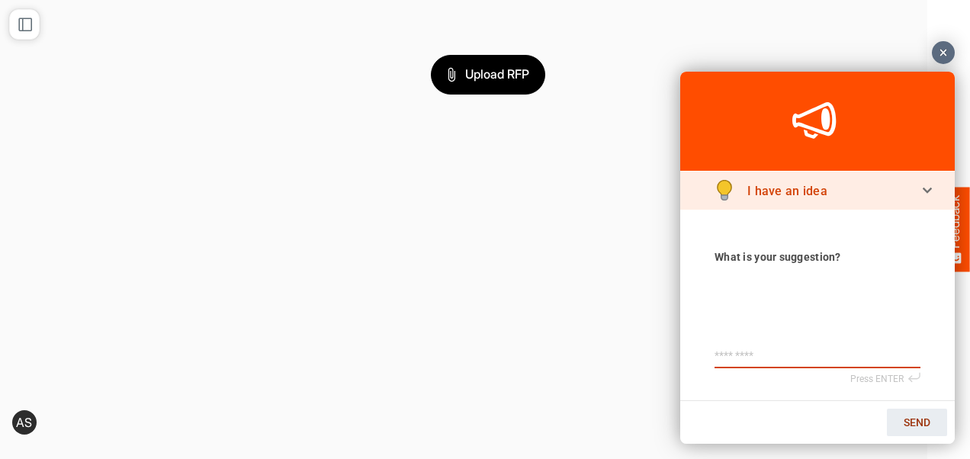
click at [918, 196] on div "I have an idea" at bounding box center [817, 191] width 206 height 38
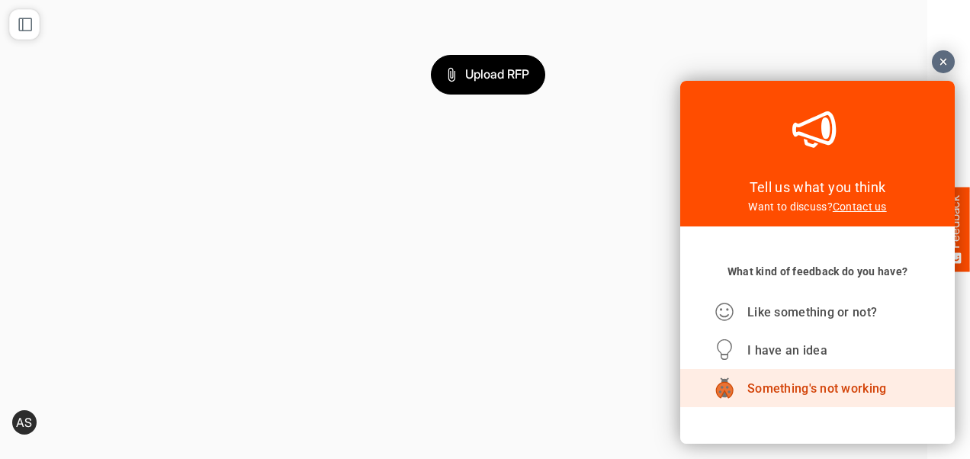
click at [794, 399] on div "Something's not working" at bounding box center [817, 388] width 206 height 38
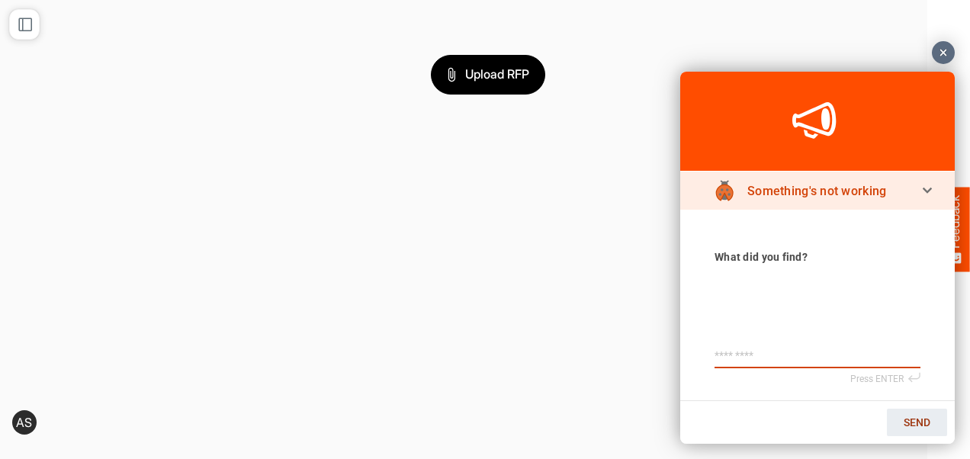
click at [926, 194] on icon at bounding box center [927, 192] width 9 height 9
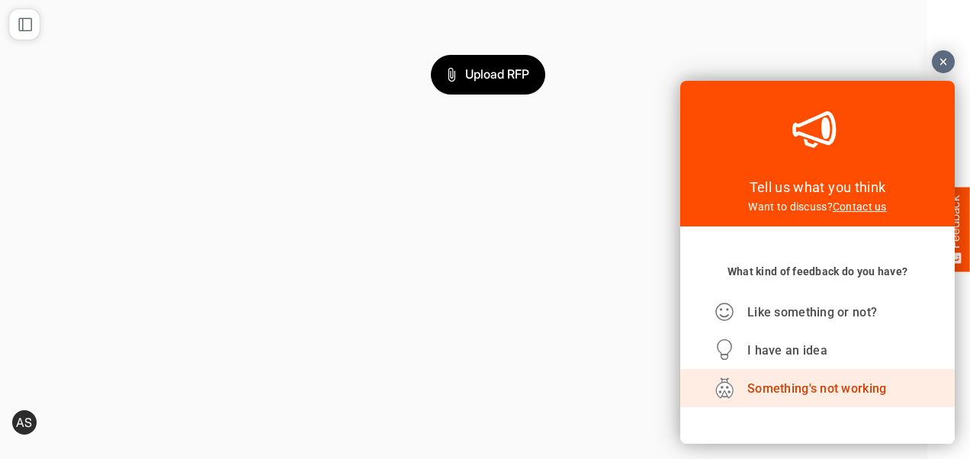
click at [946, 61] on div at bounding box center [943, 61] width 23 height 23
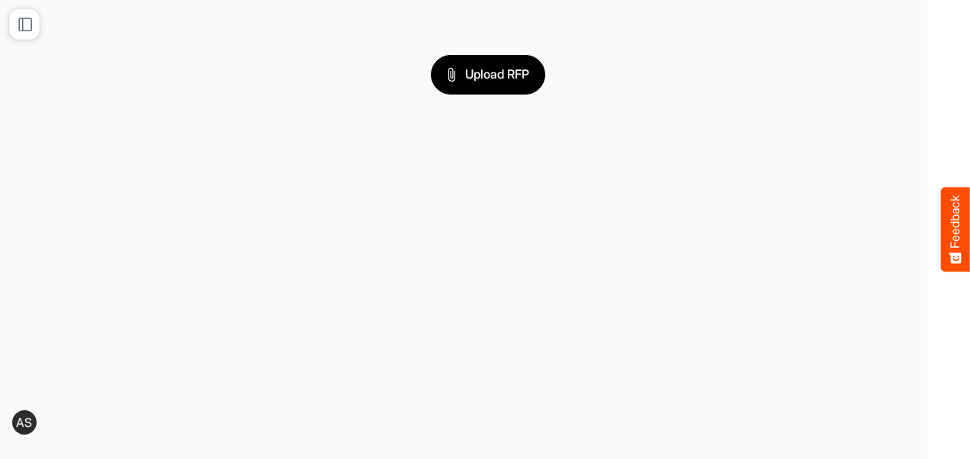
click at [28, 417] on span "AS" at bounding box center [24, 422] width 16 height 12
click at [21, 422] on span "AS" at bounding box center [24, 422] width 16 height 12
click at [26, 18] on icon at bounding box center [25, 24] width 15 height 15
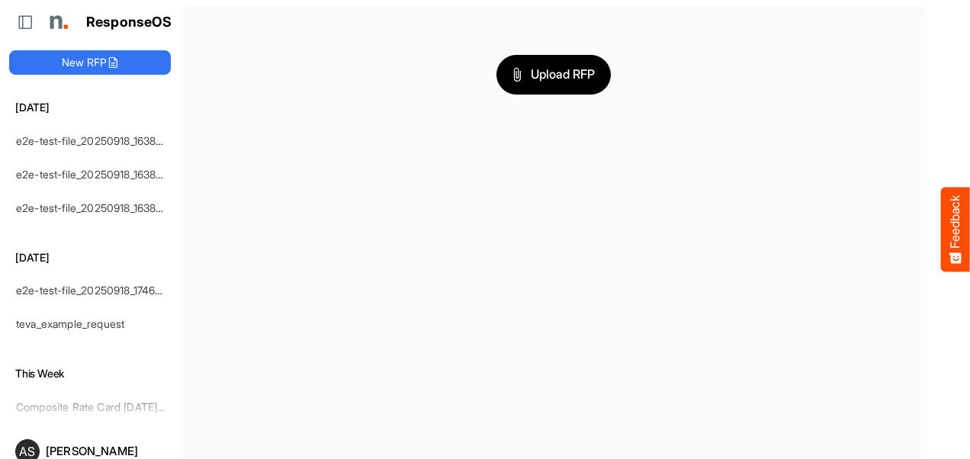
click at [95, 398] on div "[DATE] e2e-test-file_20250918_163829 (1) e2e-test-file_20250918_163829 (1) e2e-…" at bounding box center [90, 259] width 162 height 321
click at [540, 76] on span "Upload RFP" at bounding box center [553, 75] width 82 height 20
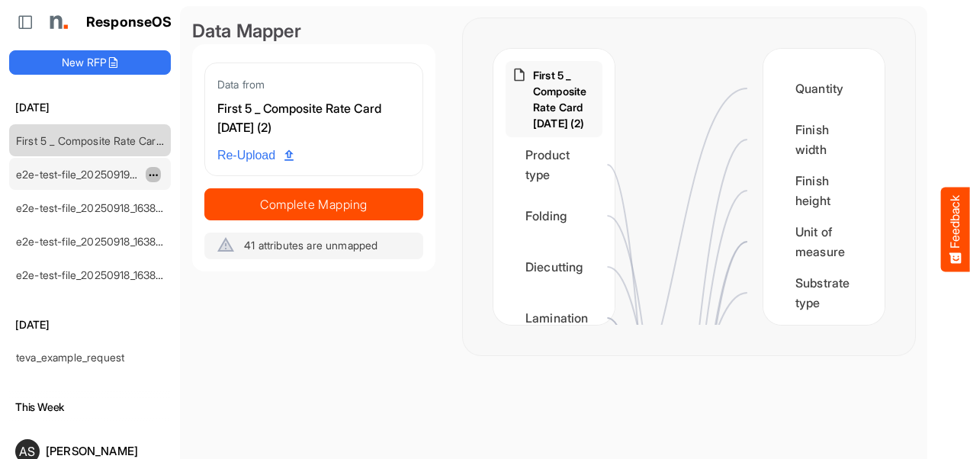
click at [156, 177] on span "dropdownbutton" at bounding box center [152, 175] width 8 height 11
click at [419, 345] on div "Data Mapper Data from First 5 _ Composite Rate Card [DATE] (2) Re-Upload Comple…" at bounding box center [313, 186] width 243 height 337
click at [150, 170] on span "dropdownbutton" at bounding box center [152, 175] width 8 height 11
click at [297, 279] on div "Data Mapper Data from First 5 _ Composite Rate Card [DATE] (2) Re-Upload Comple…" at bounding box center [313, 186] width 243 height 337
click at [27, 23] on icon at bounding box center [25, 21] width 15 height 15
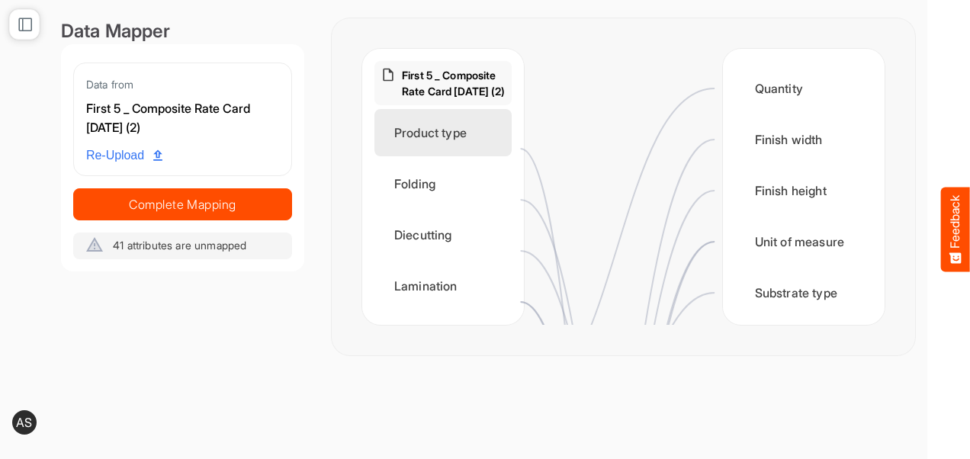
click at [487, 152] on div "Product type" at bounding box center [442, 132] width 137 height 47
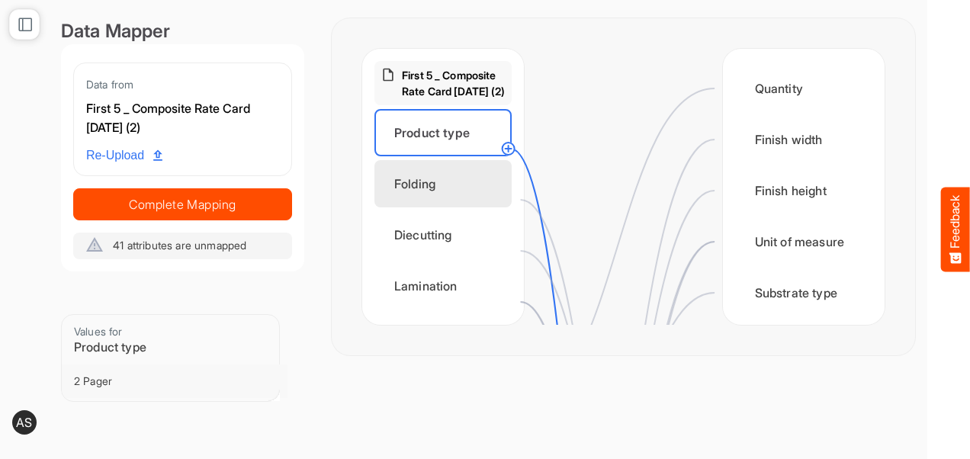
click at [453, 201] on div "Folding" at bounding box center [442, 183] width 137 height 47
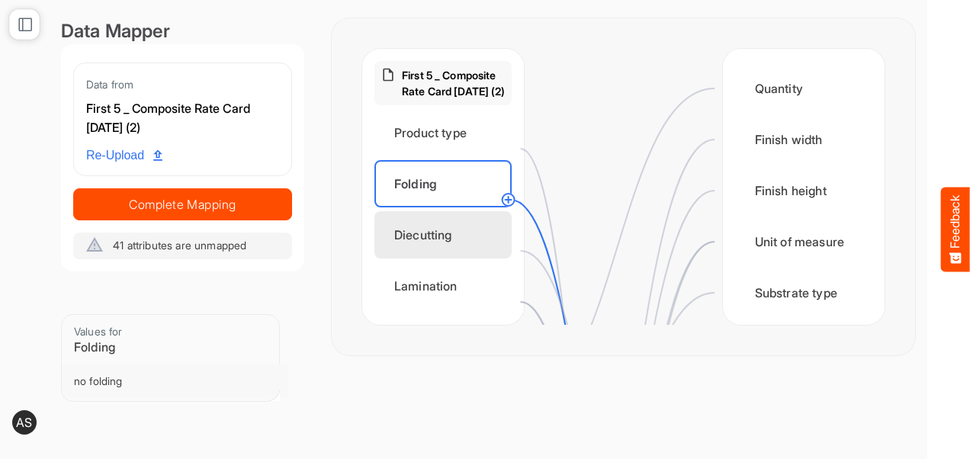
click at [448, 245] on div "Diecutting" at bounding box center [442, 234] width 137 height 47
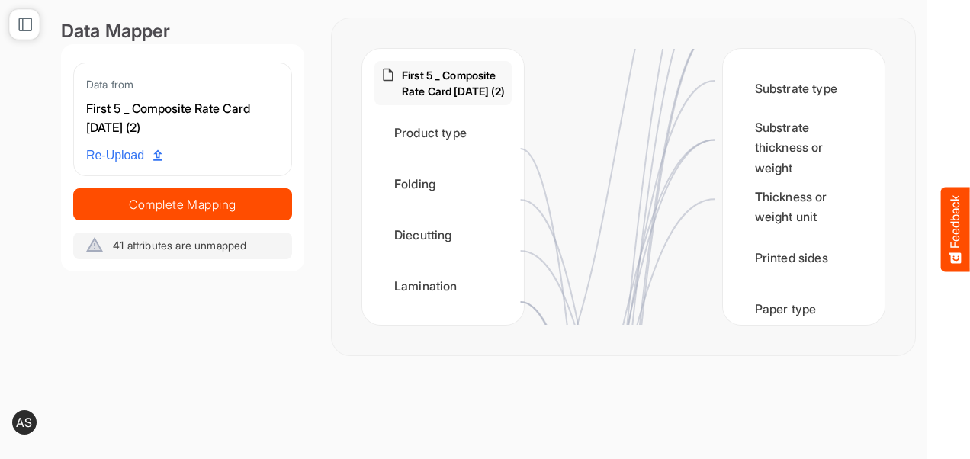
scroll to position [212, 0]
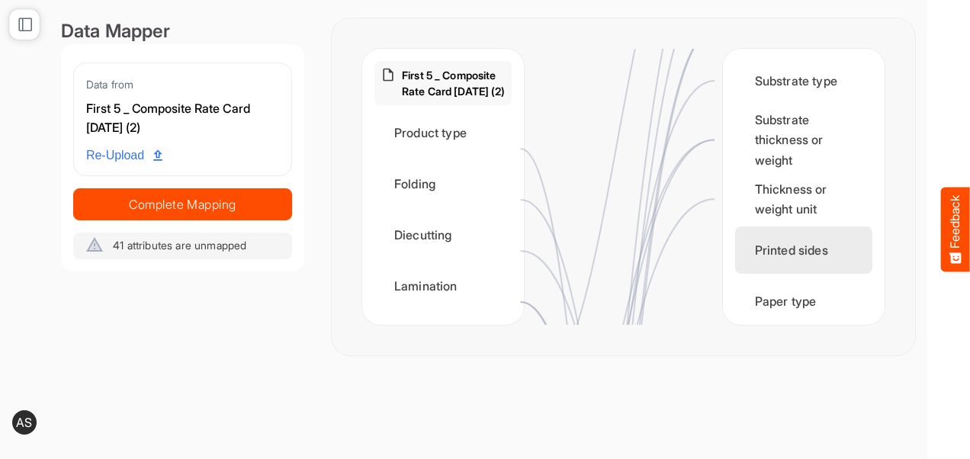
click at [767, 255] on div "Printed sides" at bounding box center [803, 249] width 137 height 47
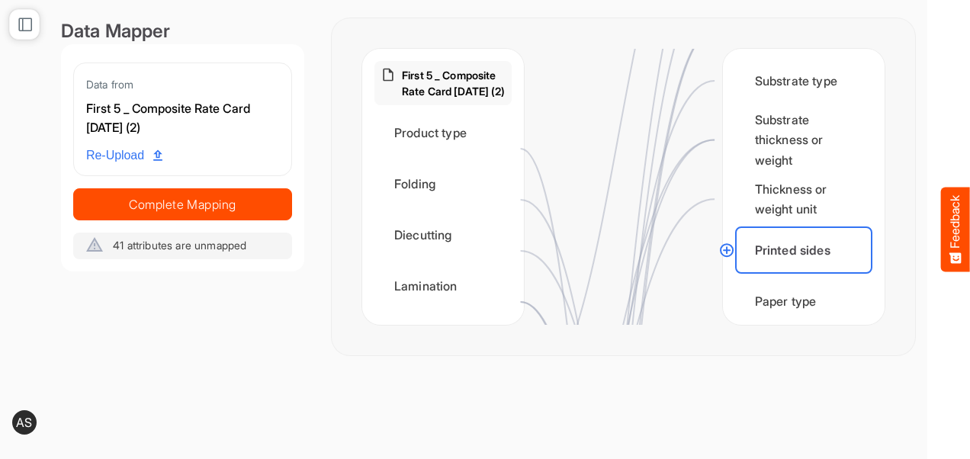
click at [727, 252] on circle at bounding box center [727, 250] width 18 height 18
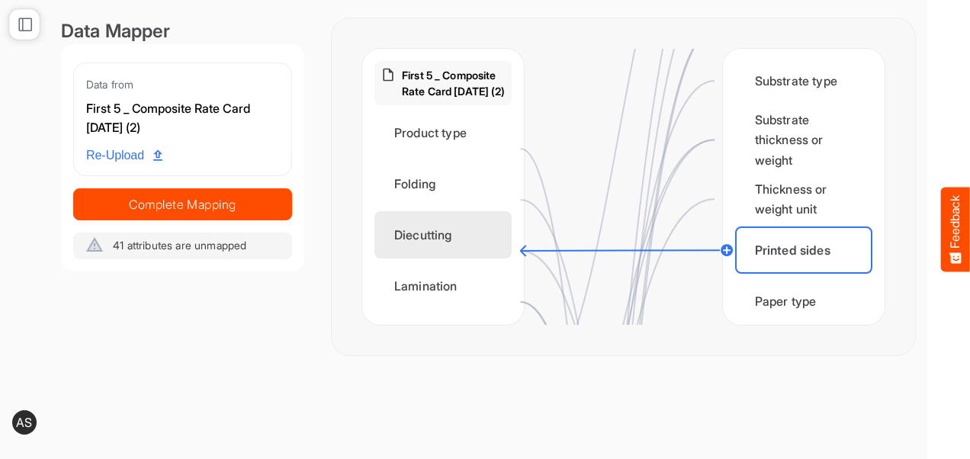
drag, startPoint x: 727, startPoint y: 252, endPoint x: 487, endPoint y: 244, distance: 240.3
click at [487, 244] on div "First 5 _ Composite Rate Card [DATE] (2) Product type Folding Diecutting Lamina…" at bounding box center [623, 187] width 522 height 276
click at [471, 258] on div "Diecutting" at bounding box center [442, 234] width 137 height 47
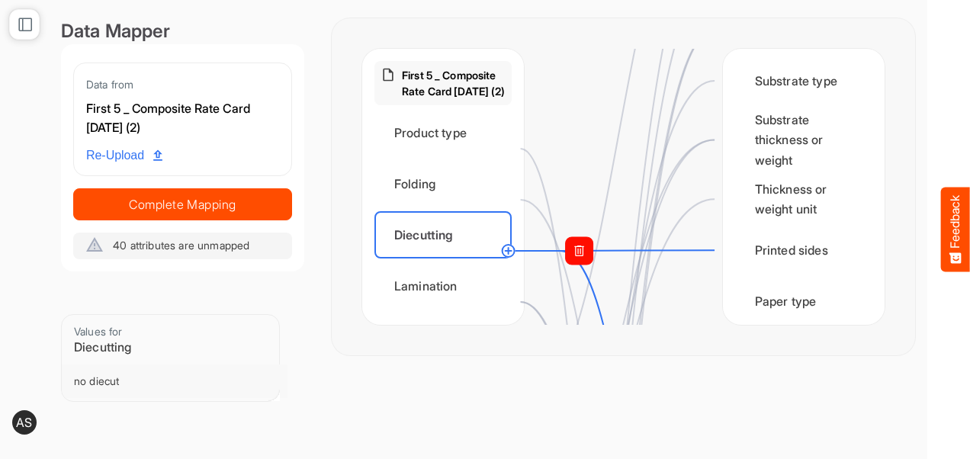
click at [589, 253] on rect at bounding box center [579, 250] width 27 height 27
click at [575, 249] on rect at bounding box center [579, 250] width 27 height 27
click at [583, 246] on rect at bounding box center [579, 250] width 27 height 27
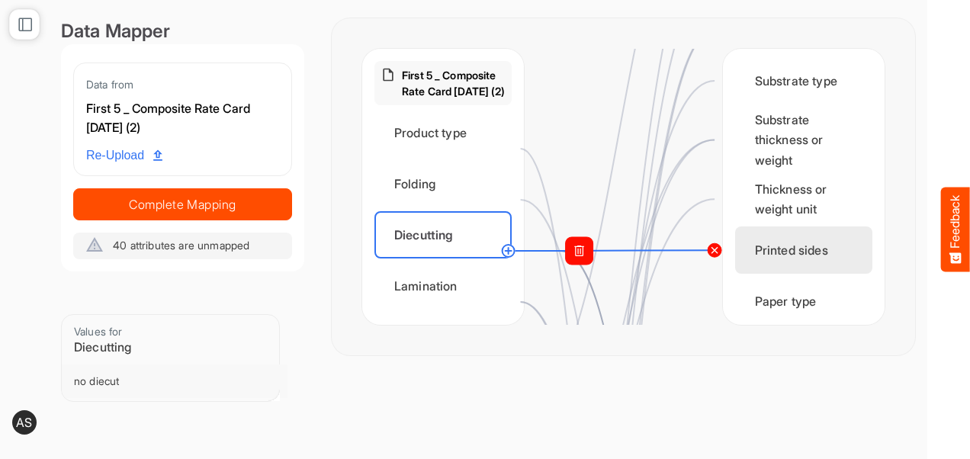
click at [710, 249] on circle at bounding box center [714, 250] width 18 height 18
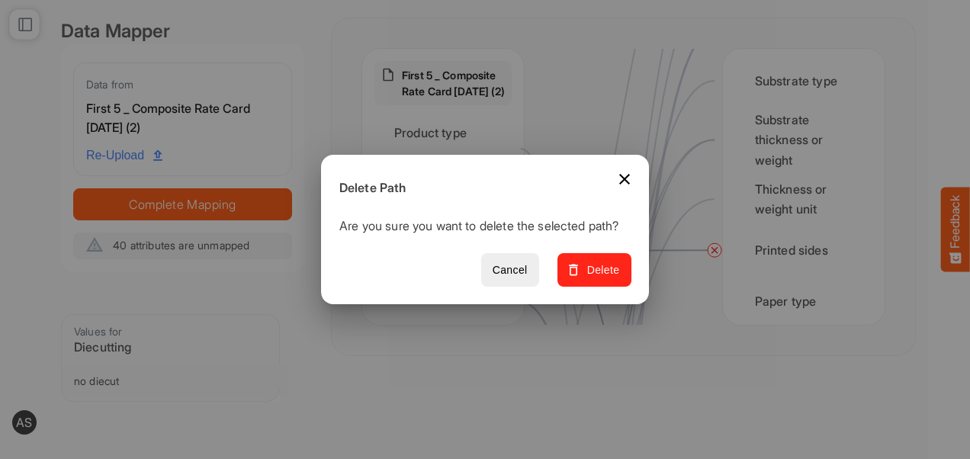
click at [580, 278] on icon "button" at bounding box center [573, 269] width 15 height 15
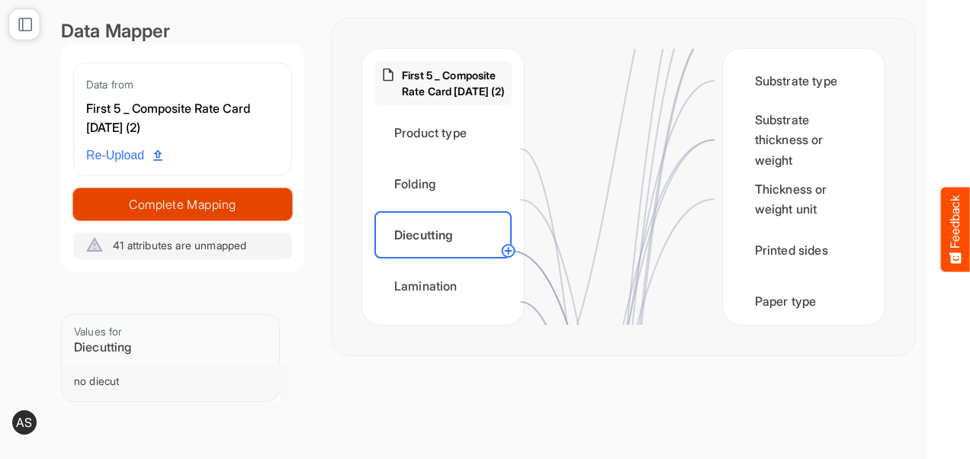
click at [190, 207] on span "Complete Mapping" at bounding box center [182, 204] width 217 height 21
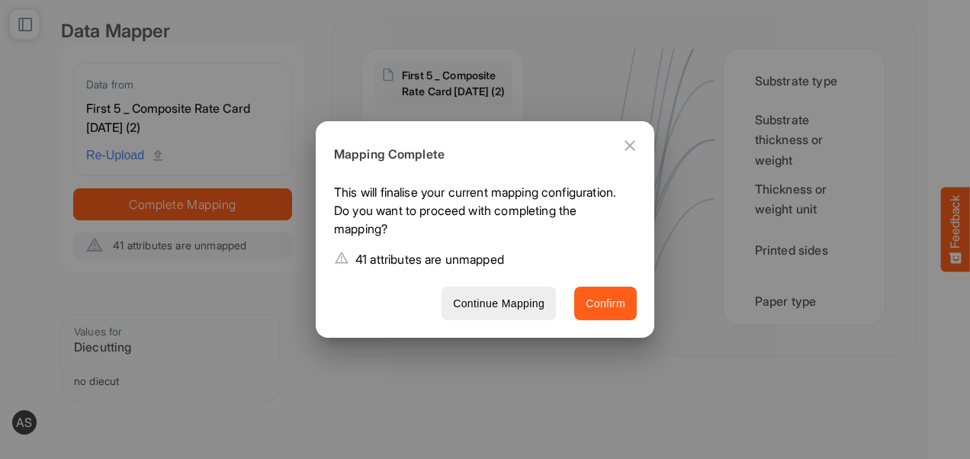
click at [610, 308] on span "Confirm" at bounding box center [606, 303] width 40 height 19
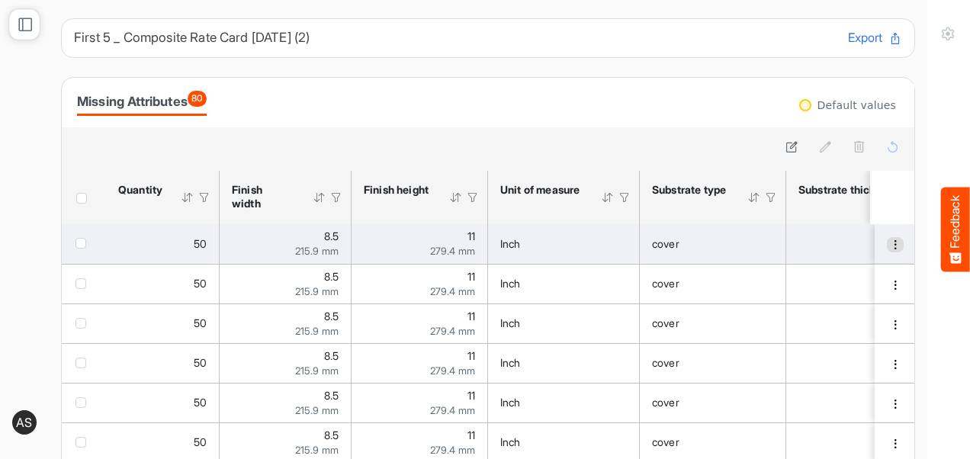
click at [890, 247] on span "dropdownbutton" at bounding box center [895, 244] width 11 height 11
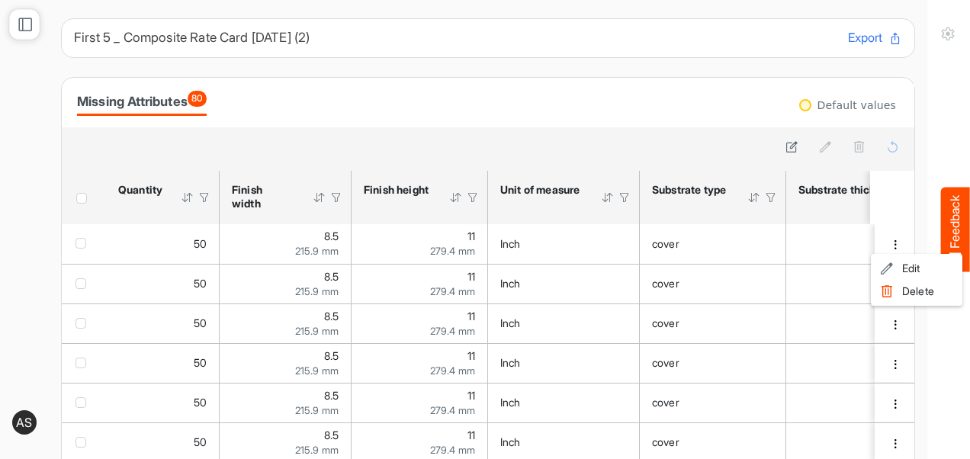
click at [802, 104] on div at bounding box center [805, 105] width 12 height 12
click at [801, 105] on div at bounding box center [805, 105] width 12 height 12
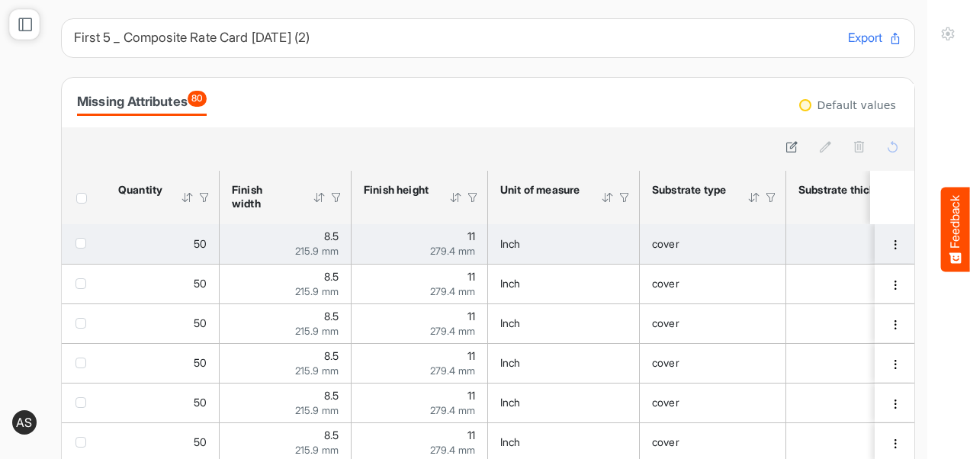
click at [884, 254] on td "a2f93c17-1d4d-45b4-a666-27734bdea985 is template cell Column Header" at bounding box center [896, 244] width 43 height 40
click at [890, 247] on span "dropdownbutton" at bounding box center [895, 244] width 11 height 11
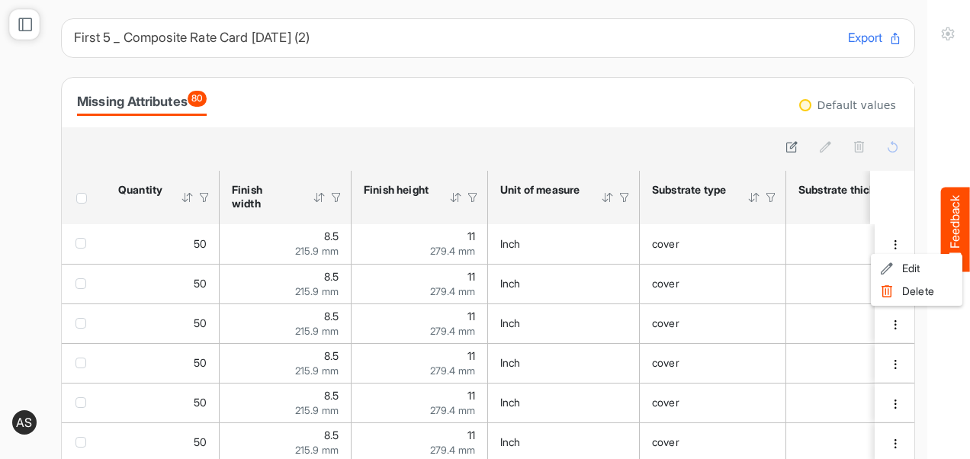
click at [84, 200] on span "Header checkbox" at bounding box center [81, 198] width 11 height 11
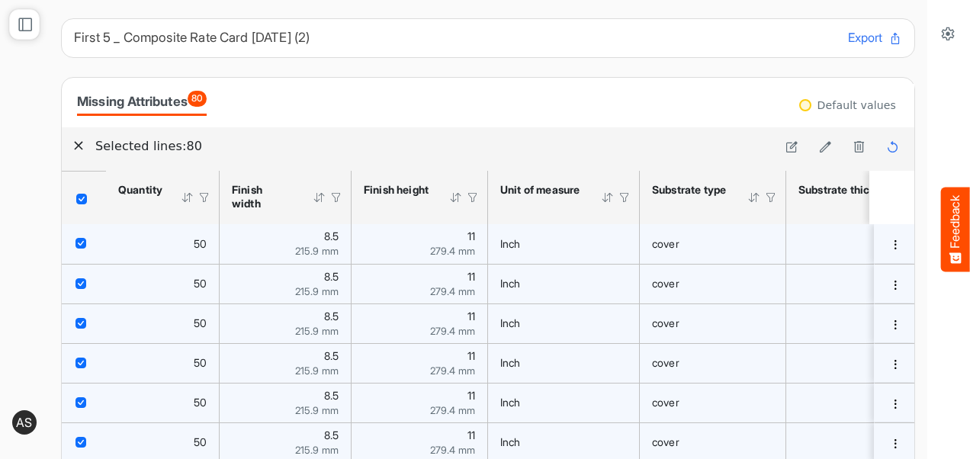
click at [84, 200] on span "Header checkbox" at bounding box center [81, 199] width 11 height 11
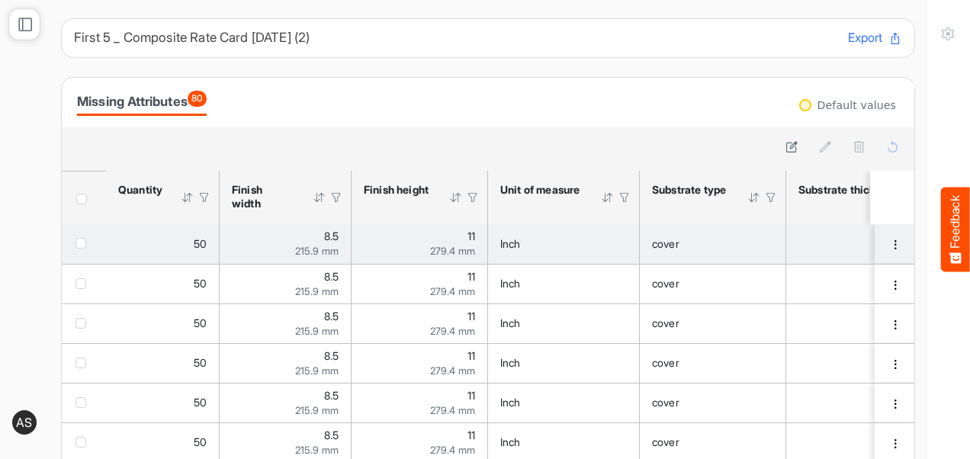
click at [82, 240] on span "checkbox" at bounding box center [80, 243] width 11 height 11
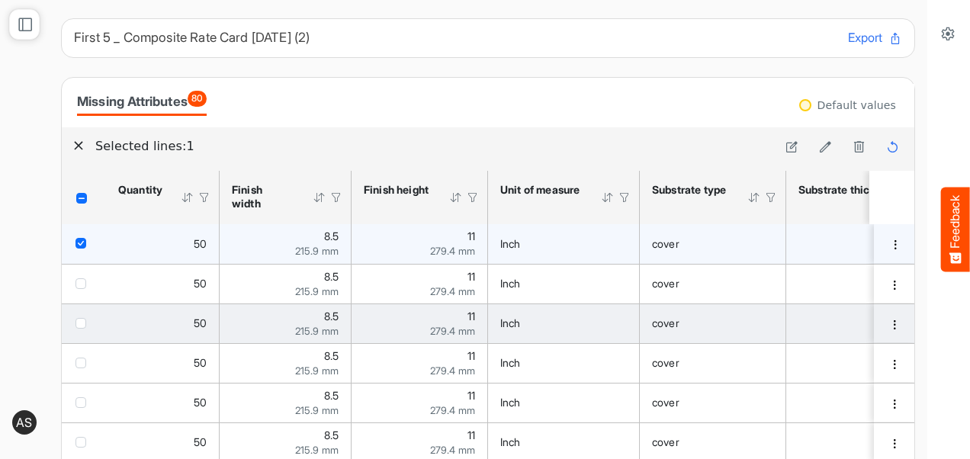
click at [78, 323] on span "checkbox" at bounding box center [80, 323] width 11 height 11
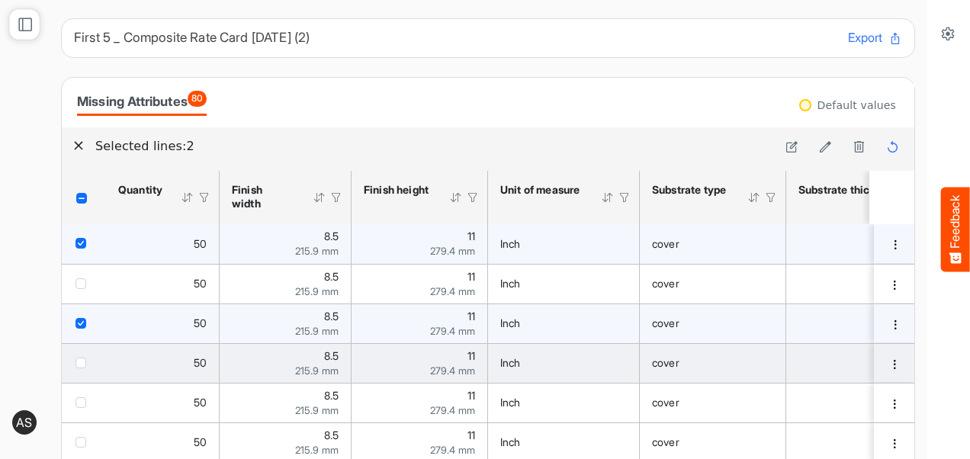
click at [78, 358] on span "checkbox" at bounding box center [80, 363] width 11 height 11
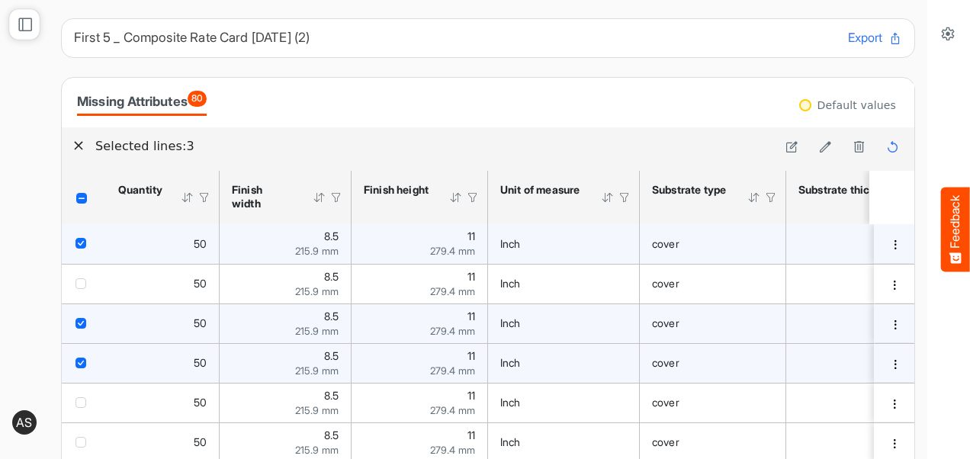
click at [682, 249] on div "cover" at bounding box center [712, 244] width 121 height 17
click at [819, 146] on icon at bounding box center [825, 146] width 13 height 13
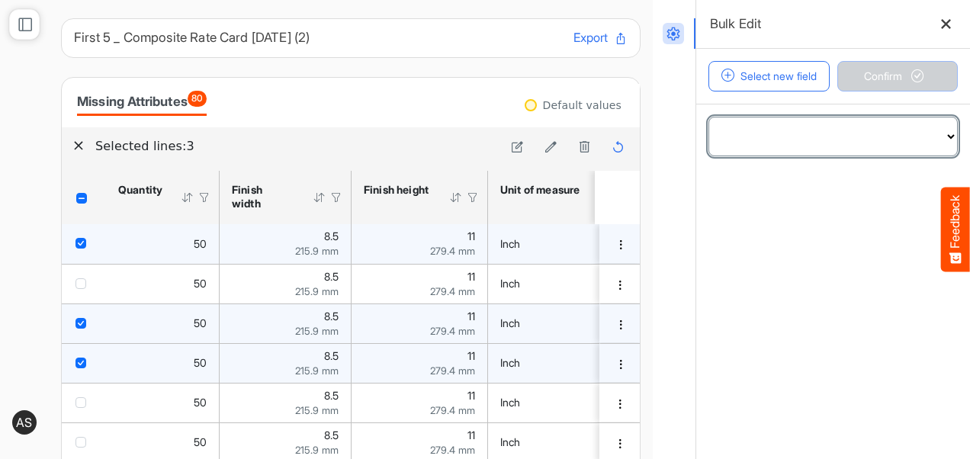
click at [790, 145] on select "**********" at bounding box center [833, 136] width 248 height 38
select select "**********"
click at [709, 117] on select "**********" at bounding box center [833, 136] width 248 height 38
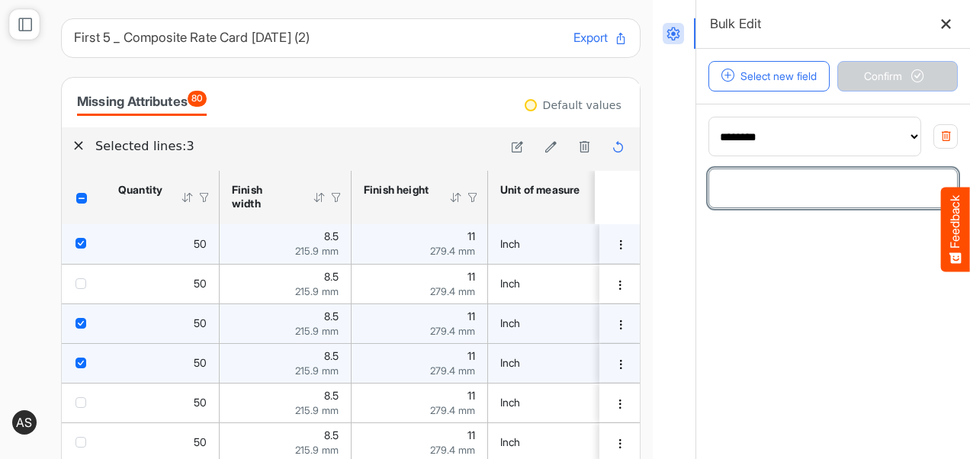
click at [749, 178] on input "number" at bounding box center [833, 188] width 248 height 38
type input "*"
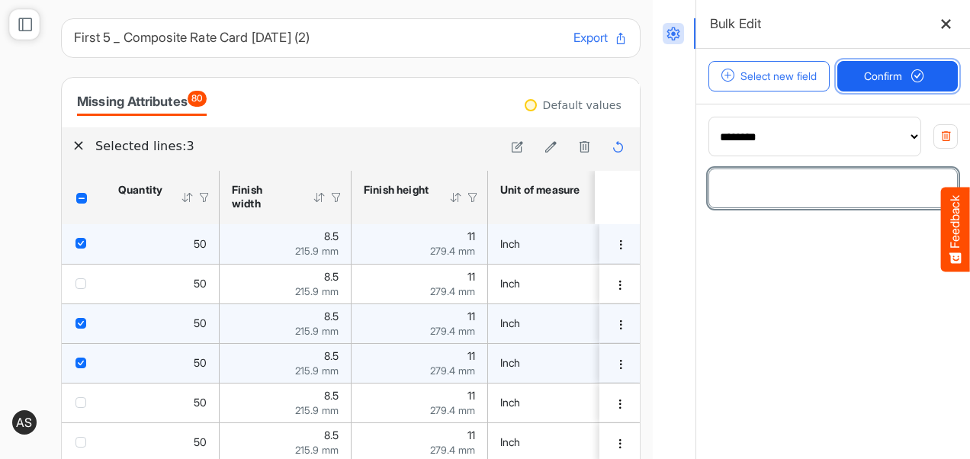
type input "**"
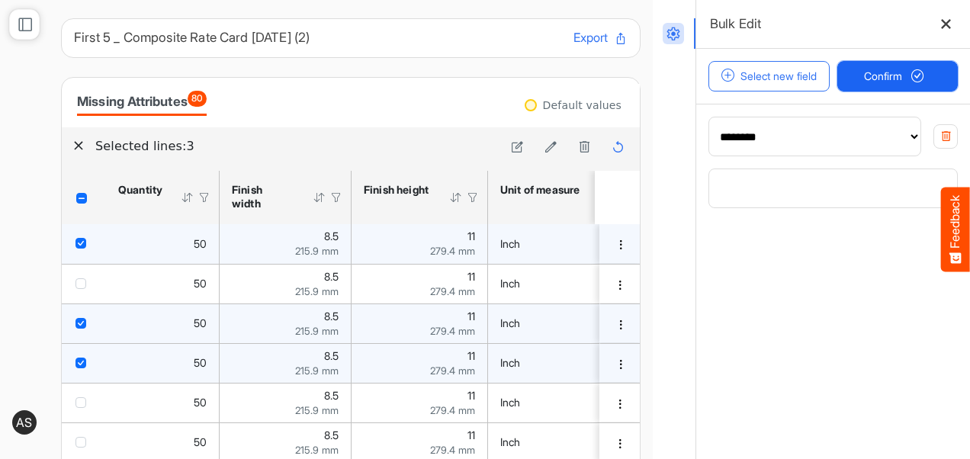
click at [891, 72] on span "Confirm" at bounding box center [897, 76] width 67 height 17
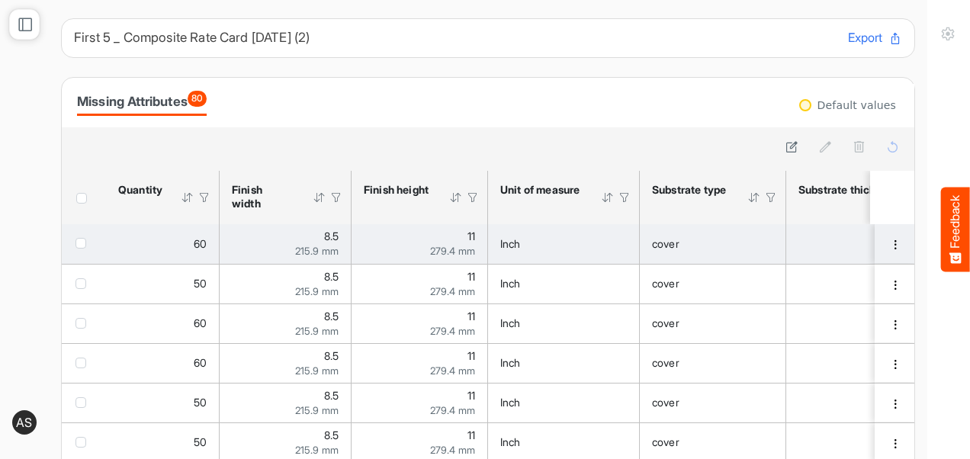
click at [149, 254] on td "60" at bounding box center [163, 244] width 114 height 40
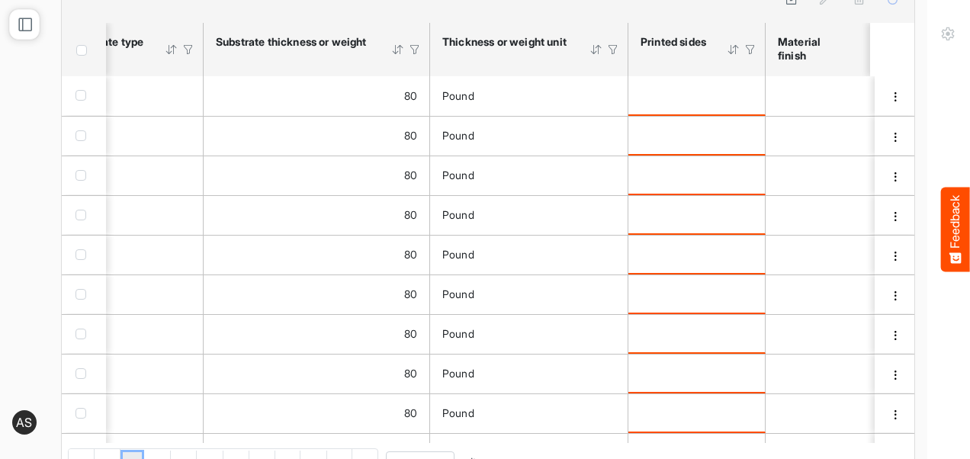
scroll to position [186, 0]
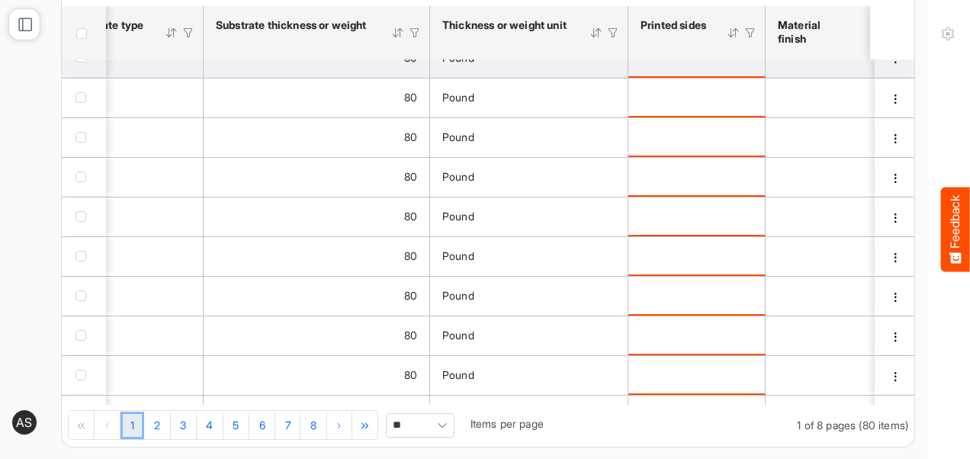
click at [709, 67] on td "is template cell Column Header httpsnorthellcomontologiesmapping-rulesmanufactu…" at bounding box center [696, 58] width 137 height 40
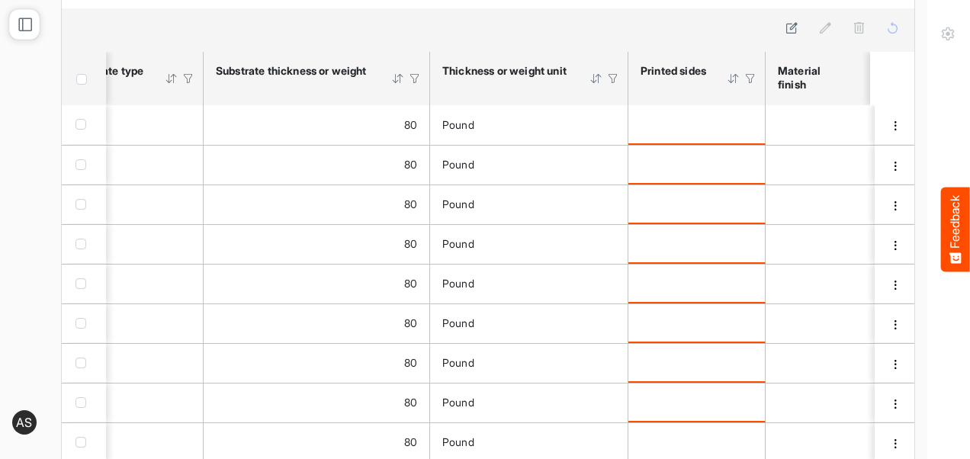
scroll to position [101, 0]
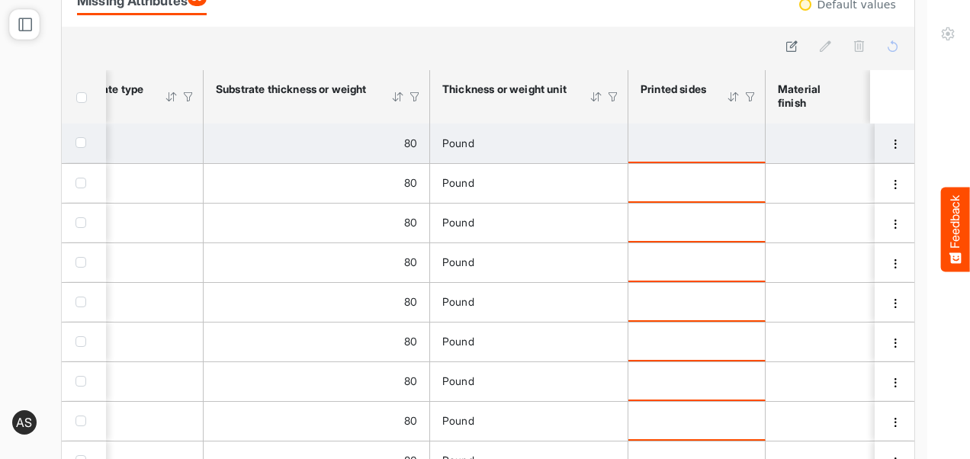
click at [717, 136] on div "is template cell Column Header httpsnorthellcomontologiesmapping-rulesmanufactu…" at bounding box center [697, 142] width 112 height 17
click at [787, 141] on div "is template cell Column Header httpsnorthellcomontologiesmapping-rulesmanufactu…" at bounding box center [837, 143] width 119 height 17
click at [812, 142] on div "is template cell Column Header httpsnorthellcomontologiesmapping-rulesmanufactu…" at bounding box center [837, 143] width 119 height 17
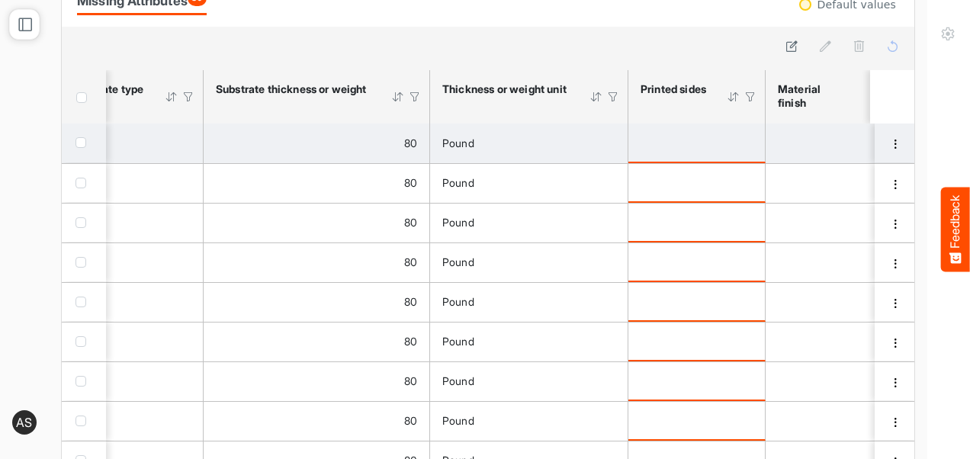
scroll to position [0, 1073]
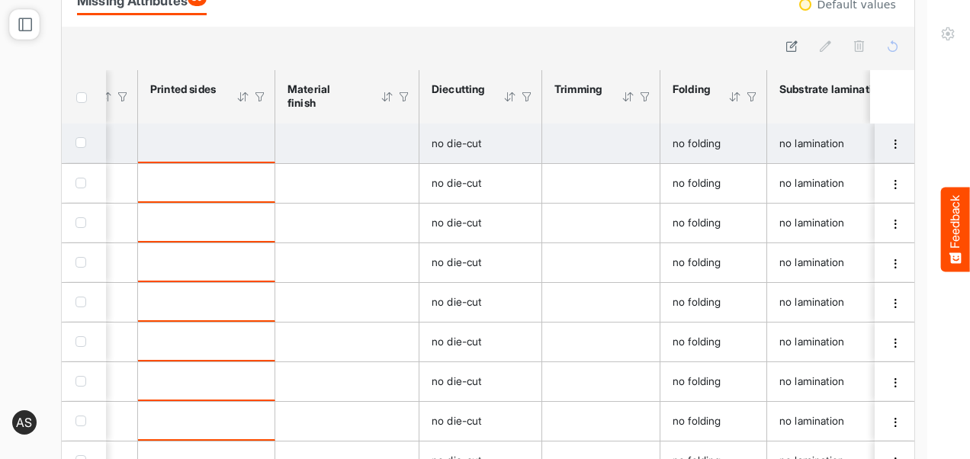
click at [366, 149] on div "is template cell Column Header httpsnorthellcomontologiesmapping-rulesmanufactu…" at bounding box center [346, 143] width 119 height 17
click at [573, 144] on div "is template cell Column Header httpsnorthellcomontologiesmapping-rulesmanufactu…" at bounding box center [600, 143] width 93 height 17
click at [78, 146] on span "checkbox" at bounding box center [80, 142] width 11 height 11
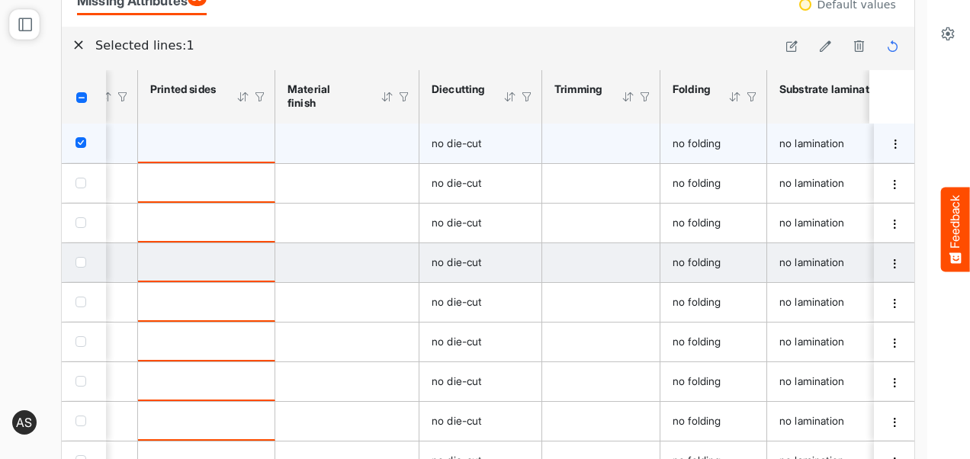
click at [79, 260] on span "checkbox" at bounding box center [80, 262] width 11 height 11
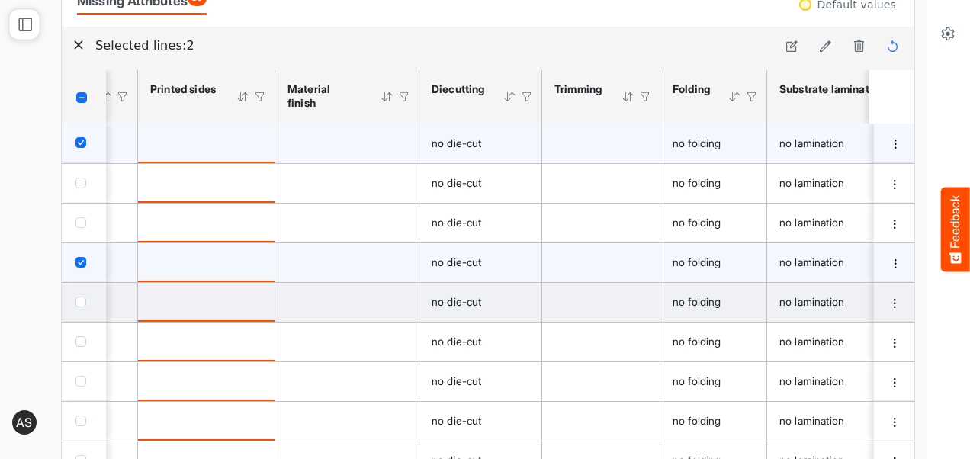
click at [81, 306] on span "checkbox" at bounding box center [80, 302] width 11 height 11
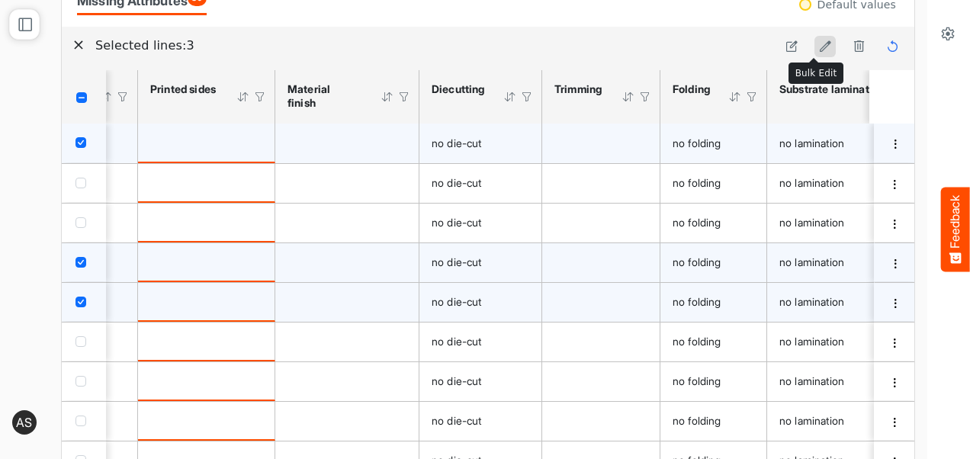
click at [819, 46] on icon at bounding box center [825, 46] width 13 height 13
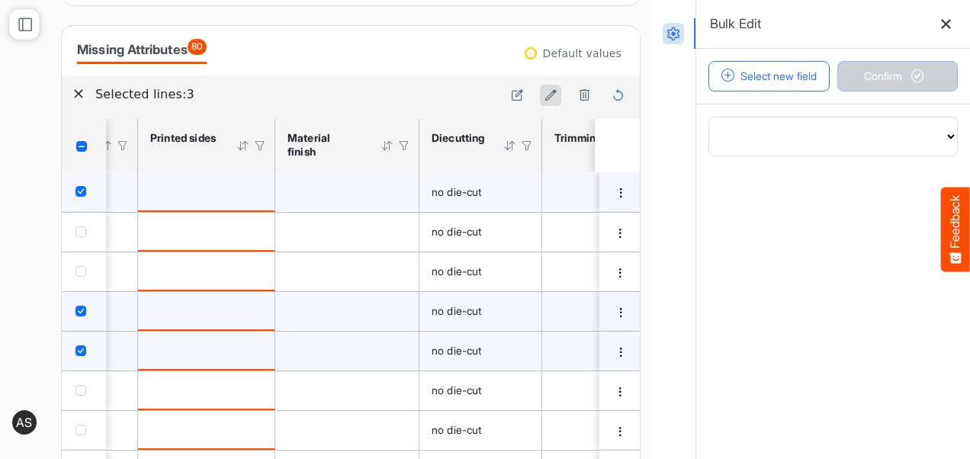
scroll to position [101, 0]
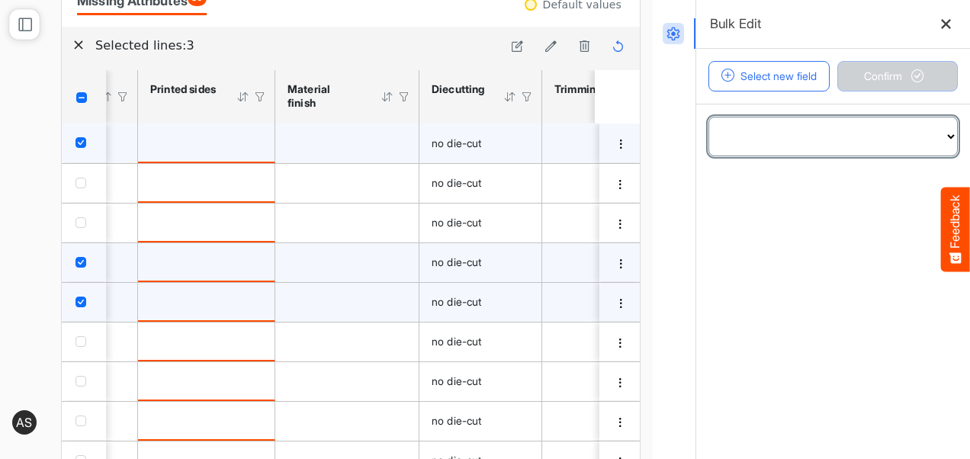
click at [834, 143] on select "**********" at bounding box center [833, 136] width 248 height 38
select select "**********"
click at [709, 117] on select "**********" at bounding box center [833, 136] width 248 height 38
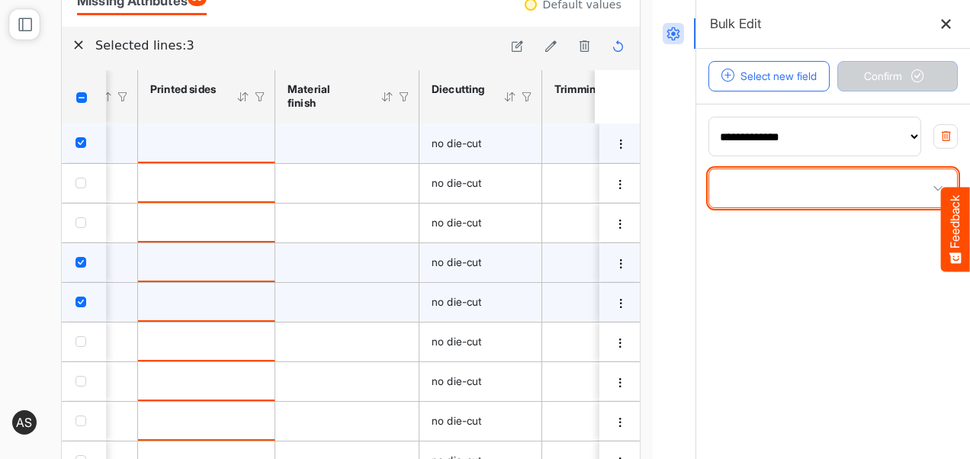
click at [750, 193] on span at bounding box center [833, 188] width 248 height 38
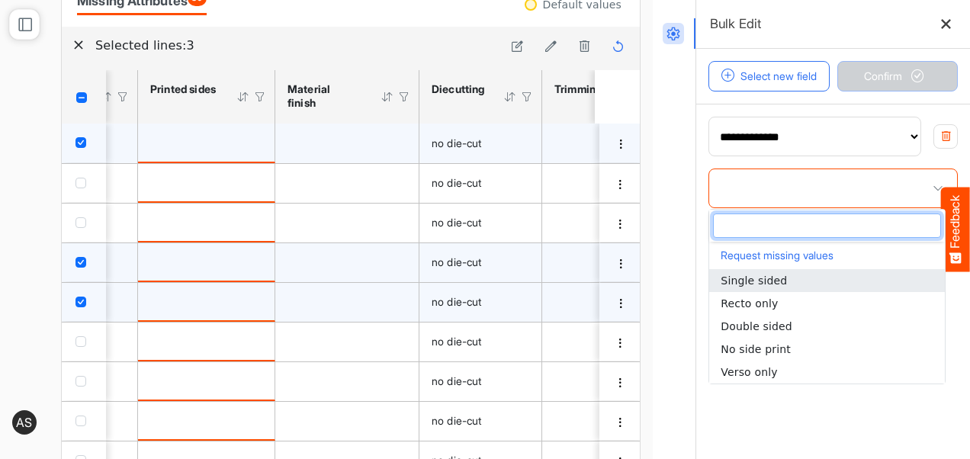
click at [740, 279] on span "Single sided" at bounding box center [754, 281] width 66 height 12
type input "**********"
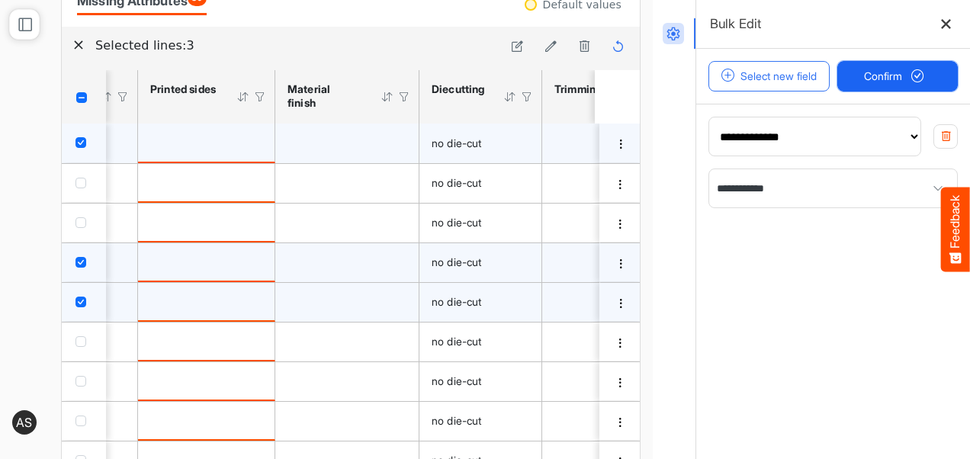
click at [866, 73] on span "Confirm" at bounding box center [897, 76] width 67 height 17
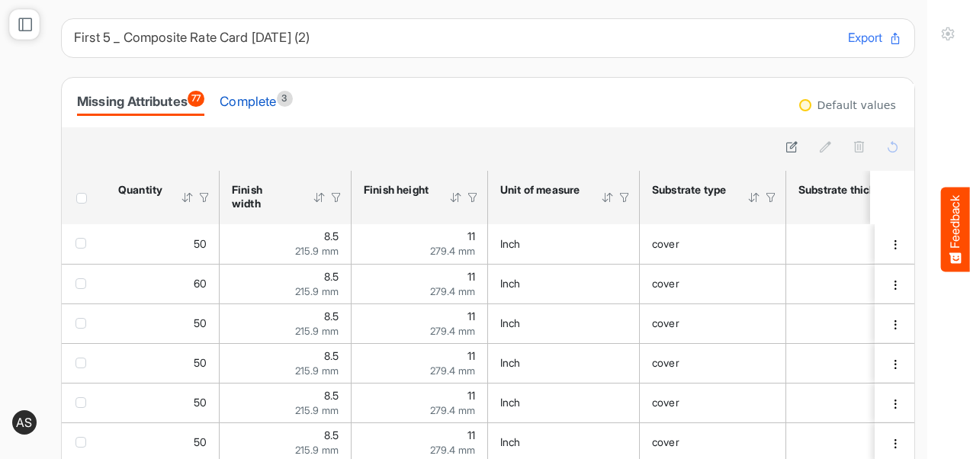
click at [287, 105] on div "Complete 3" at bounding box center [256, 101] width 72 height 21
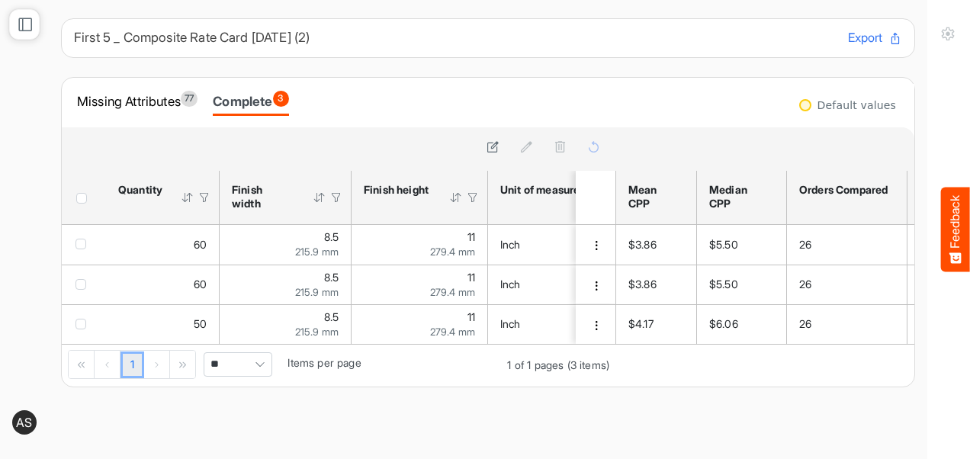
click at [806, 108] on div at bounding box center [805, 105] width 12 height 12
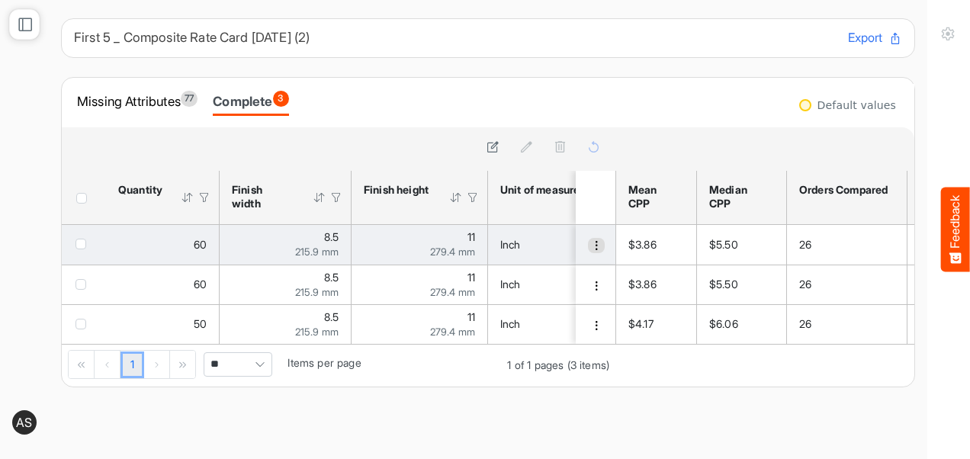
click at [591, 244] on span "dropdownbutton" at bounding box center [596, 245] width 11 height 11
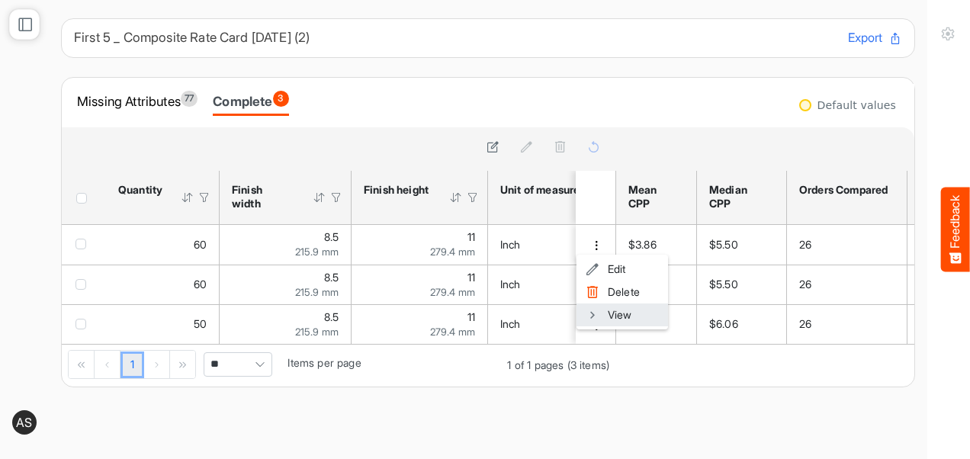
click at [605, 311] on li "View" at bounding box center [622, 314] width 92 height 23
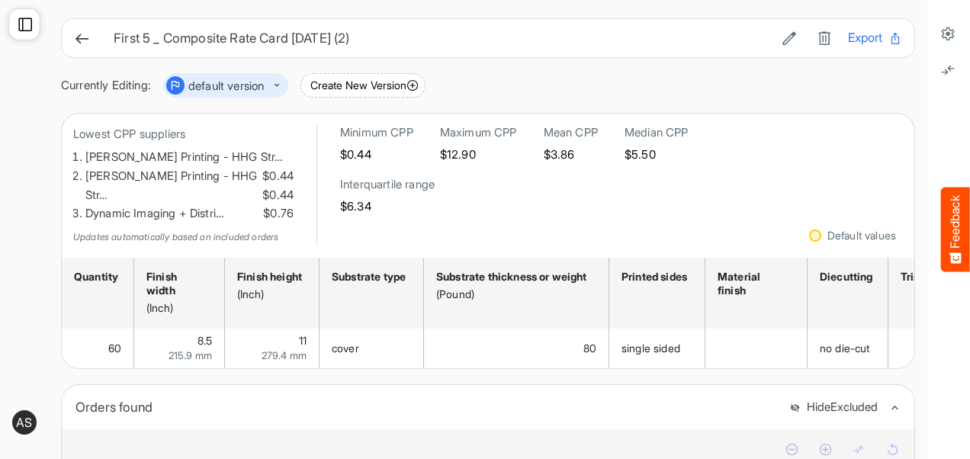
click at [28, 24] on icon at bounding box center [25, 24] width 15 height 15
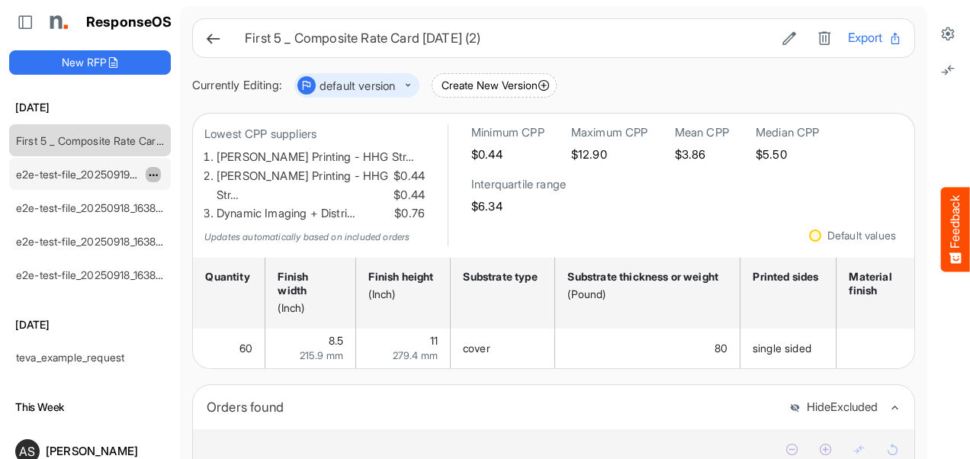
click at [158, 178] on button "dropdownbutton" at bounding box center [153, 174] width 15 height 15
click at [156, 174] on span "dropdownbutton" at bounding box center [152, 175] width 8 height 11
click at [174, 215] on li "Delete" at bounding box center [192, 219] width 92 height 23
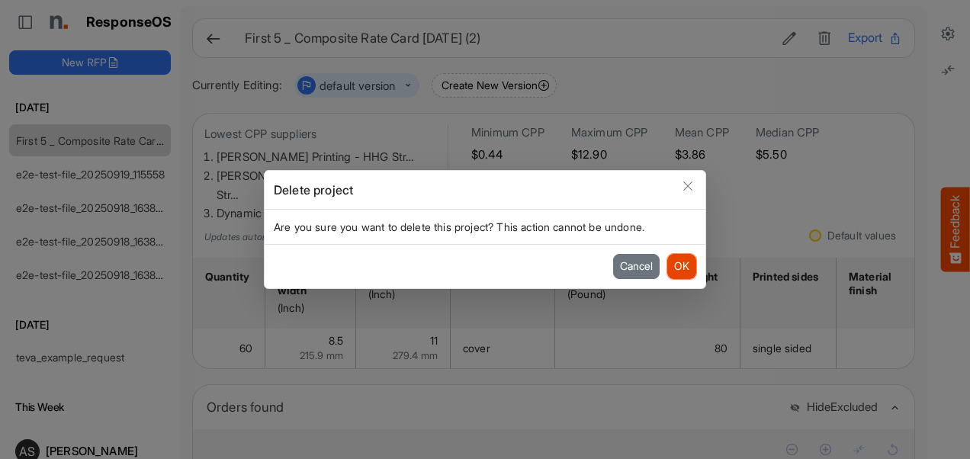
click at [693, 260] on button "OK" at bounding box center [681, 266] width 29 height 24
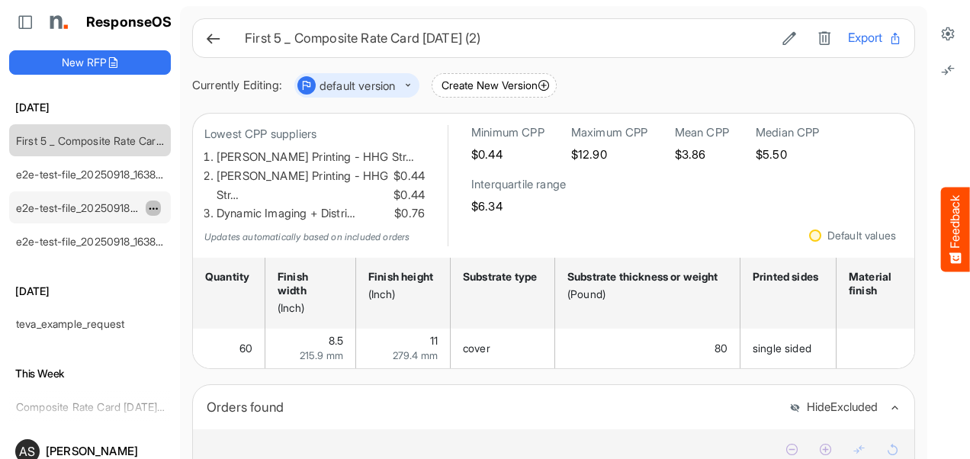
click at [155, 206] on span "dropdownbutton" at bounding box center [152, 209] width 8 height 11
click at [185, 248] on li "Delete" at bounding box center [192, 252] width 92 height 23
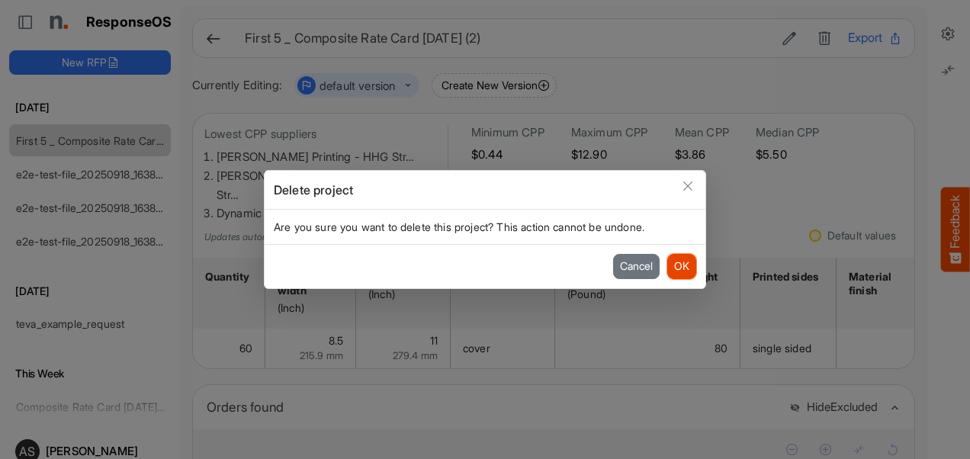
click at [686, 265] on button "OK" at bounding box center [681, 266] width 29 height 24
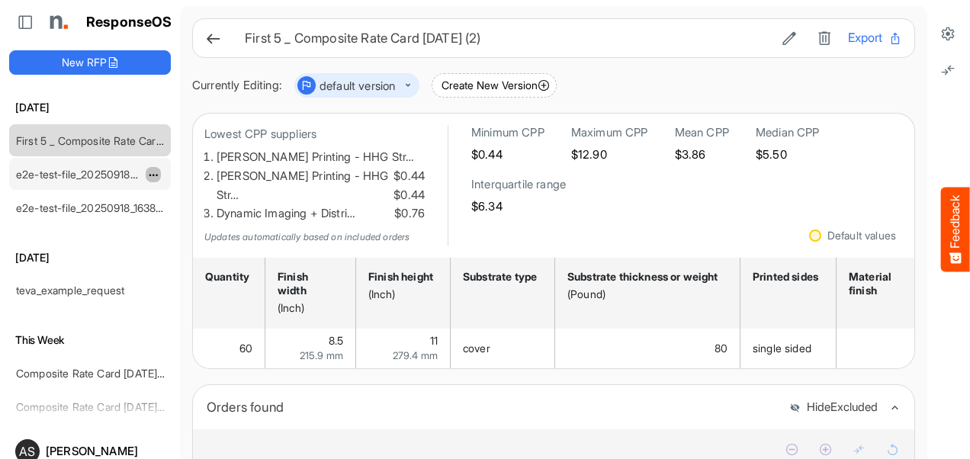
click at [156, 172] on span "dropdownbutton" at bounding box center [152, 175] width 8 height 11
click at [201, 220] on li "Delete" at bounding box center [192, 219] width 92 height 23
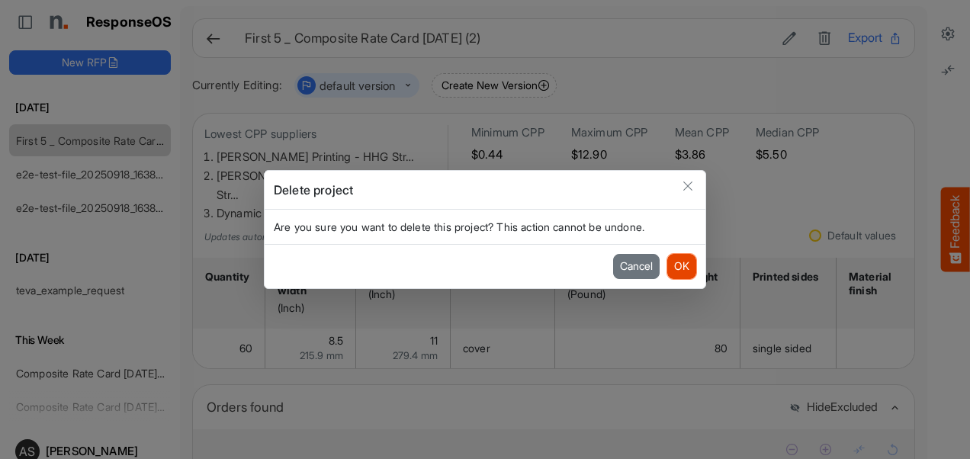
click at [686, 266] on button "OK" at bounding box center [681, 266] width 29 height 24
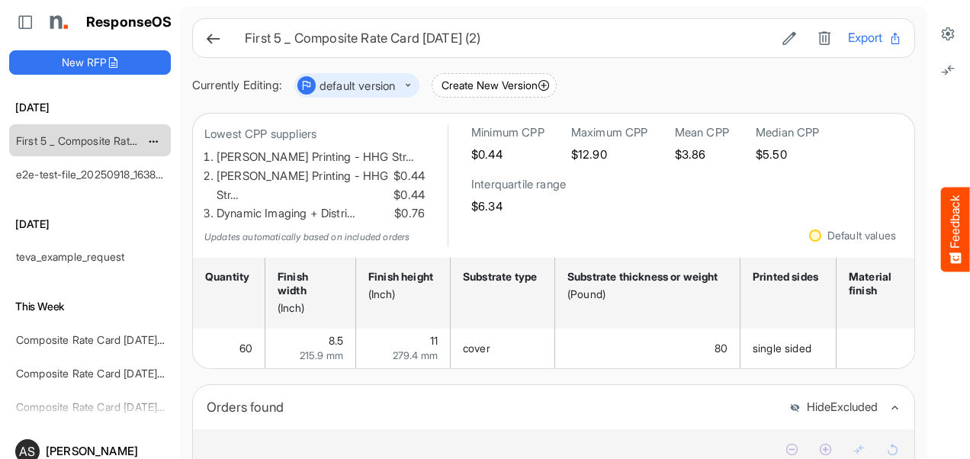
click at [111, 145] on link "First 5 _ Composite Rate Card [DATE] (2)" at bounding box center [115, 140] width 198 height 13
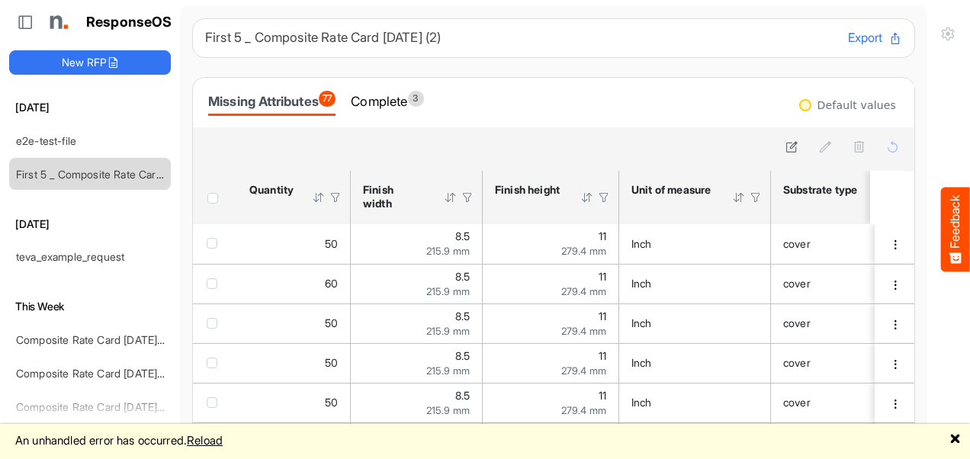
click at [959, 438] on link "🗙" at bounding box center [954, 439] width 11 height 19
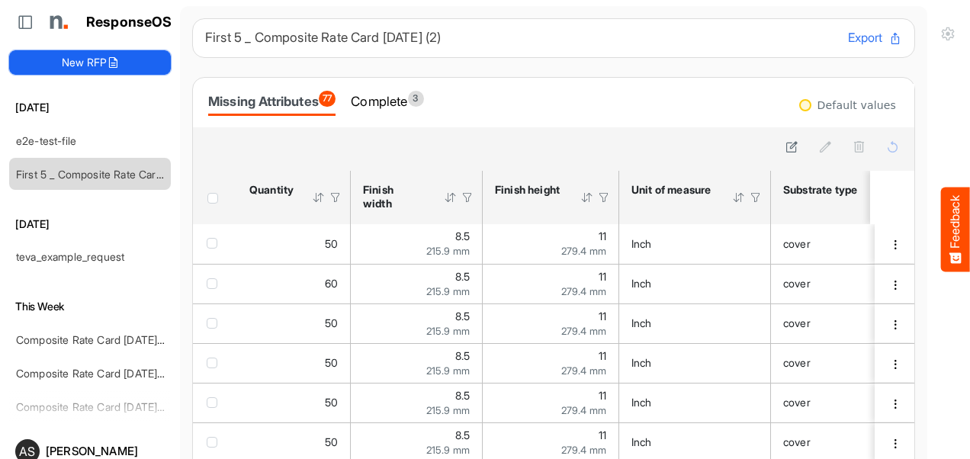
click at [62, 60] on button "New RFP" at bounding box center [90, 62] width 162 height 24
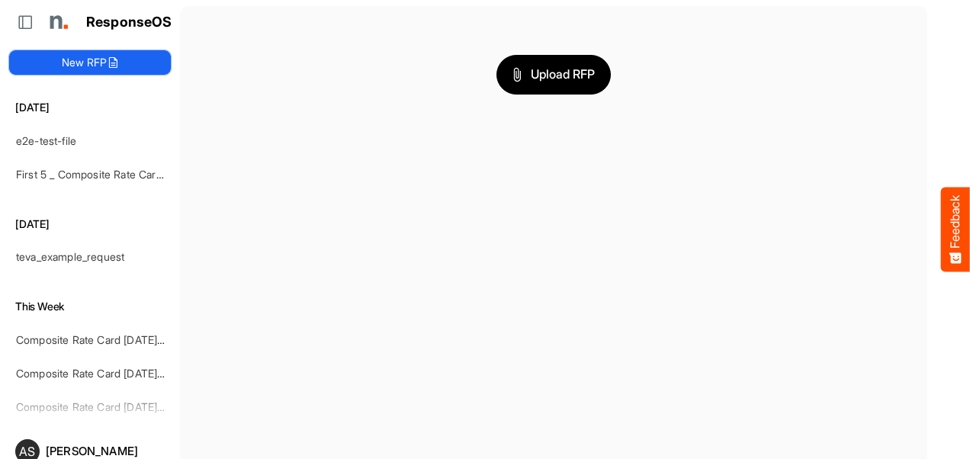
click at [78, 68] on button "New RFP" at bounding box center [90, 62] width 162 height 24
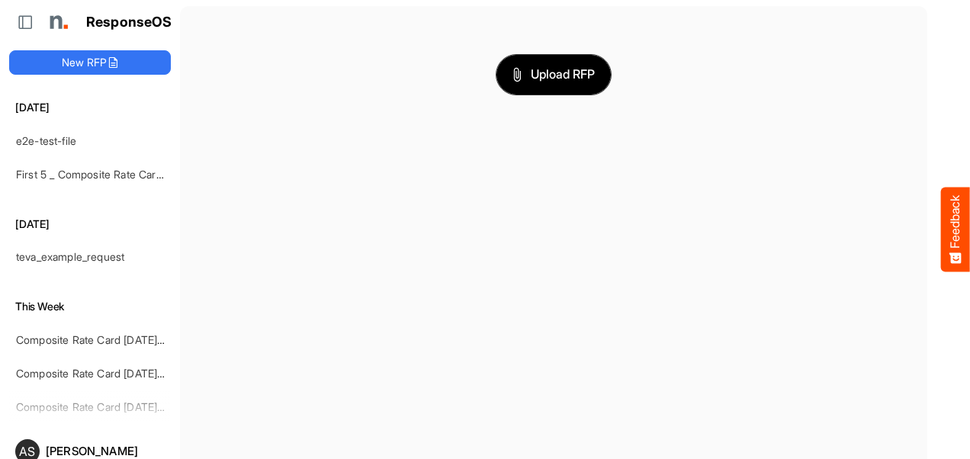
click at [526, 83] on span "Upload RFP" at bounding box center [553, 75] width 82 height 20
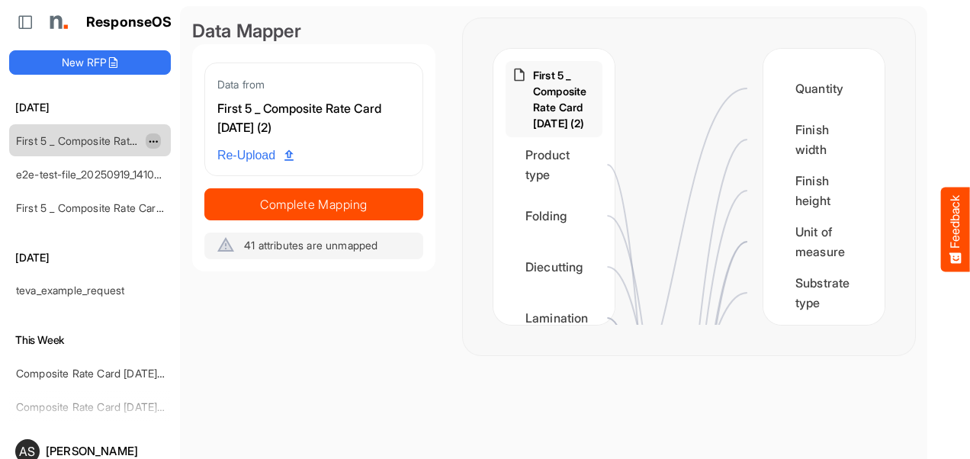
click at [149, 143] on span "dropdownbutton" at bounding box center [152, 141] width 8 height 11
click at [195, 297] on div "Data Mapper Data from First 5 _ Composite Rate Card [DATE] (2) Re-Upload Comple…" at bounding box center [313, 186] width 243 height 337
click at [26, 22] on icon at bounding box center [25, 21] width 15 height 15
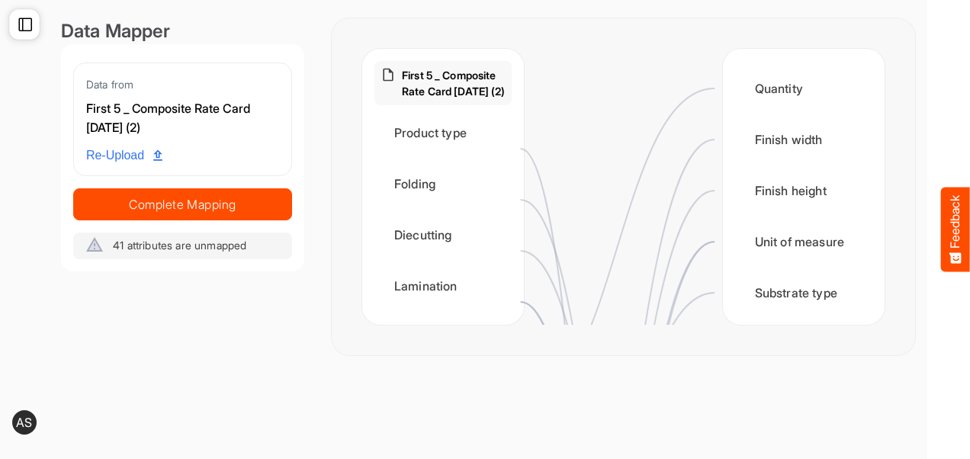
click at [26, 22] on icon at bounding box center [25, 24] width 15 height 15
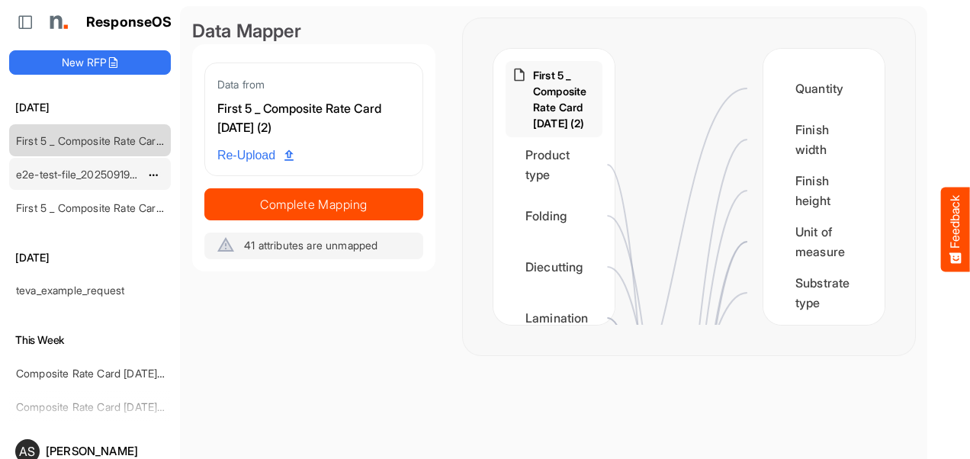
click at [101, 171] on link "e2e-test-file_20250919_141053" at bounding box center [91, 174] width 151 height 13
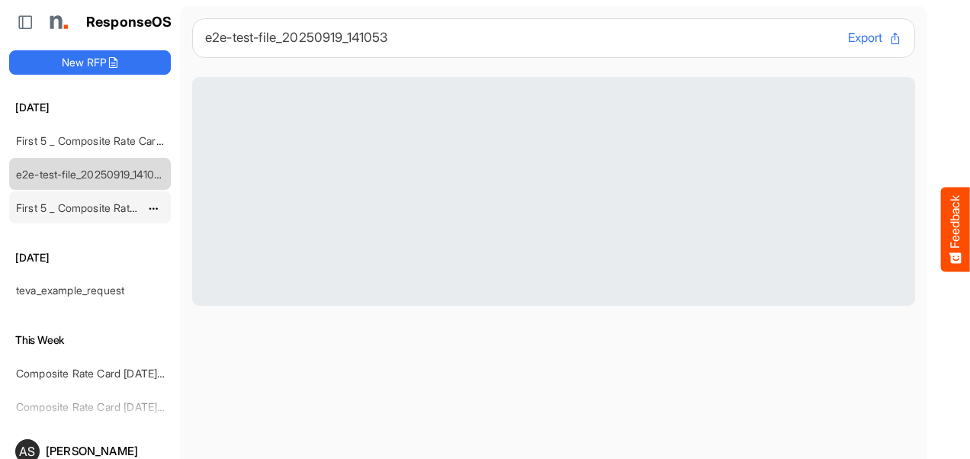
click at [90, 204] on link "First 5 _ Composite Rate Card [DATE] (2)" at bounding box center [115, 207] width 198 height 13
click at [91, 136] on link "First 5 _ Composite Rate Card [DATE] (2)" at bounding box center [115, 140] width 198 height 13
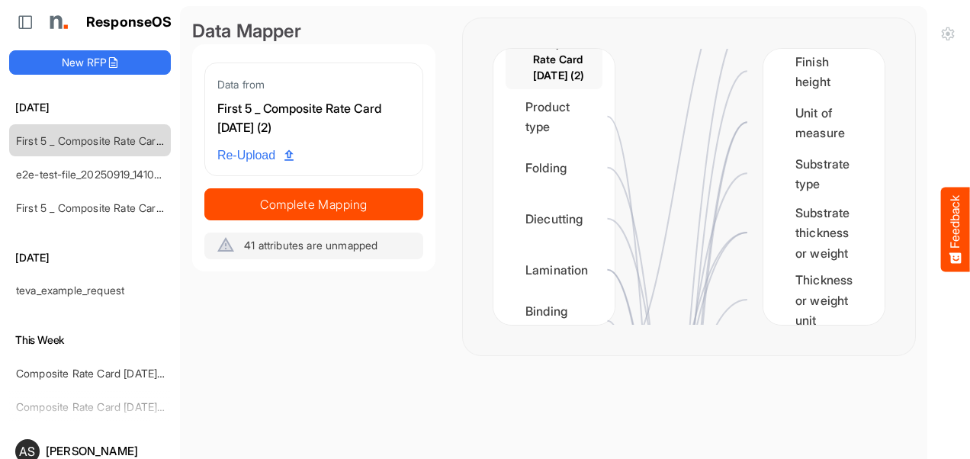
scroll to position [40, 0]
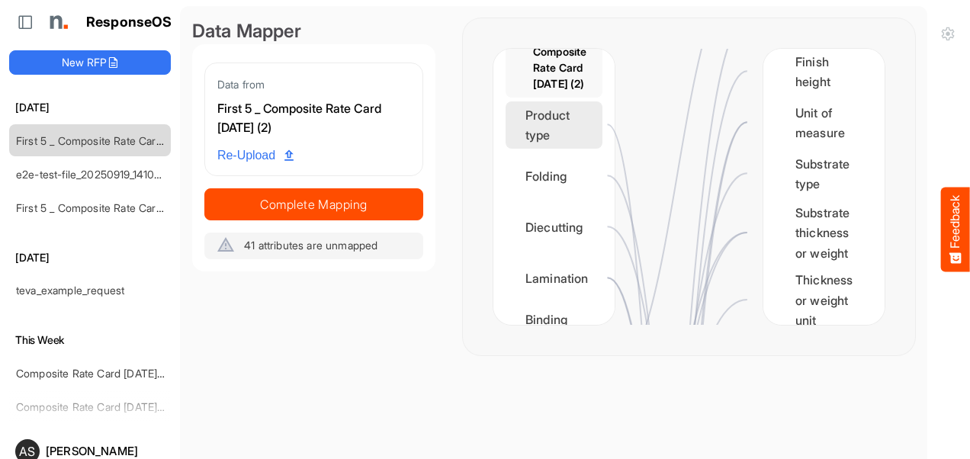
click at [579, 123] on div "Product type" at bounding box center [554, 124] width 97 height 47
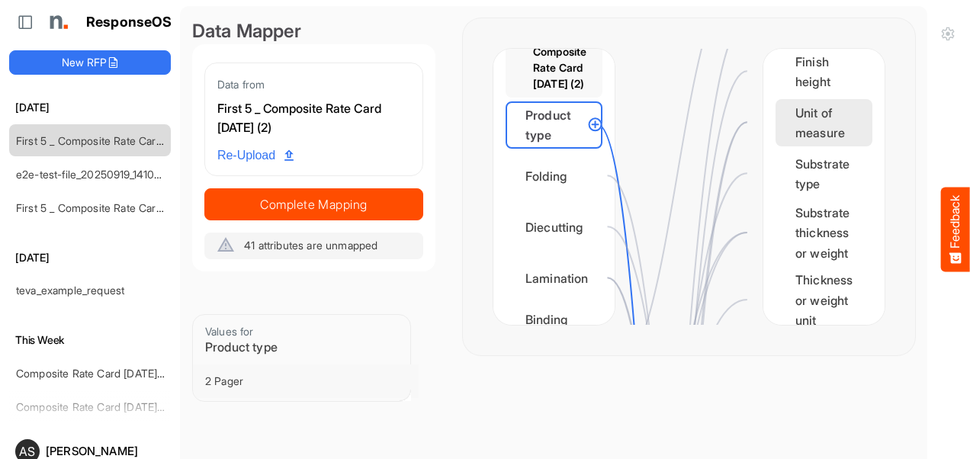
click at [775, 125] on div "Unit of measure" at bounding box center [823, 122] width 97 height 47
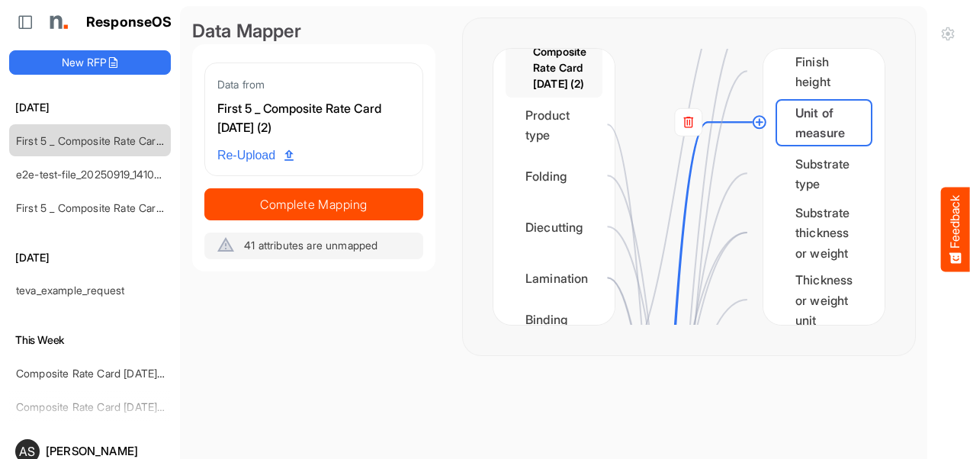
click at [783, 114] on div "Unit of measure" at bounding box center [823, 122] width 97 height 47
drag, startPoint x: 783, startPoint y: 114, endPoint x: 607, endPoint y: 125, distance: 176.5
click at [607, 125] on div "First 5 _ Composite Rate Card [DATE] (2) Product type Folding Diecutting Lamina…" at bounding box center [688, 187] width 391 height 276
click at [787, 132] on div "Unit of measure" at bounding box center [823, 122] width 97 height 47
click at [782, 59] on div "Finish height" at bounding box center [823, 71] width 97 height 47
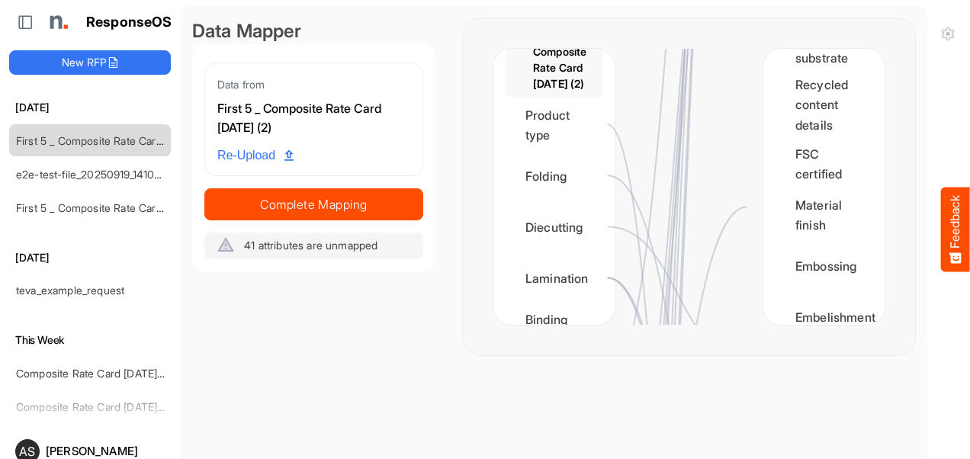
scroll to position [682, 0]
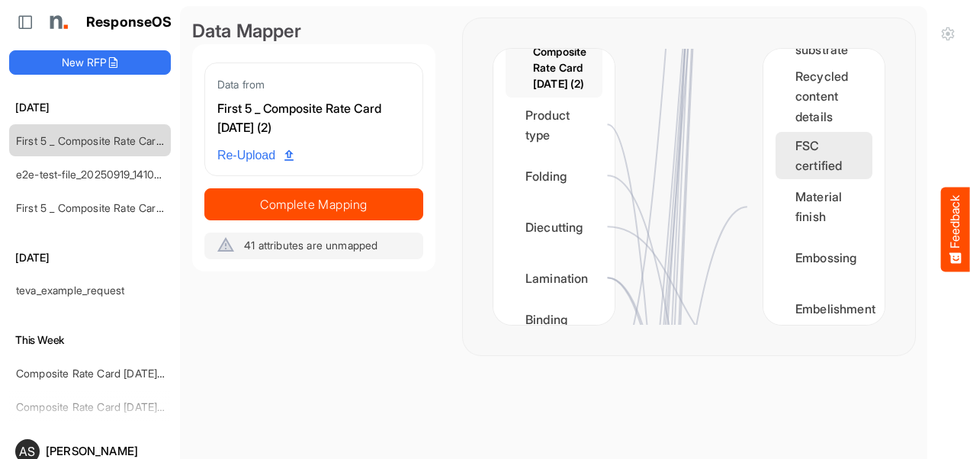
click at [822, 149] on div "FSC certified" at bounding box center [823, 155] width 97 height 47
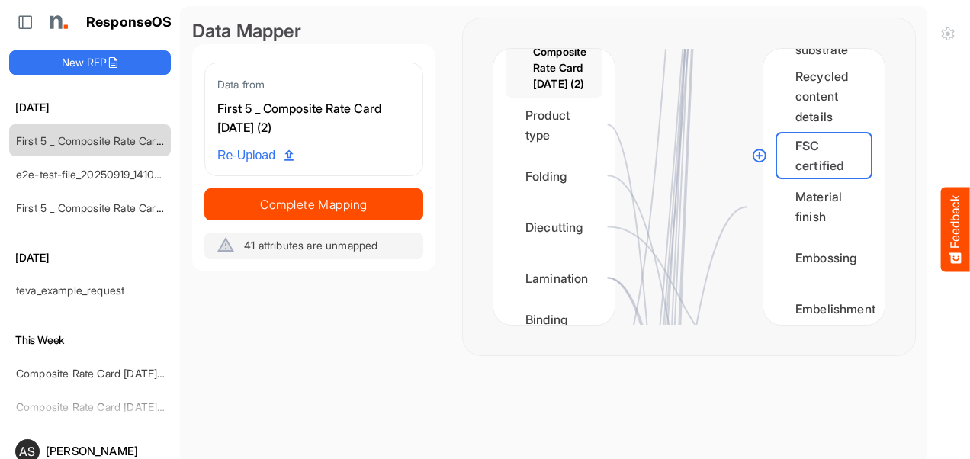
drag, startPoint x: 772, startPoint y: 153, endPoint x: 727, endPoint y: 149, distance: 44.3
click at [727, 149] on div "First 5 _ Composite Rate Card [DATE] (2) Product type Folding Diecutting Lamina…" at bounding box center [688, 187] width 391 height 276
click at [752, 156] on circle at bounding box center [759, 155] width 18 height 18
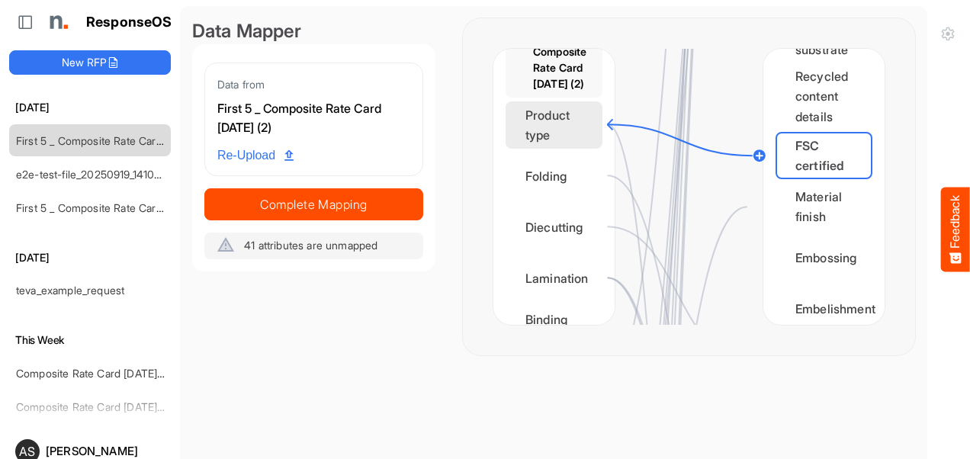
drag, startPoint x: 753, startPoint y: 156, endPoint x: 591, endPoint y: 130, distance: 164.5
click at [591, 130] on div "First 5 _ Composite Rate Card [DATE] (2) Product type Folding Diecutting Lamina…" at bounding box center [688, 187] width 391 height 276
click at [576, 145] on div "Product type" at bounding box center [554, 124] width 97 height 47
click at [609, 125] on circle at bounding box center [608, 124] width 18 height 18
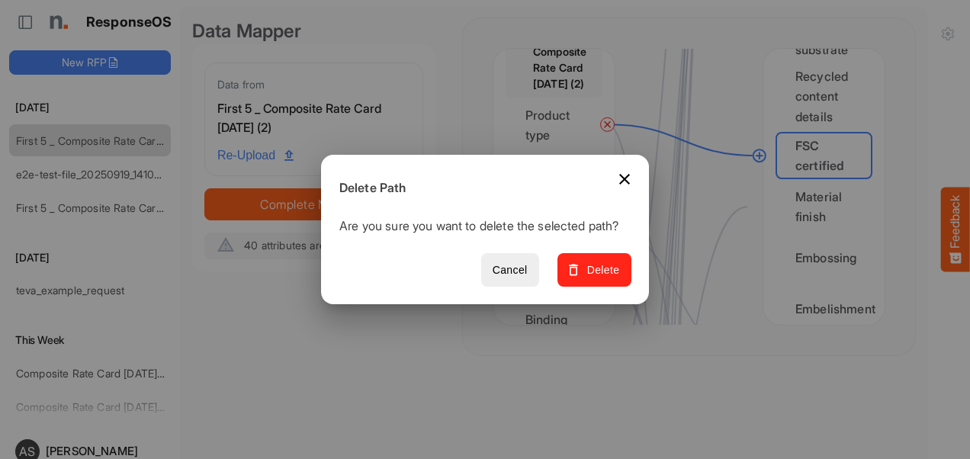
click at [612, 279] on span "Delete" at bounding box center [594, 270] width 51 height 19
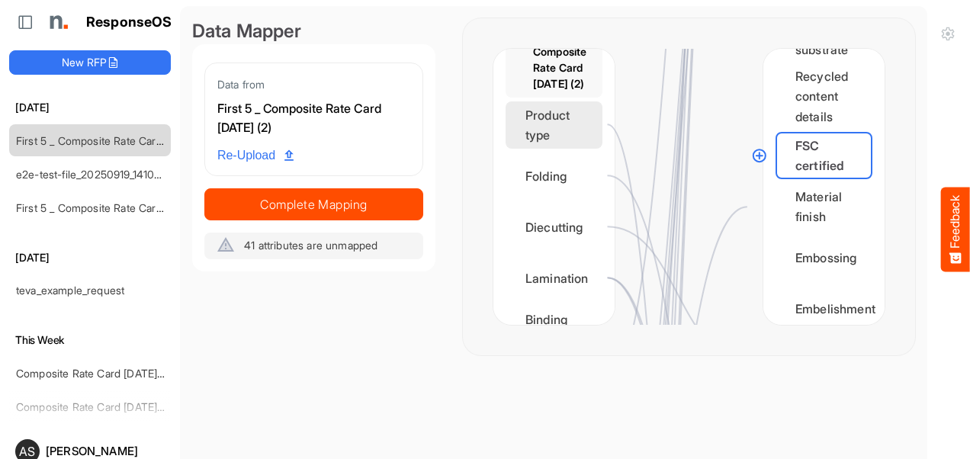
click at [561, 113] on div "Product type" at bounding box center [554, 124] width 97 height 47
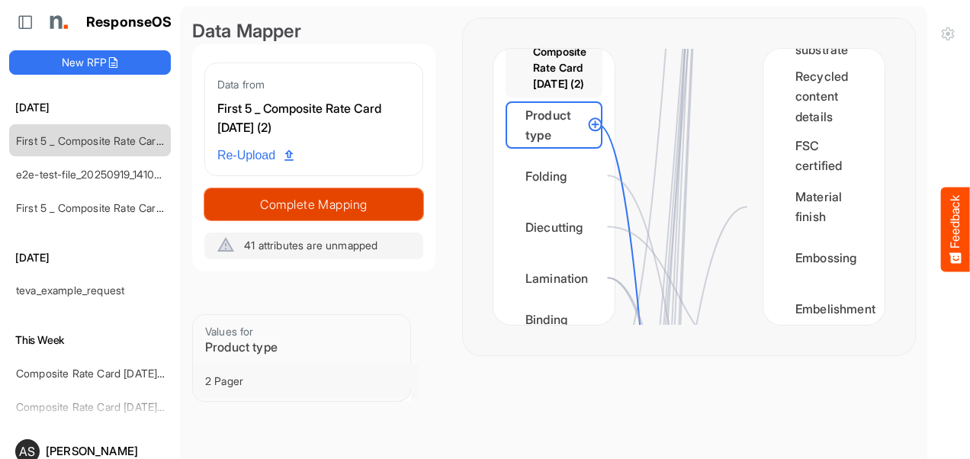
click at [336, 209] on span "Complete Mapping" at bounding box center [313, 204] width 217 height 21
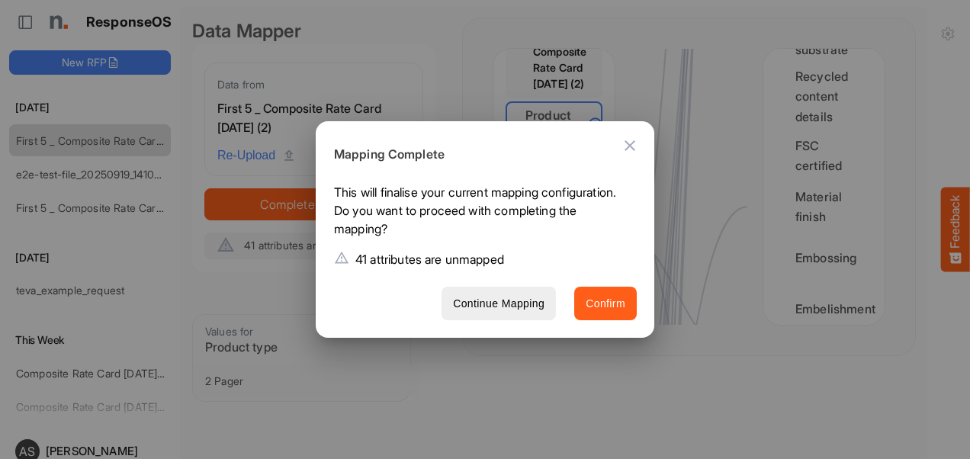
click at [596, 303] on span "Confirm" at bounding box center [606, 303] width 40 height 19
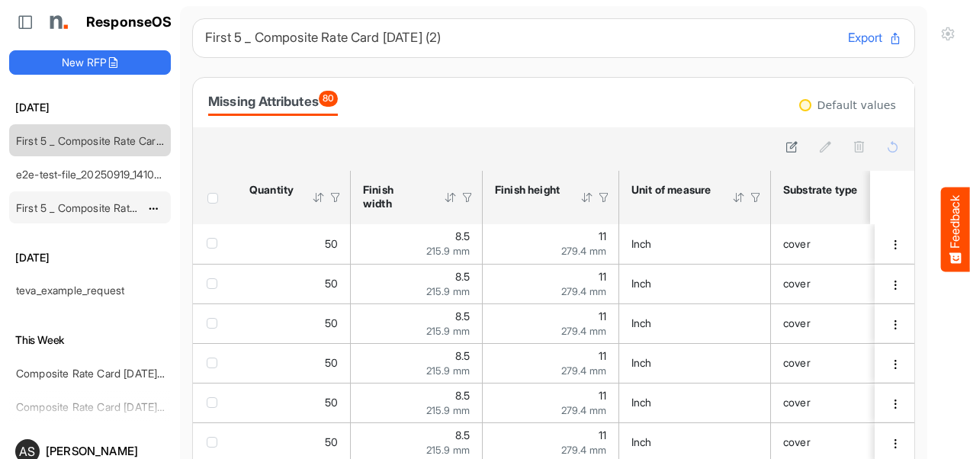
click at [90, 201] on link "First 5 _ Composite Rate Card [DATE] (2)" at bounding box center [115, 207] width 198 height 13
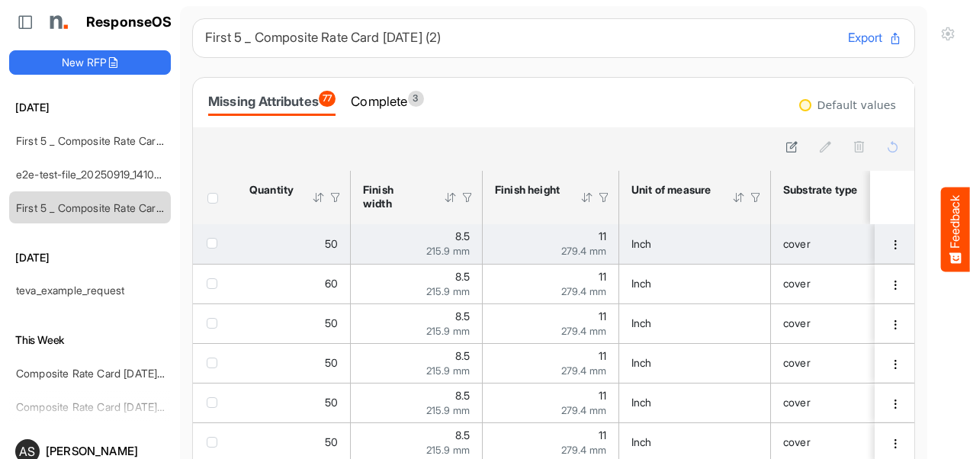
click at [205, 246] on td "checkbox" at bounding box center [215, 244] width 44 height 40
click at [212, 248] on span "checkbox" at bounding box center [212, 243] width 11 height 11
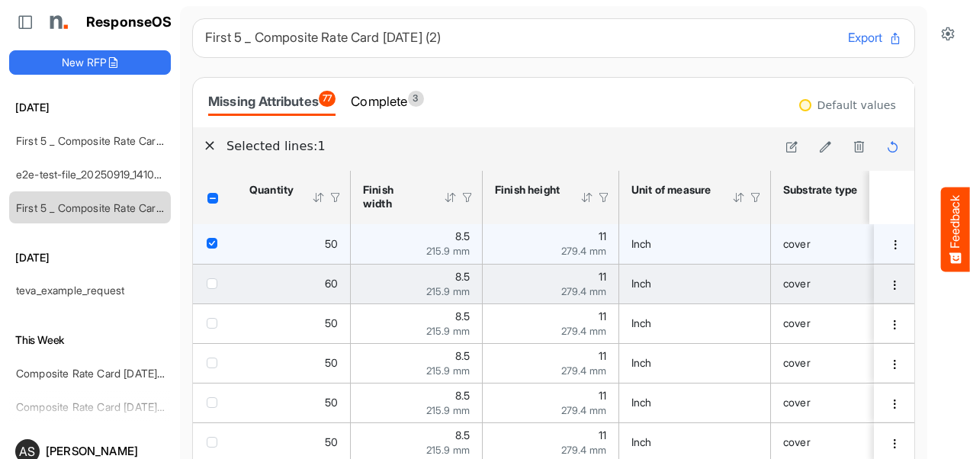
click at [214, 284] on span "checkbox" at bounding box center [212, 283] width 11 height 11
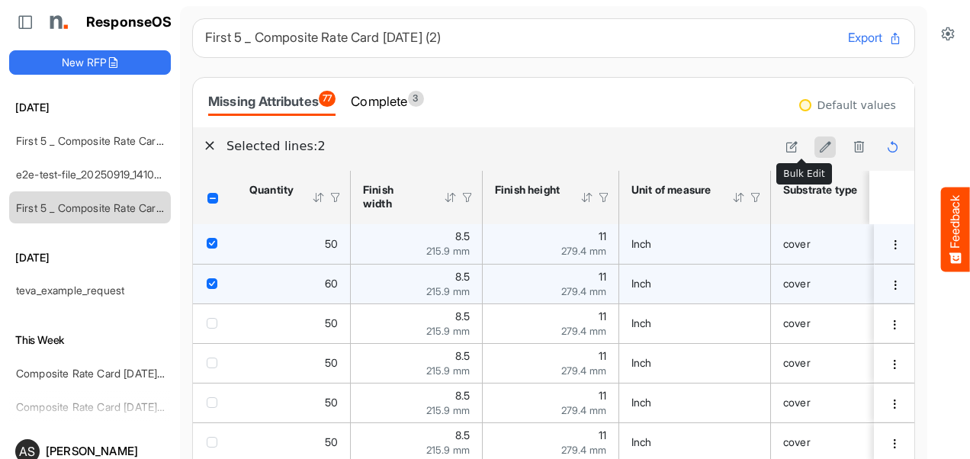
click at [814, 149] on button at bounding box center [824, 146] width 21 height 21
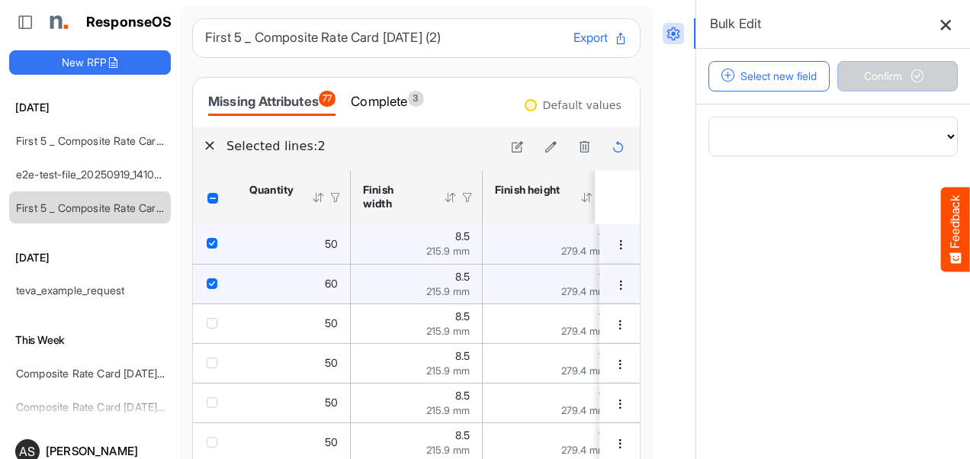
click at [939, 23] on icon at bounding box center [945, 24] width 13 height 13
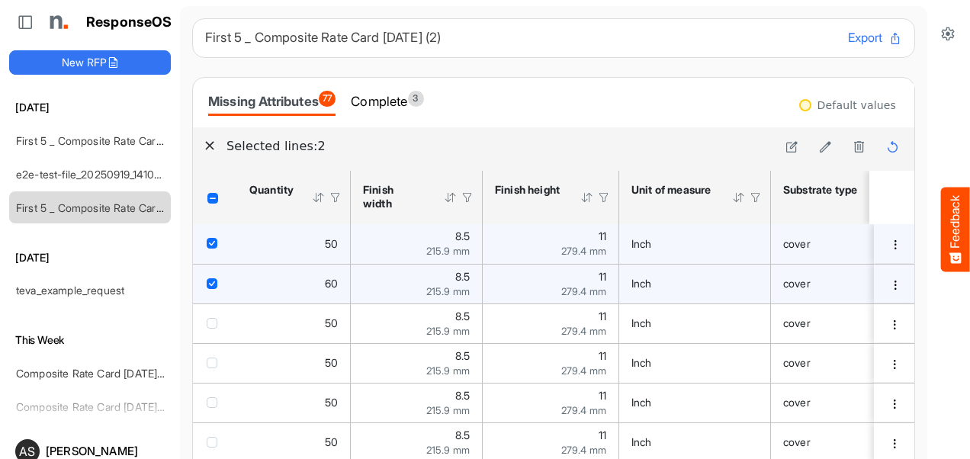
click at [961, 220] on button "Feedback" at bounding box center [955, 230] width 29 height 85
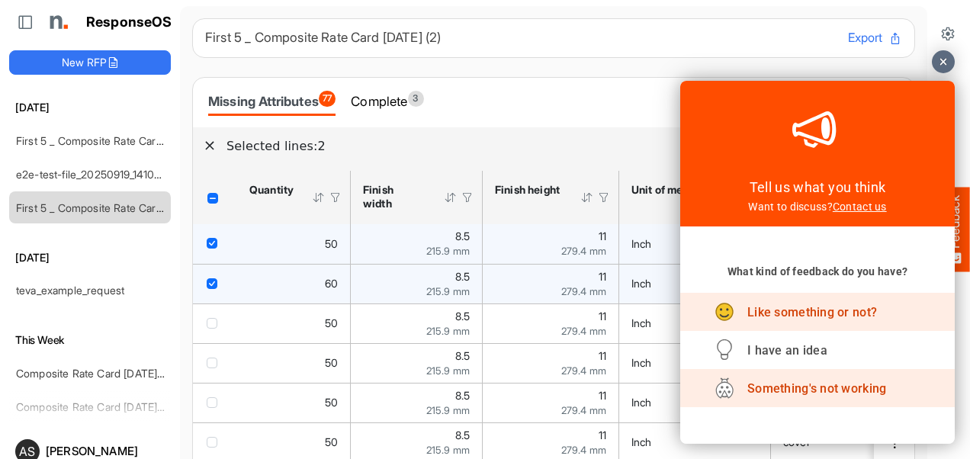
click at [821, 317] on span "Like something or not?" at bounding box center [812, 312] width 130 height 14
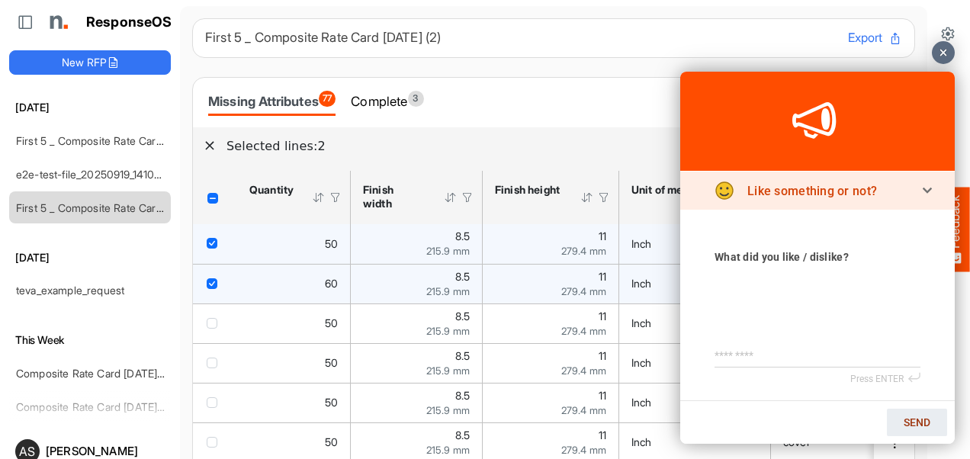
click at [926, 192] on icon at bounding box center [927, 190] width 8 height 4
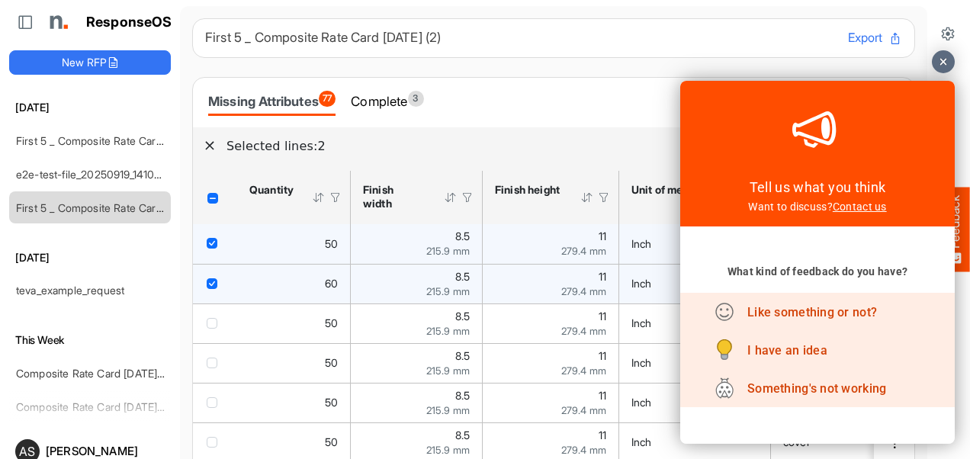
click at [779, 357] on span "I have an idea" at bounding box center [787, 350] width 80 height 14
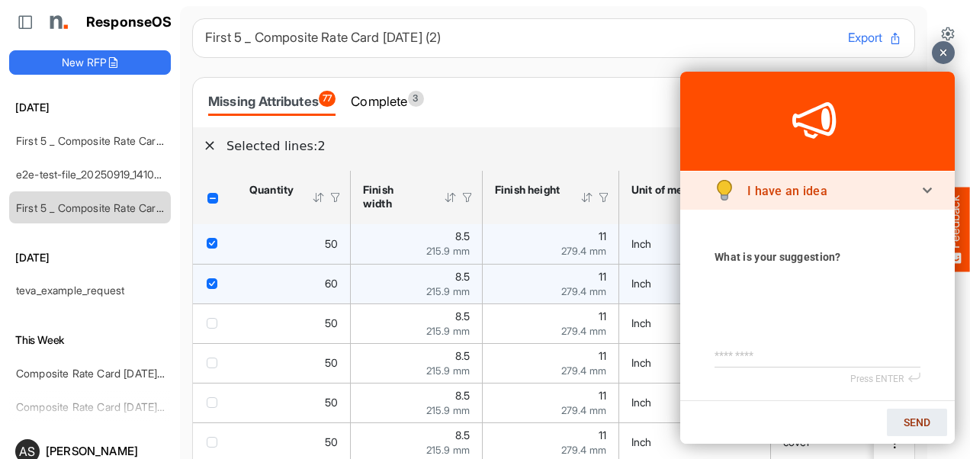
click at [917, 194] on div "I have an idea" at bounding box center [817, 191] width 206 height 38
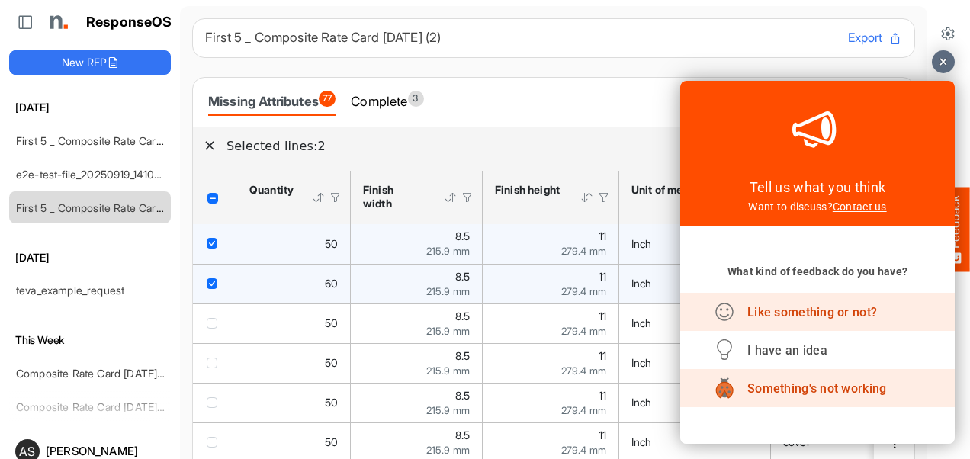
click at [804, 383] on span "Something's not working" at bounding box center [816, 388] width 139 height 14
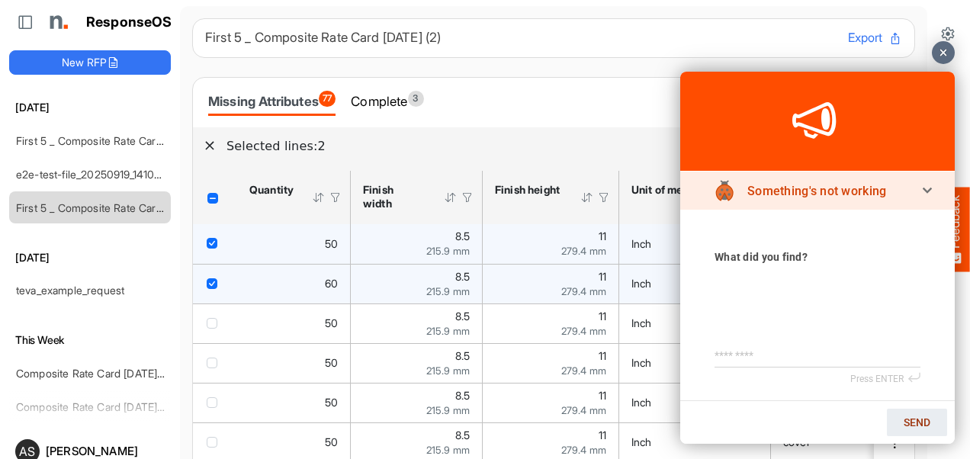
click at [928, 194] on icon at bounding box center [927, 192] width 9 height 9
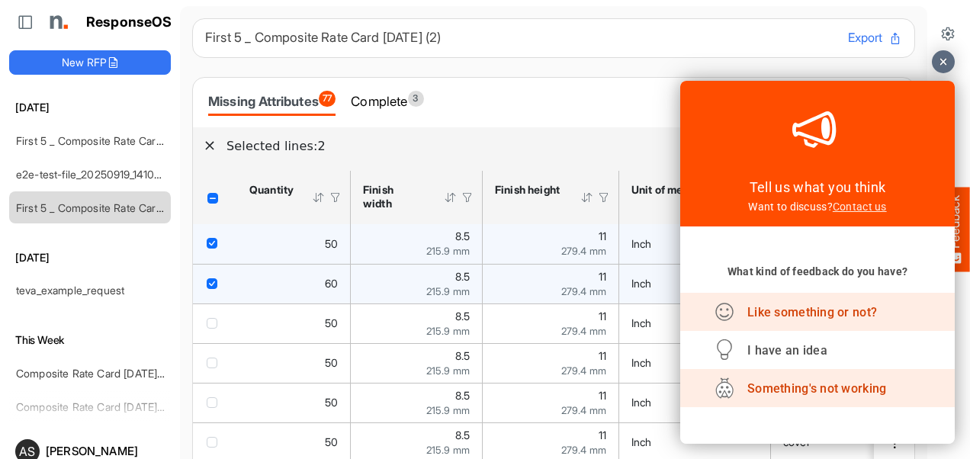
click at [863, 213] on link "Contact us" at bounding box center [860, 207] width 54 height 12
click at [941, 66] on div at bounding box center [943, 61] width 23 height 23
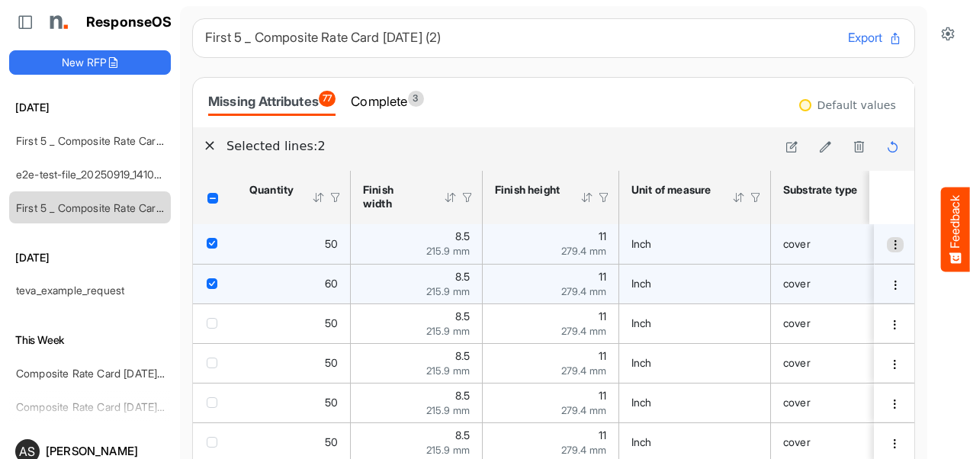
click at [890, 248] on span "dropdownbutton" at bounding box center [895, 244] width 11 height 11
click at [386, 105] on div "Complete 3" at bounding box center [387, 101] width 72 height 21
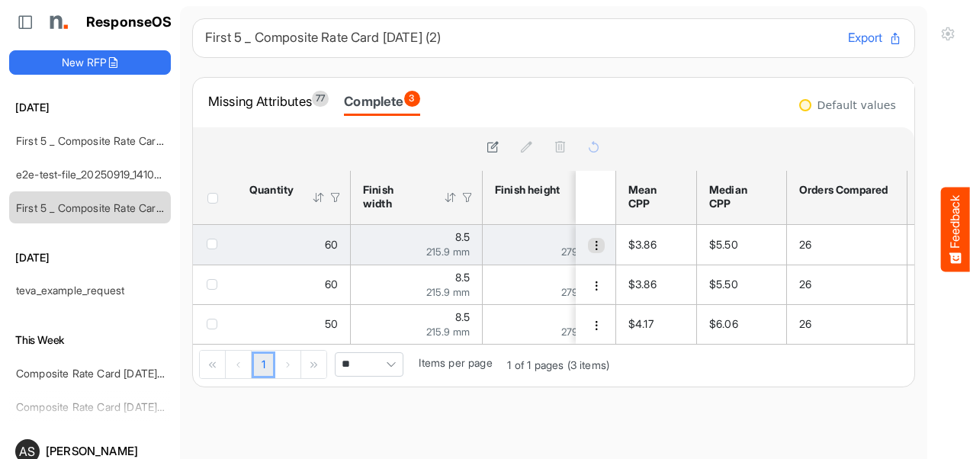
click at [588, 252] on button "dropdownbutton" at bounding box center [596, 245] width 17 height 15
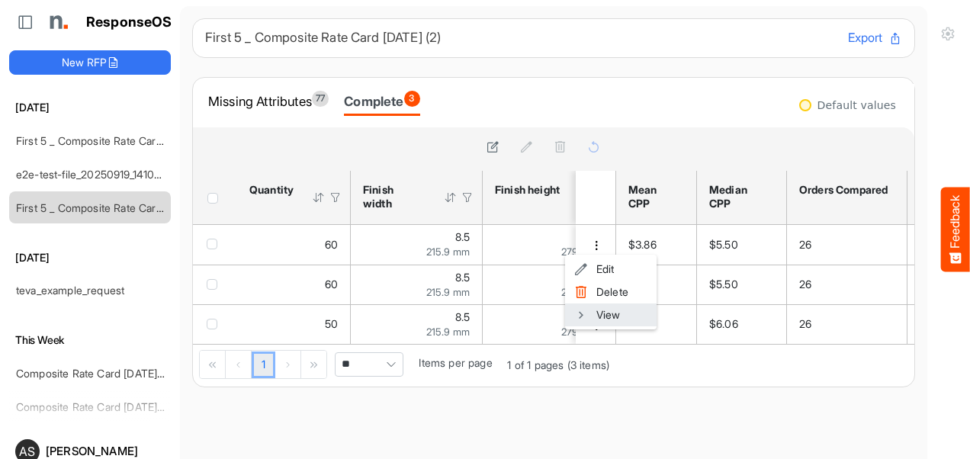
click at [585, 310] on span at bounding box center [581, 314] width 14 height 23
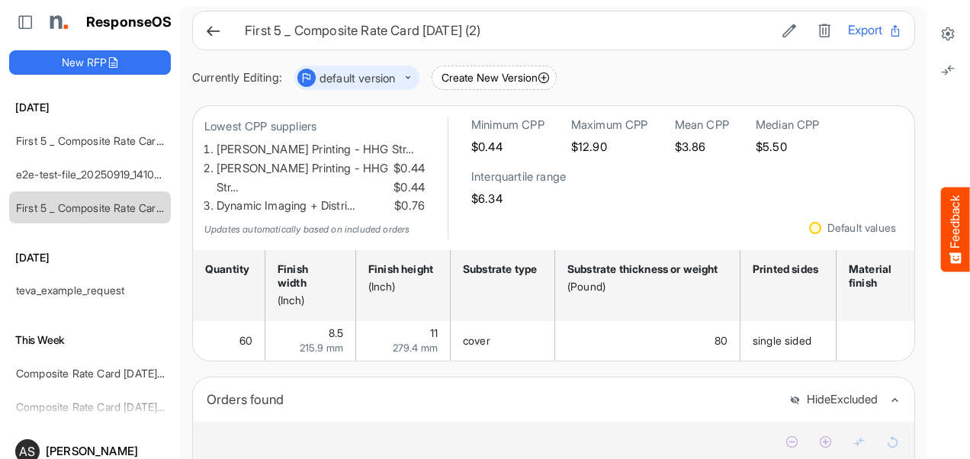
scroll to position [10, 0]
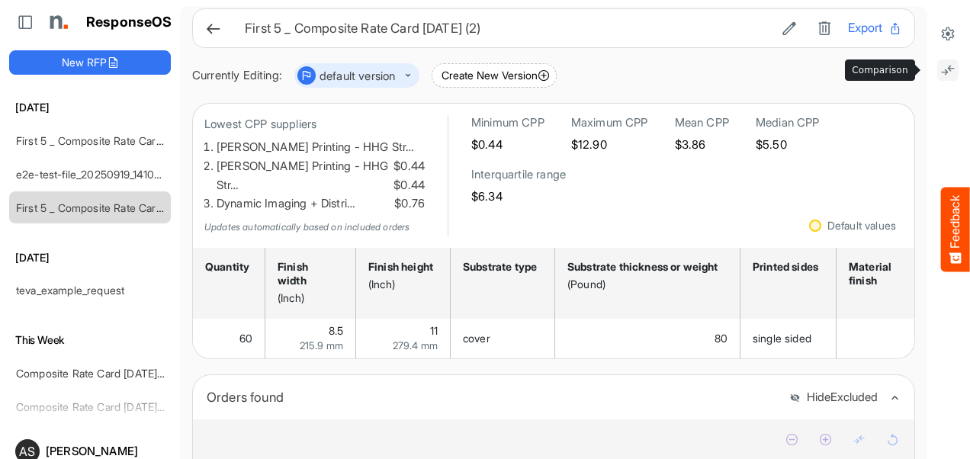
click at [940, 69] on icon at bounding box center [947, 70] width 15 height 15
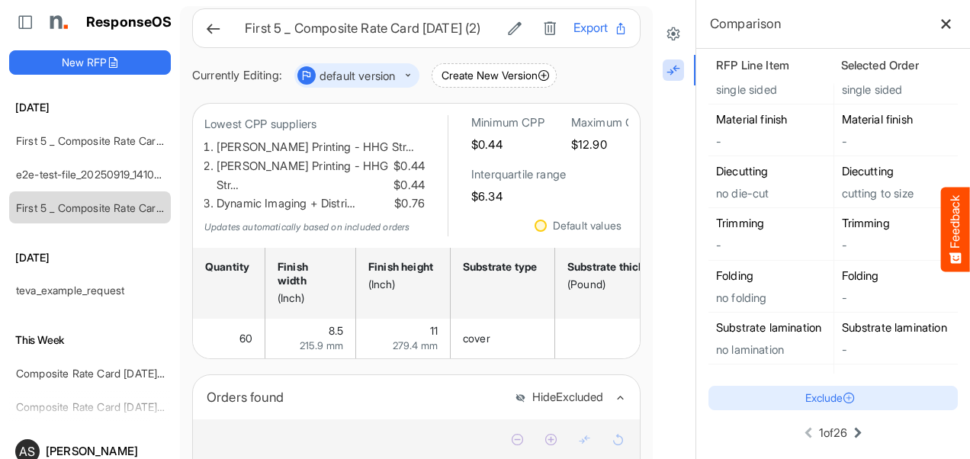
scroll to position [292, 0]
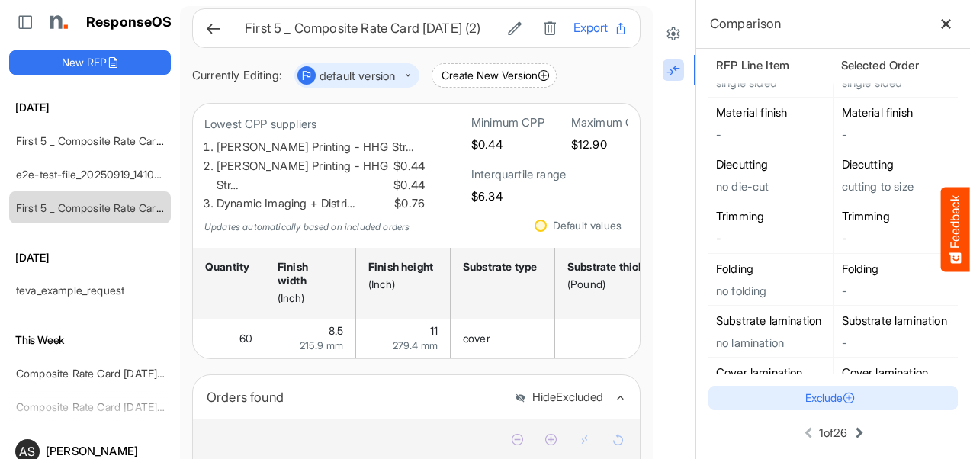
click at [850, 435] on icon at bounding box center [859, 433] width 18 height 18
click at [796, 438] on icon at bounding box center [805, 433] width 18 height 18
click at [940, 20] on button at bounding box center [946, 24] width 24 height 24
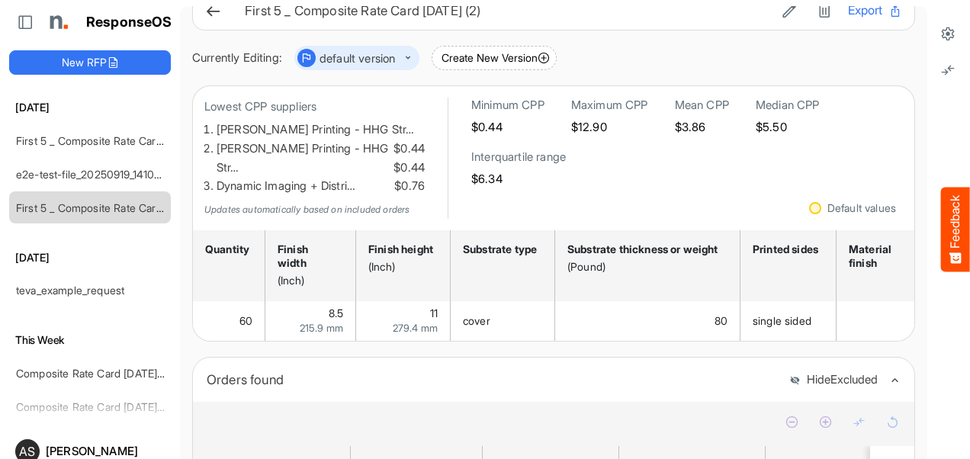
scroll to position [0, 0]
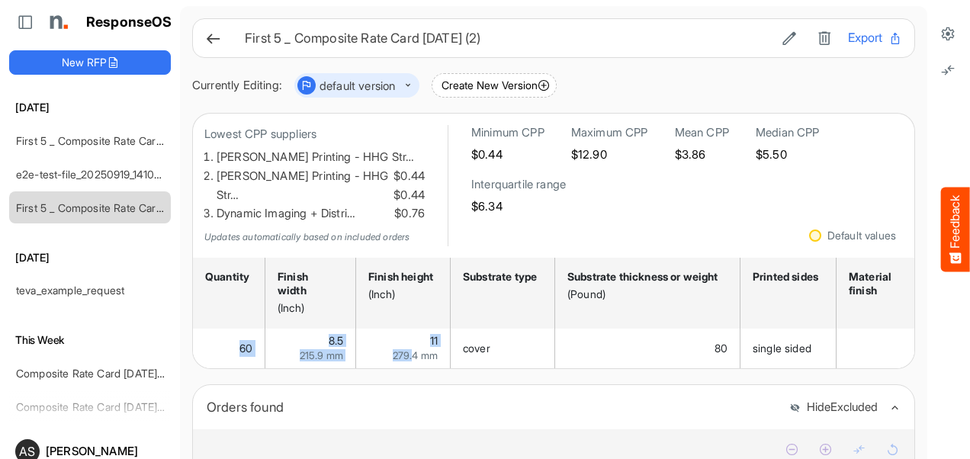
drag, startPoint x: 409, startPoint y: 352, endPoint x: 445, endPoint y: 361, distance: 37.6
